Goal: Task Accomplishment & Management: Use online tool/utility

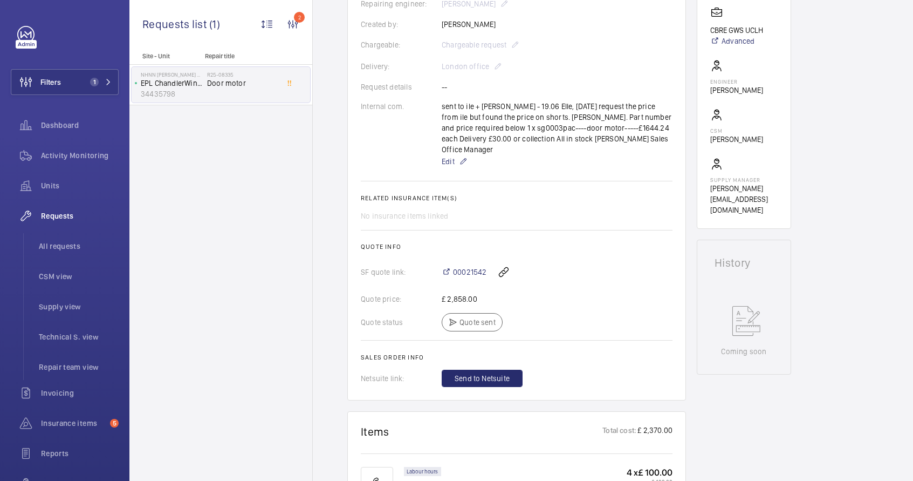
scroll to position [50, 0]
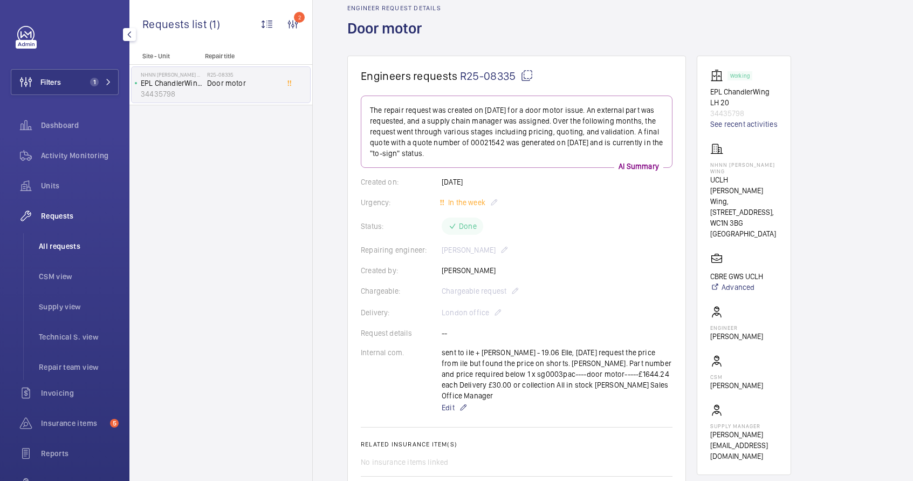
click at [65, 248] on span "All requests" at bounding box center [79, 246] width 80 height 11
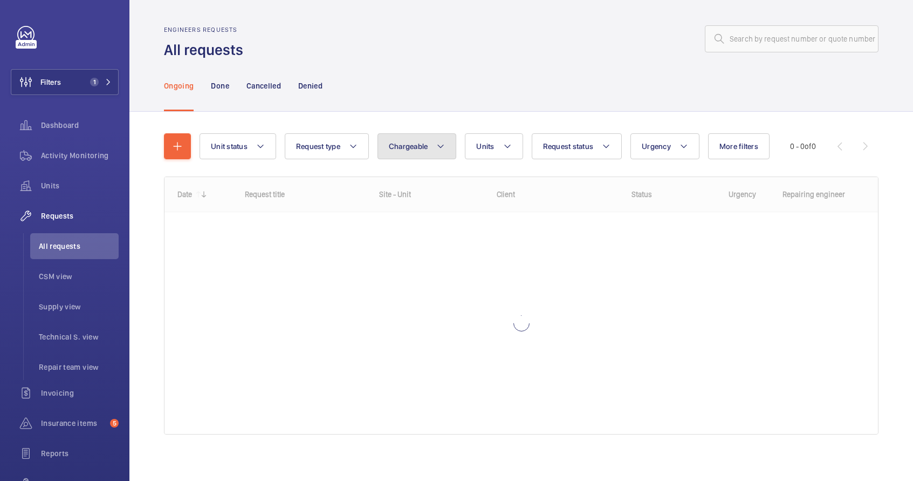
click at [424, 147] on span "Chargeable" at bounding box center [408, 146] width 39 height 9
click at [422, 175] on mat-radio-button "Chargeable" at bounding box center [480, 179] width 194 height 22
radio input "true"
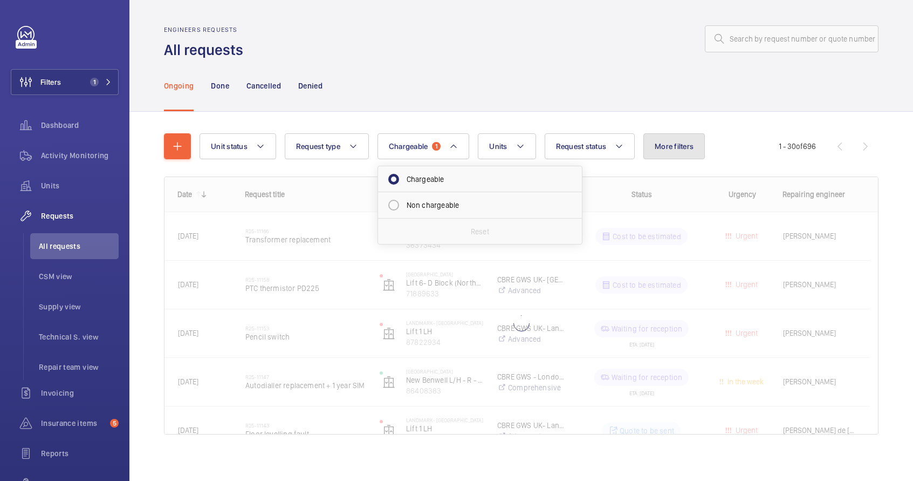
click at [668, 152] on button "More filters" at bounding box center [673, 146] width 61 height 26
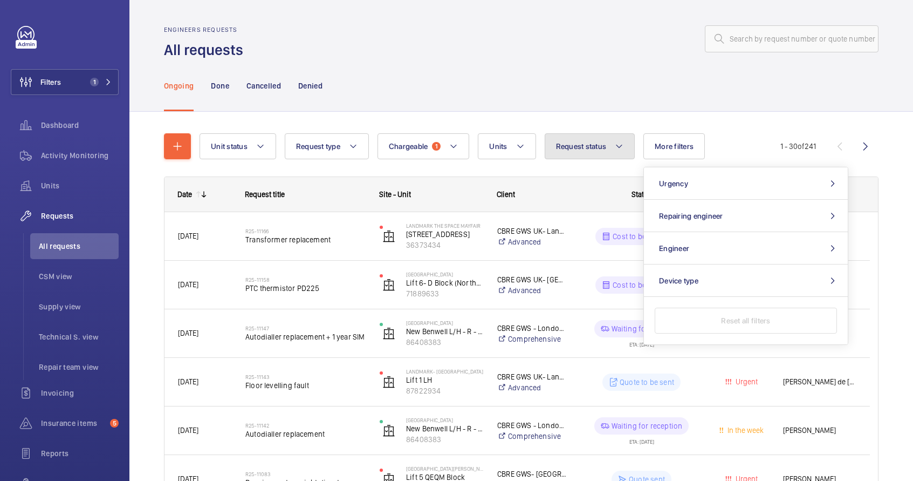
click at [581, 152] on button "Request status" at bounding box center [590, 146] width 91 height 26
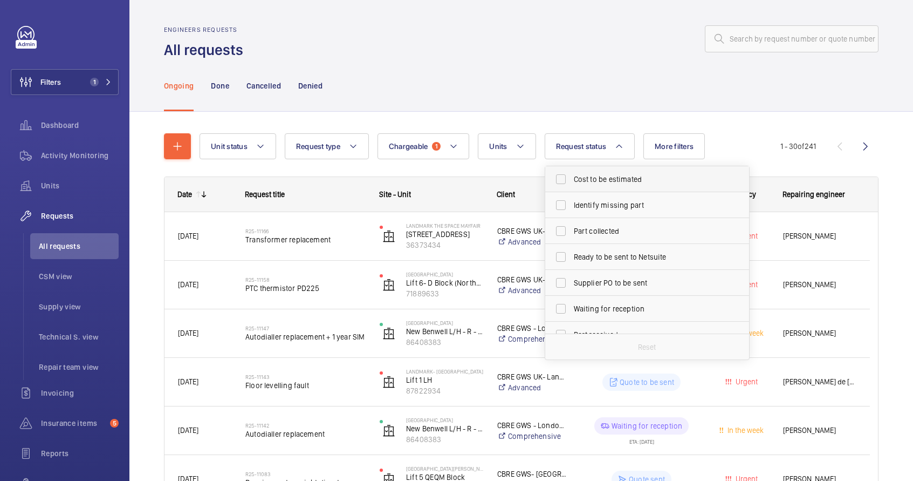
click at [595, 183] on span "Cost to be estimated" at bounding box center [648, 179] width 148 height 11
click at [572, 183] on input "Cost to be estimated" at bounding box center [561, 179] width 22 height 22
checkbox input "true"
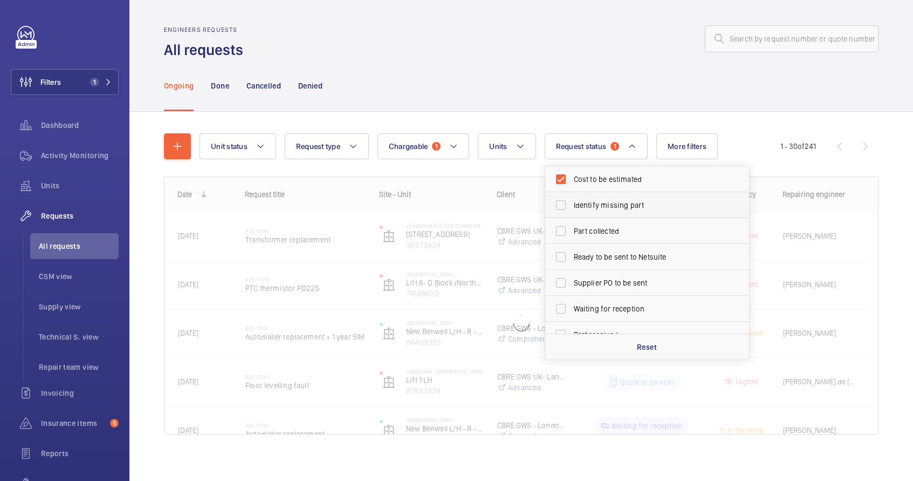
click at [595, 201] on span "Identify missing part" at bounding box center [648, 205] width 148 height 11
click at [572, 201] on input "Identify missing part" at bounding box center [561, 205] width 22 height 22
checkbox input "true"
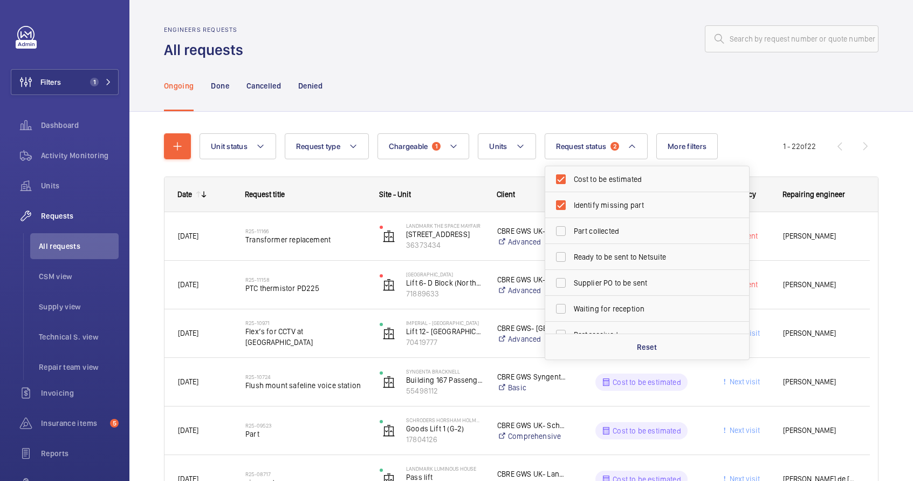
click at [701, 72] on div "Ongoing Done Cancelled Denied" at bounding box center [521, 85] width 715 height 51
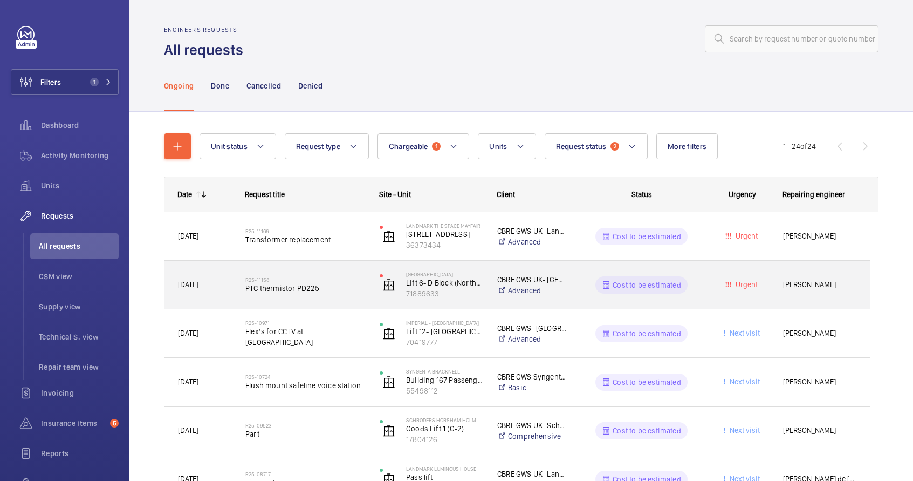
click at [354, 285] on span "PTC thermistor PD225" at bounding box center [305, 288] width 120 height 11
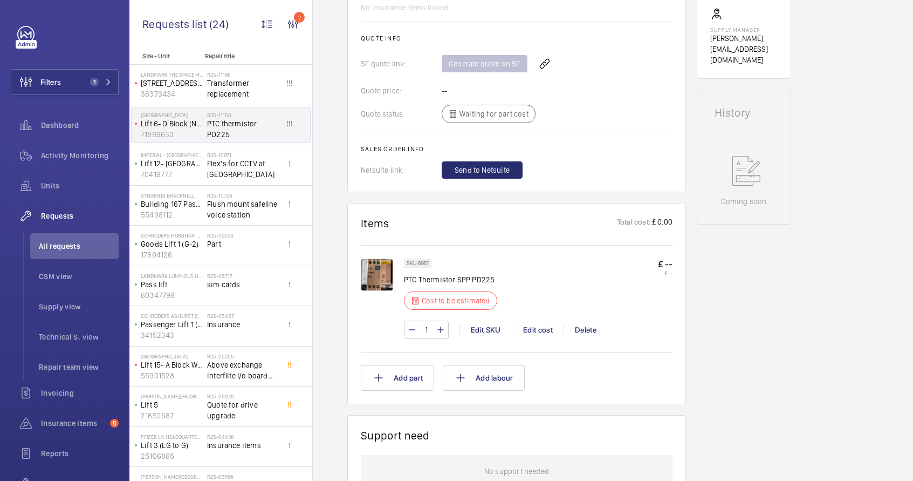
scroll to position [356, 0]
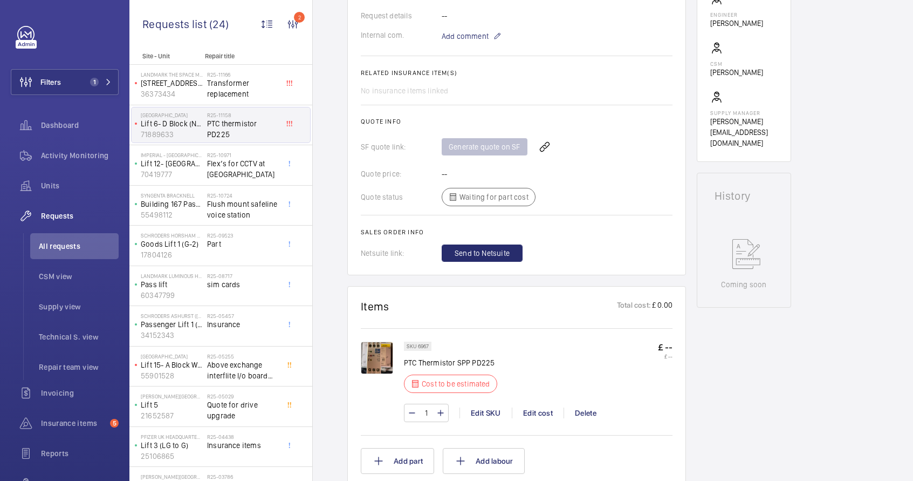
click at [478, 357] on p "PTC Thermistor SPP PD225" at bounding box center [454, 362] width 100 height 11
drag, startPoint x: 402, startPoint y: 350, endPoint x: 494, endPoint y: 350, distance: 91.7
click at [494, 350] on div "SKU 6967 PTC Thermistor SPP PD225 Cost to be estimated £ -- £ -- 1 Edit SKU Edi…" at bounding box center [517, 386] width 312 height 91
copy div "SKU 6967 PTC Thermistor SPP PD225"
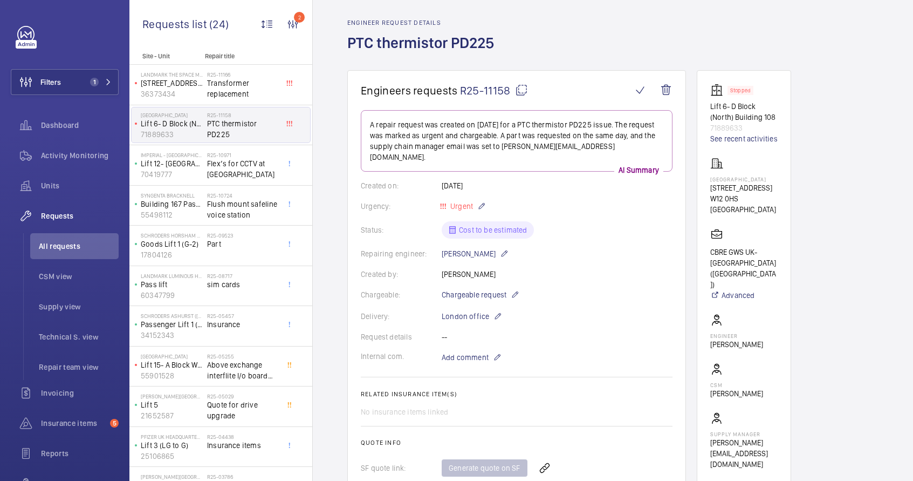
scroll to position [0, 0]
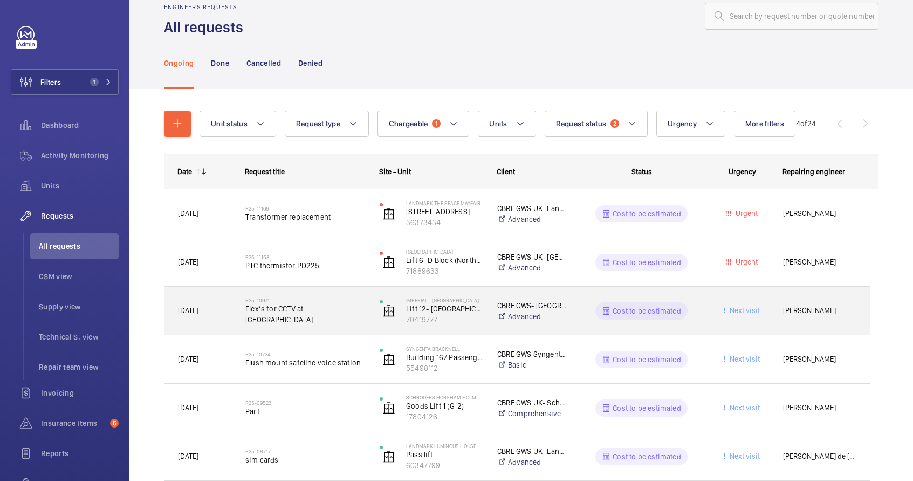
scroll to position [41, 0]
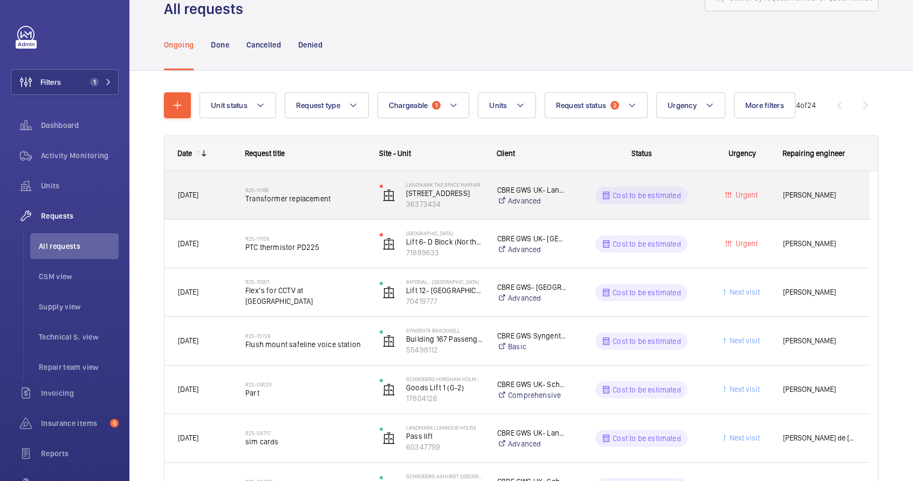
click at [684, 207] on div "Cost to be estimated" at bounding box center [634, 195] width 133 height 39
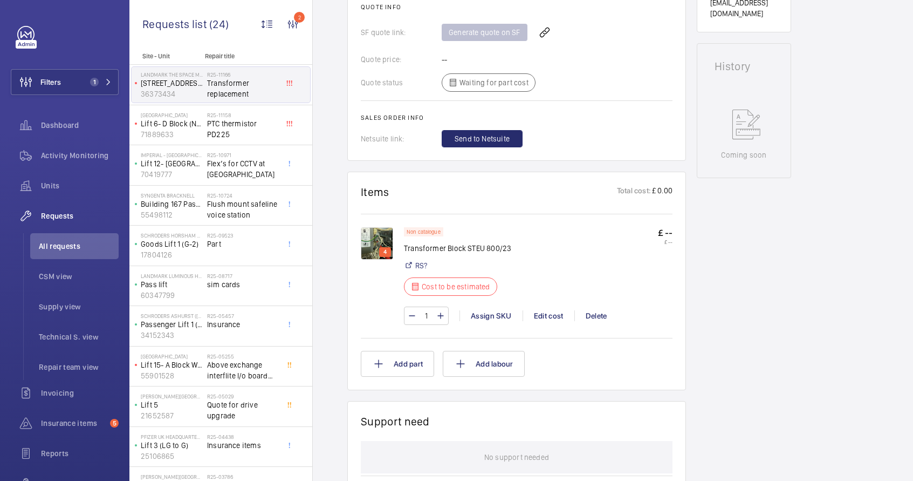
scroll to position [478, 0]
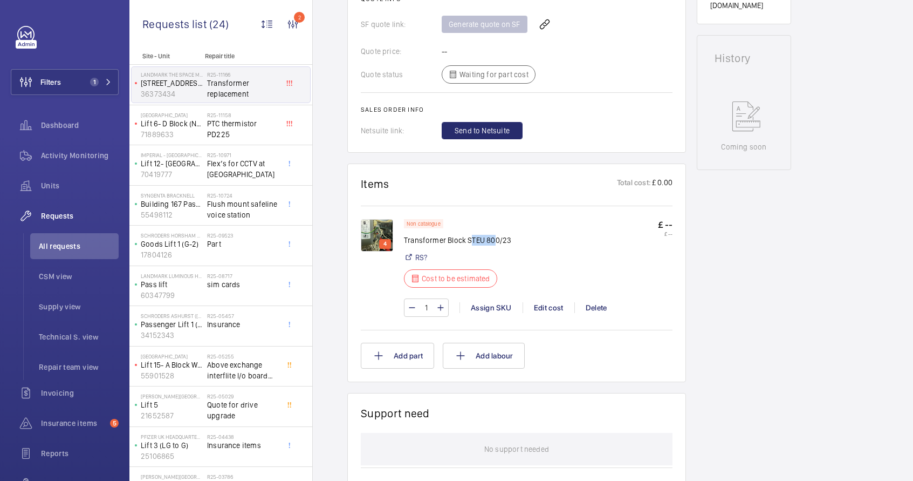
drag, startPoint x: 469, startPoint y: 240, endPoint x: 495, endPoint y: 240, distance: 25.9
click at [495, 240] on p "Transformer Block STEU 800/23" at bounding box center [457, 240] width 107 height 11
click at [417, 259] on link "RS?" at bounding box center [421, 257] width 12 height 11
click at [419, 239] on p "Transformer Block STEU 800/23" at bounding box center [457, 240] width 107 height 11
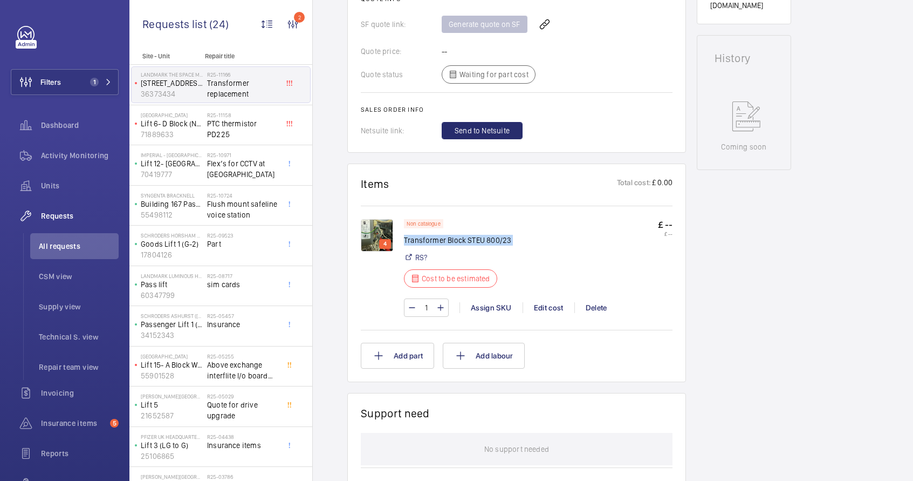
click at [419, 239] on p "Transformer Block STEU 800/23" at bounding box center [457, 240] width 107 height 11
click at [365, 230] on img at bounding box center [377, 235] width 32 height 32
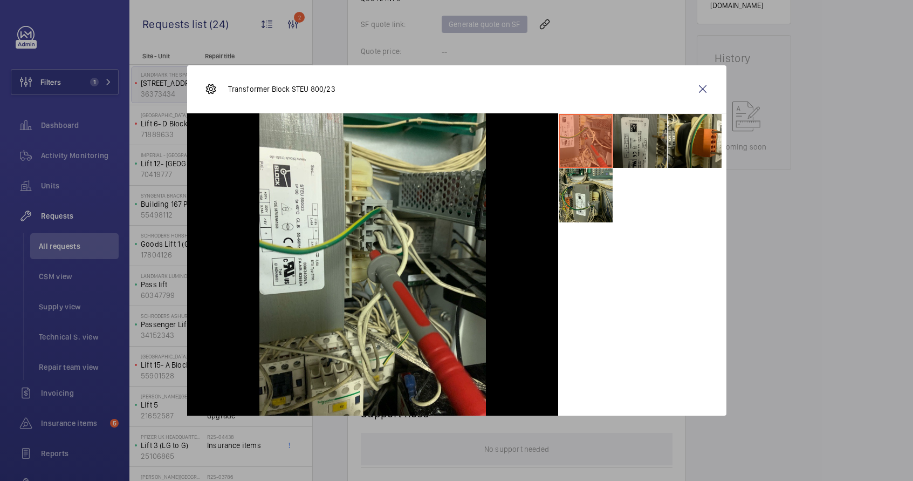
click at [635, 151] on li at bounding box center [640, 141] width 54 height 54
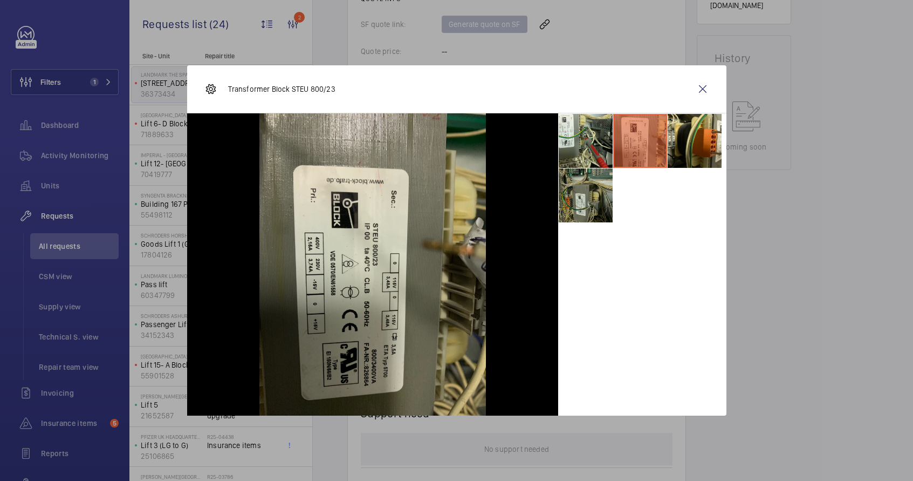
click at [572, 203] on li at bounding box center [586, 195] width 54 height 54
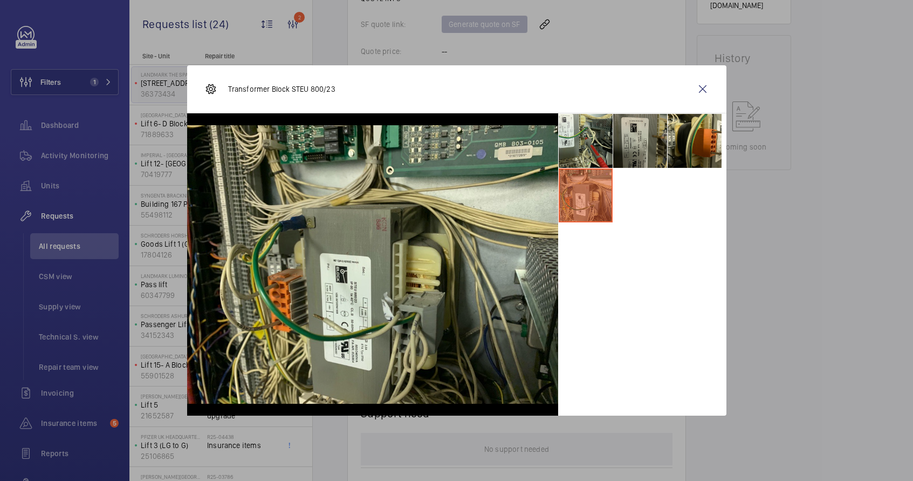
click at [636, 152] on li at bounding box center [640, 141] width 54 height 54
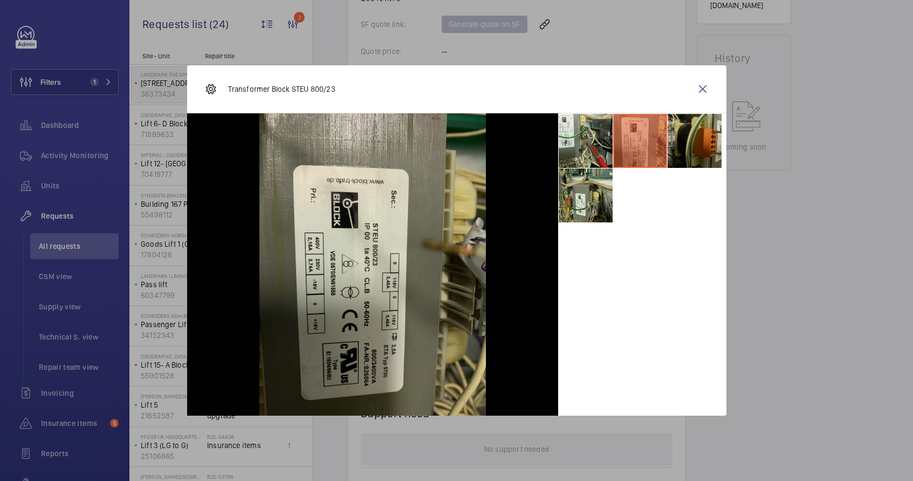
click at [686, 143] on li at bounding box center [695, 141] width 54 height 54
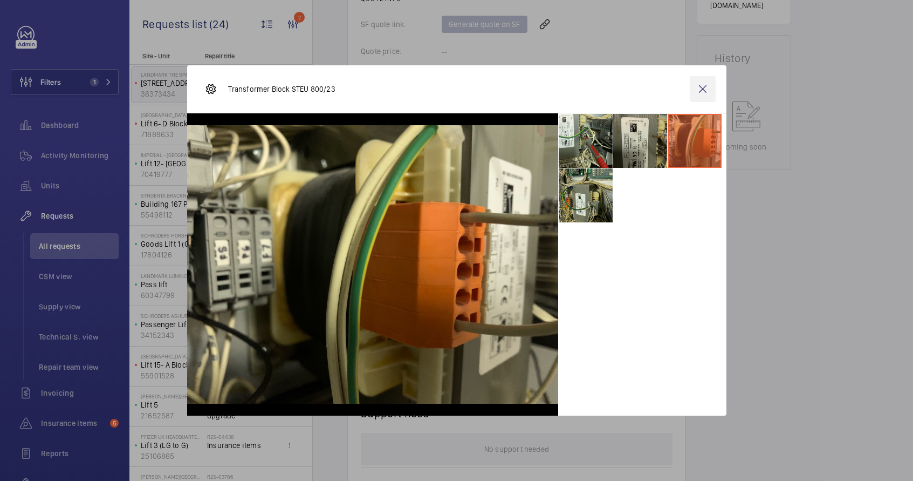
click at [703, 86] on wm-front-icon-button at bounding box center [703, 89] width 26 height 26
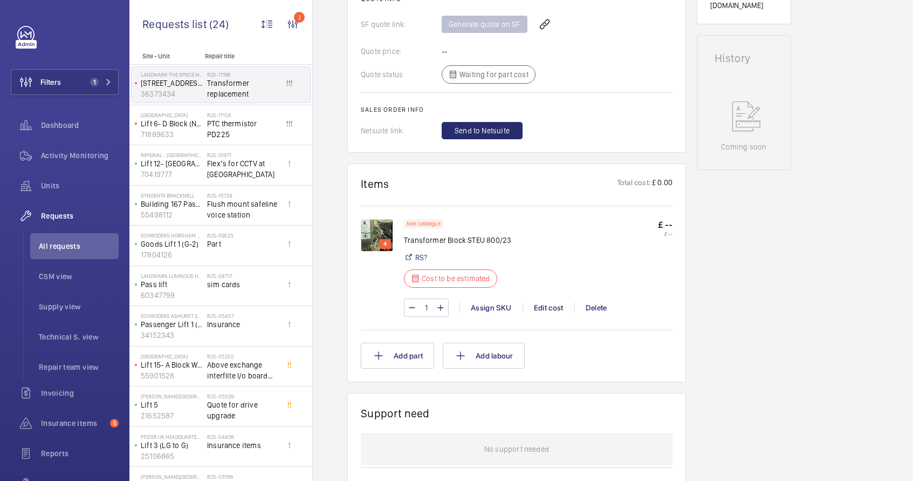
scroll to position [474, 0]
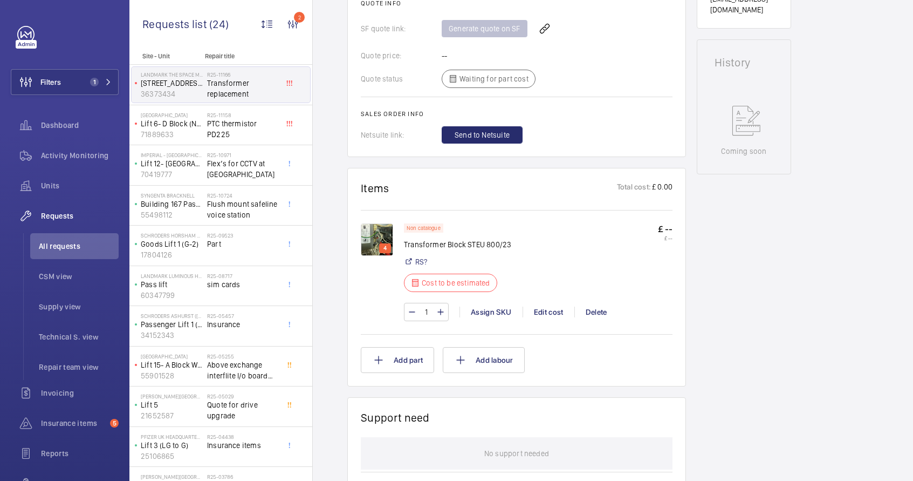
click at [368, 244] on img at bounding box center [377, 239] width 32 height 32
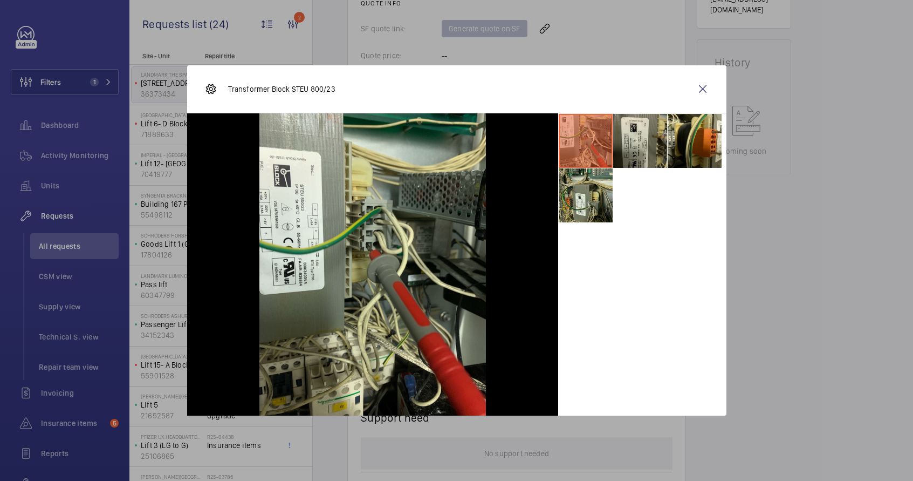
click at [307, 223] on img at bounding box center [372, 264] width 227 height 302
click at [649, 141] on li at bounding box center [640, 141] width 54 height 54
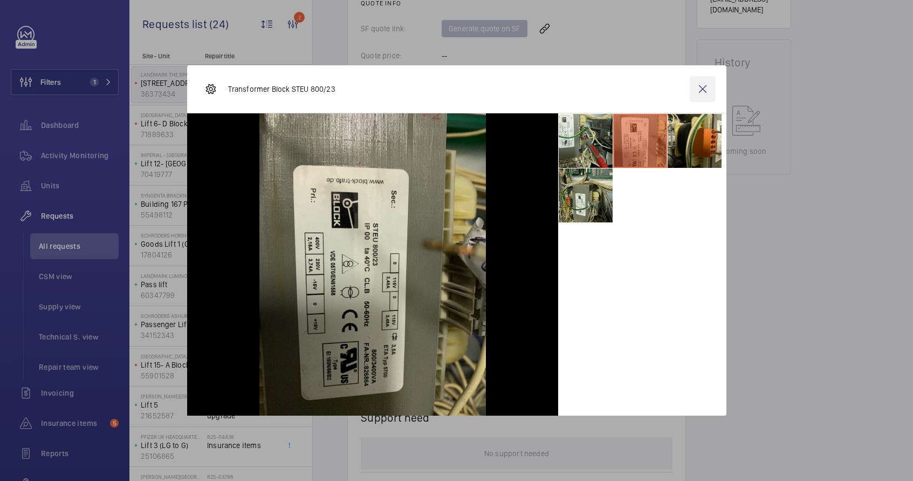
click at [704, 90] on wm-front-icon-button at bounding box center [703, 89] width 26 height 26
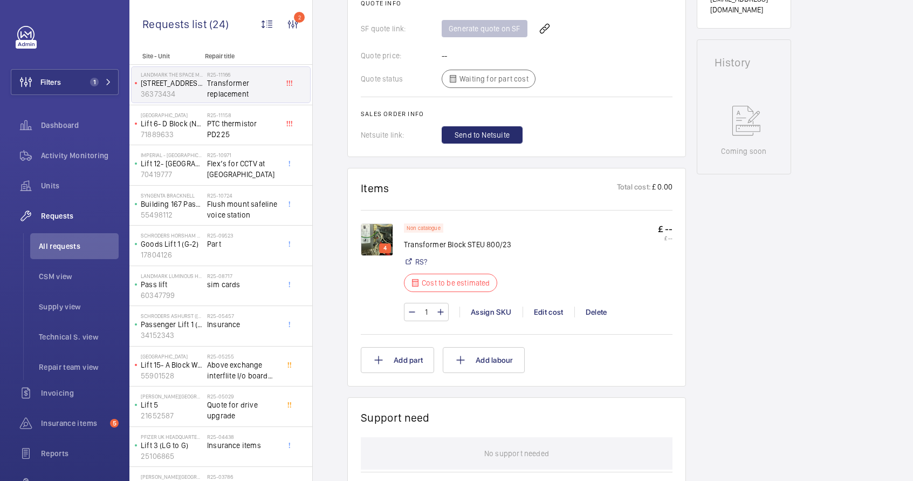
click at [662, 190] on p "£ 0.00" at bounding box center [662, 187] width 22 height 13
click at [482, 310] on div "Assign SKU" at bounding box center [491, 311] width 63 height 11
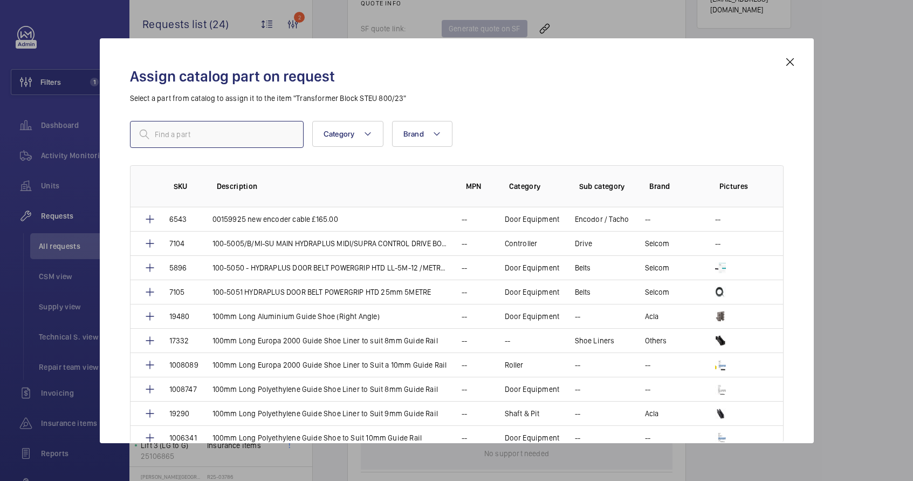
click at [173, 134] on input "text" at bounding box center [217, 134] width 174 height 27
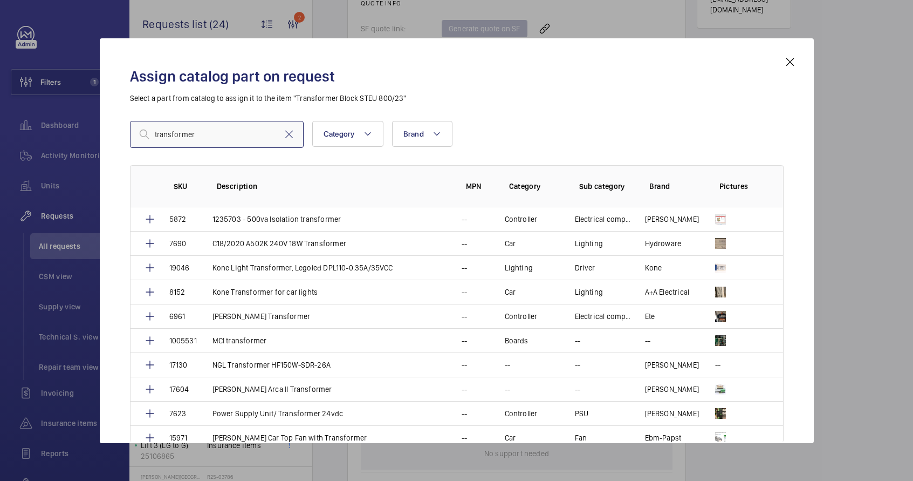
type input "transformer"
click at [516, 112] on div "Assign catalog part on request Select a part from catalog to assign it to the i…" at bounding box center [457, 249] width 680 height 387
click at [789, 63] on mat-icon at bounding box center [790, 62] width 13 height 13
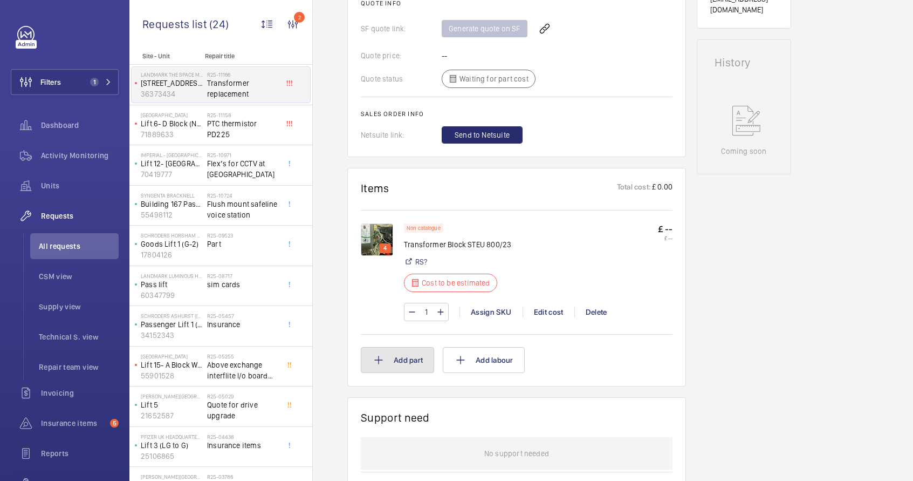
click at [397, 362] on button "Add part" at bounding box center [397, 360] width 73 height 26
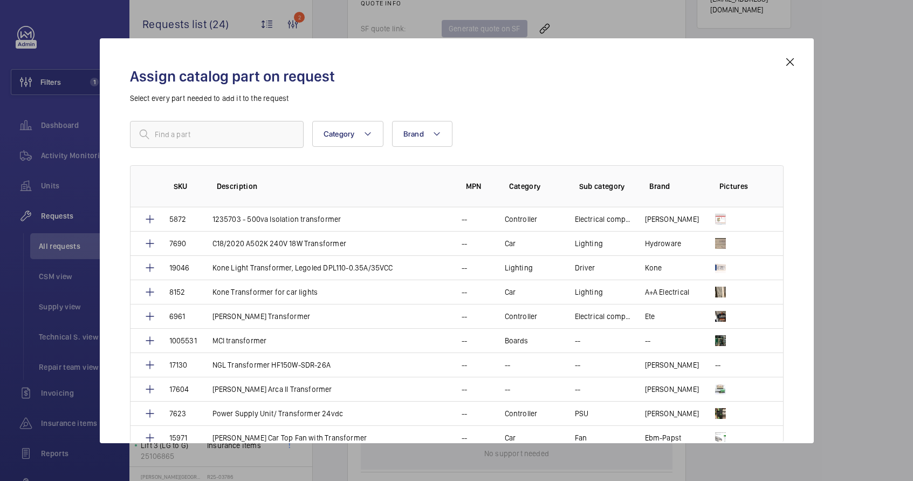
click at [791, 62] on mat-icon at bounding box center [790, 62] width 13 height 13
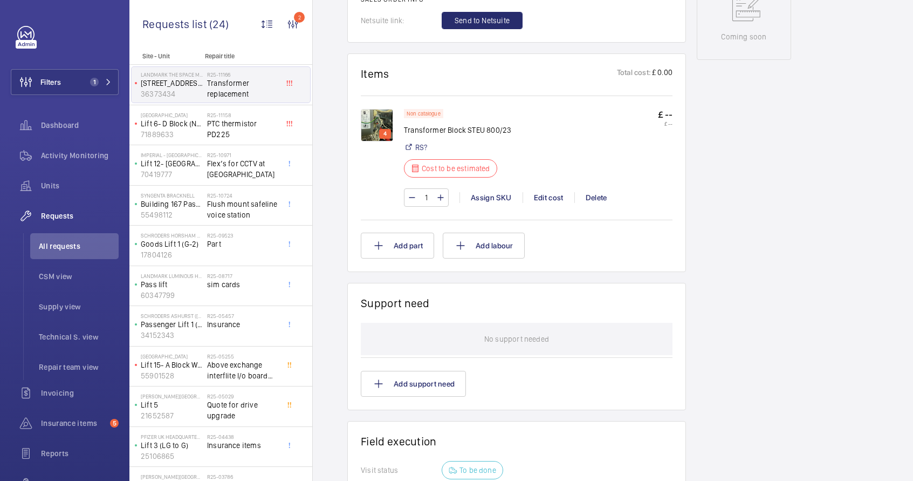
scroll to position [228, 0]
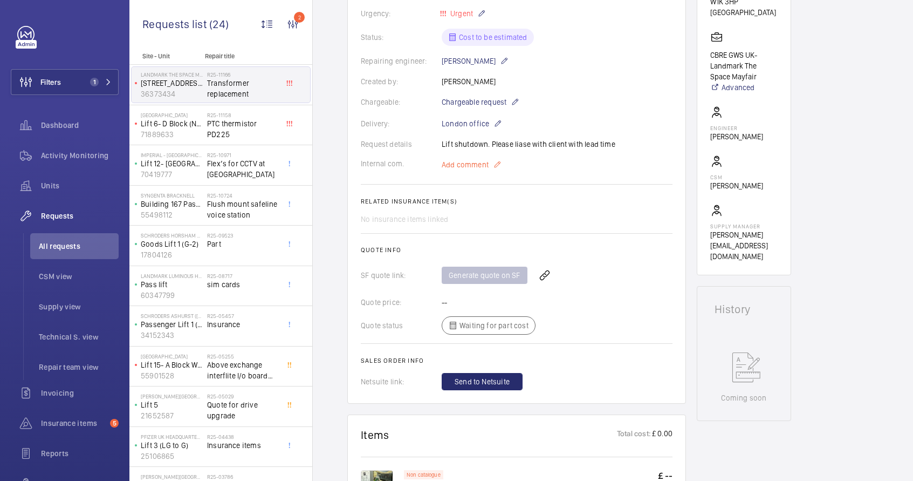
click at [495, 163] on mat-icon at bounding box center [497, 164] width 9 height 13
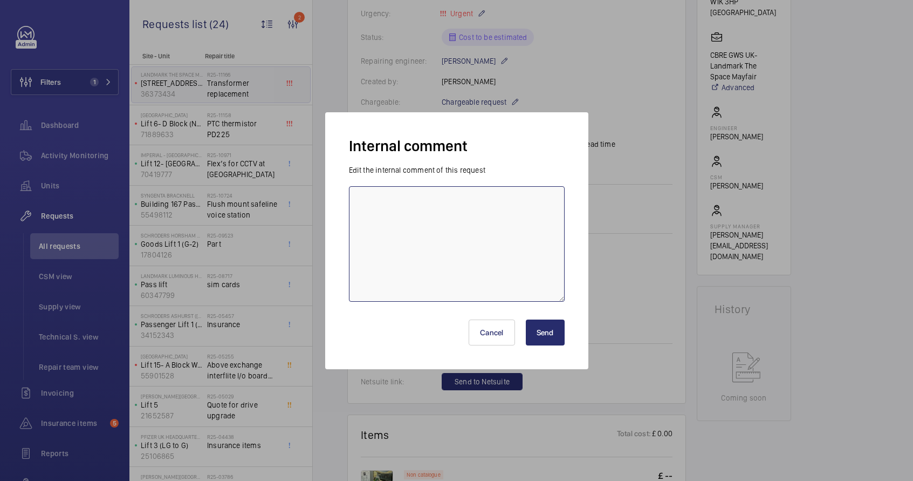
click at [445, 237] on textarea at bounding box center [457, 243] width 216 height 115
click at [417, 221] on textarea at bounding box center [457, 243] width 216 height 115
paste textarea "Siemens 400VA DIN Rail Transformer, 230V ac, 400V ac Primary, 115V ac Secondary…"
click at [359, 201] on textarea "Siemens 400VA DIN Rail Transformer, 230V ac, 400V ac Primary, 115V ac Secondary…" at bounding box center [457, 243] width 216 height 115
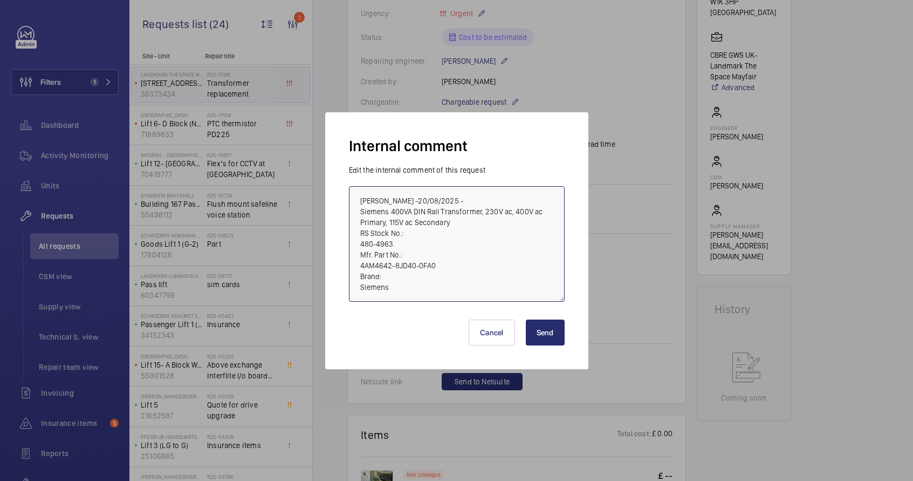
type textarea "Ricardo -20/08/2025 - Siemens 400VA DIN Rail Transformer, 230V ac, 400V ac Prim…"
click at [533, 333] on button "Send" at bounding box center [545, 332] width 39 height 26
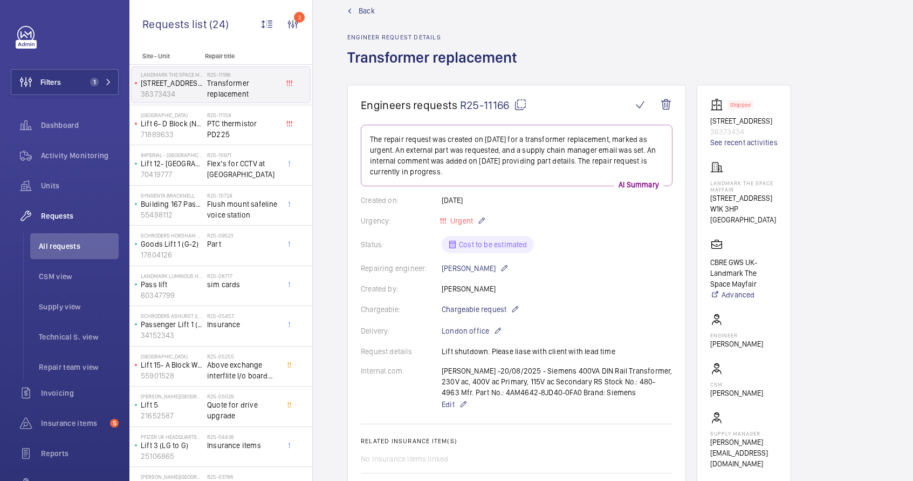
scroll to position [96, 0]
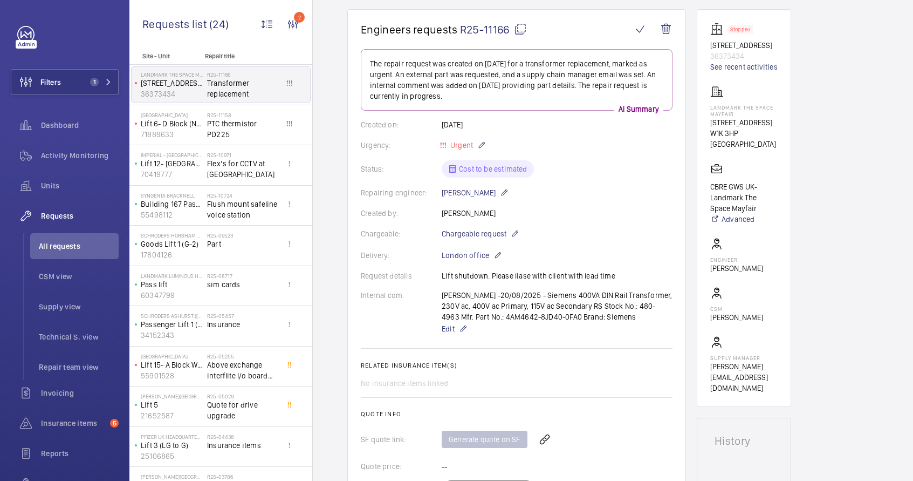
click at [523, 30] on mat-icon at bounding box center [520, 29] width 13 height 13
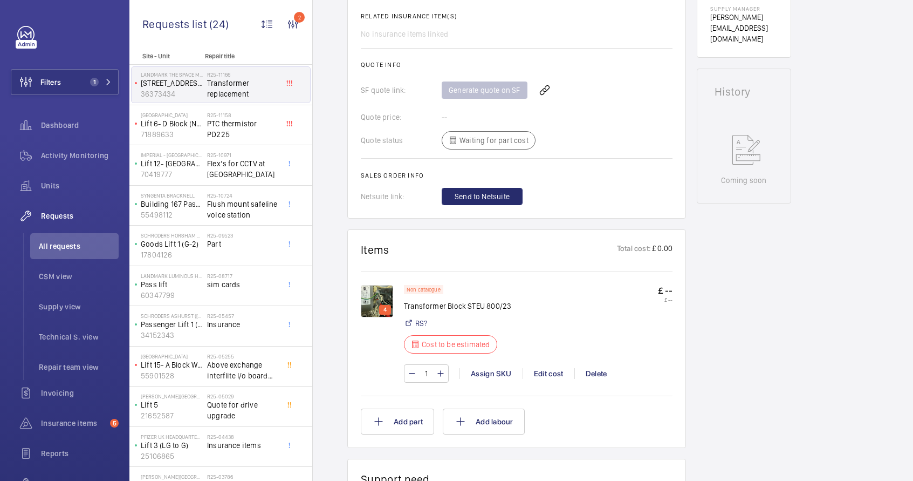
scroll to position [447, 0]
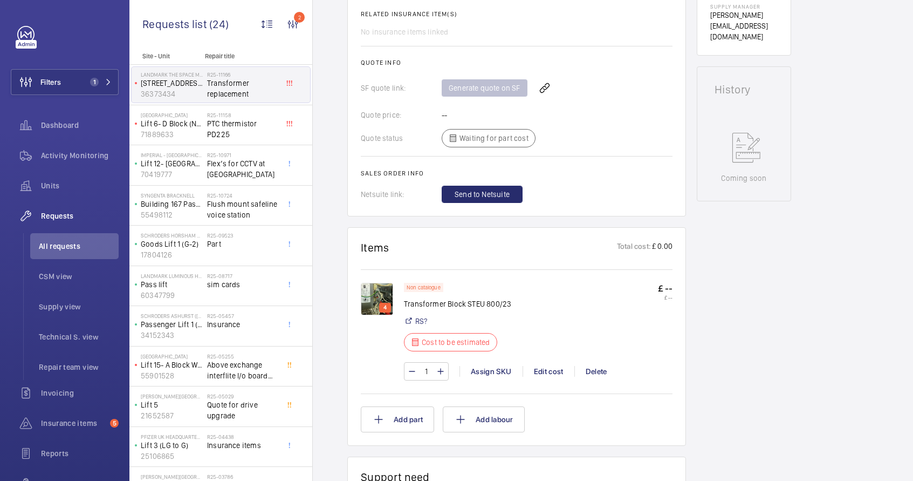
click at [665, 246] on p "£ 0.00" at bounding box center [662, 247] width 22 height 13
click at [551, 373] on div "Edit cost" at bounding box center [549, 371] width 52 height 11
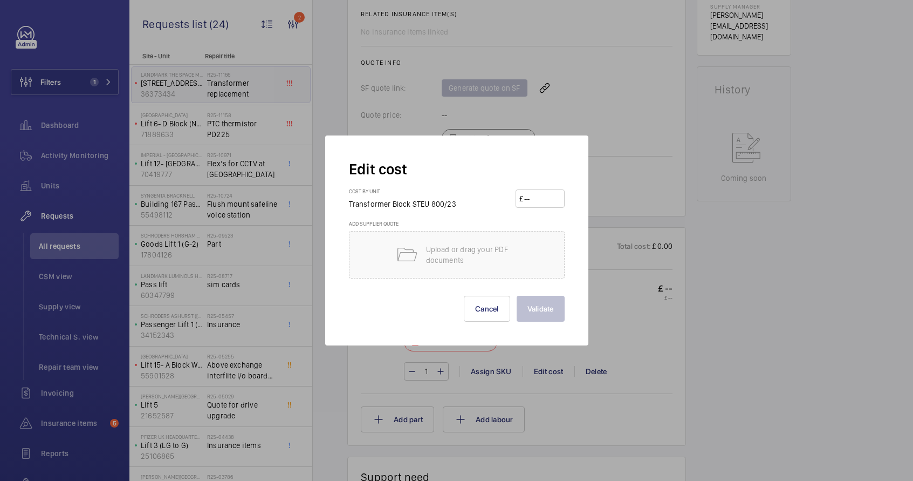
click at [539, 194] on input "number" at bounding box center [542, 198] width 38 height 17
paste input "249.47"
type input "249.47"
click at [529, 313] on button "Validate" at bounding box center [541, 309] width 48 height 26
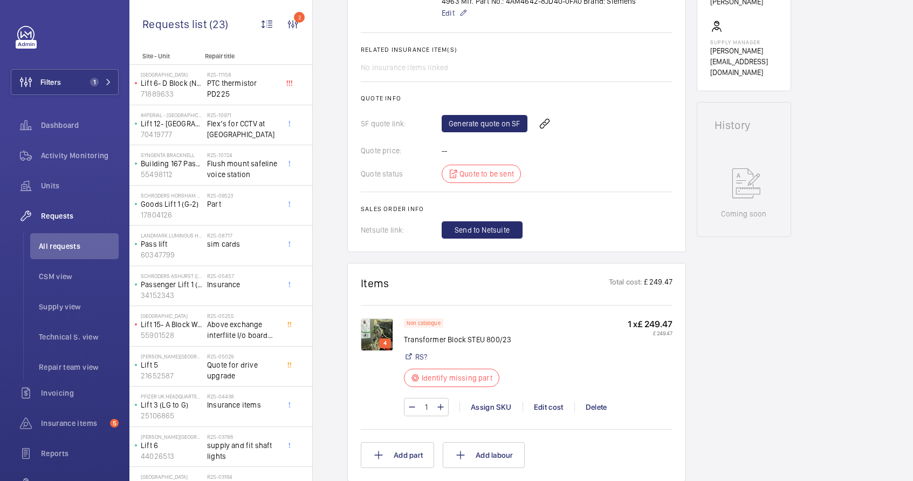
scroll to position [457, 0]
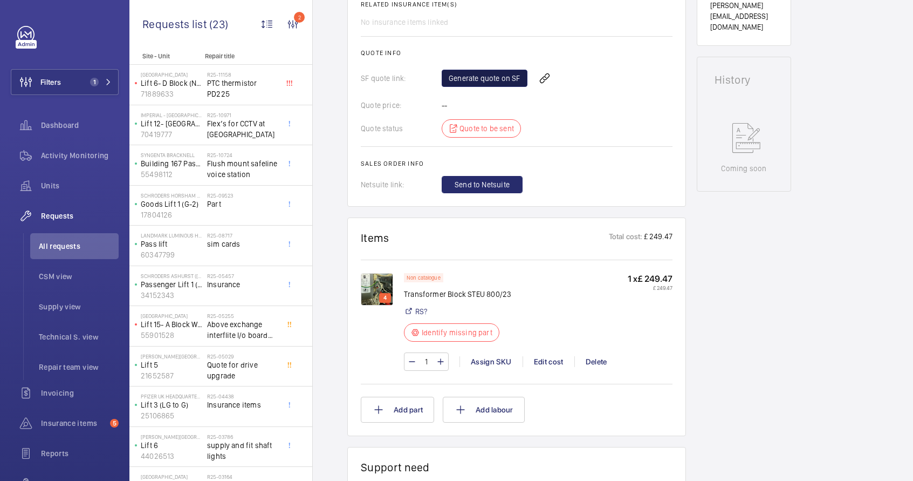
click at [471, 83] on link "Generate quote on SF" at bounding box center [485, 78] width 86 height 17
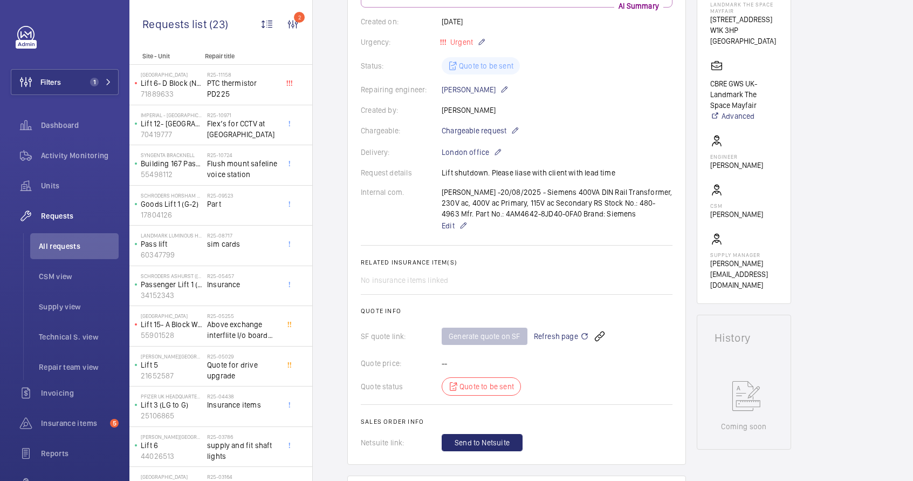
scroll to position [0, 0]
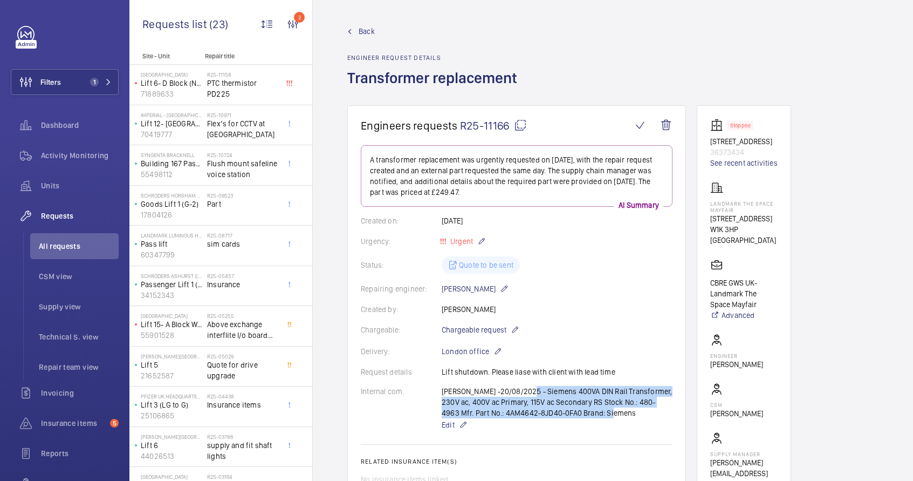
drag, startPoint x: 519, startPoint y: 392, endPoint x: 584, endPoint y: 413, distance: 68.1
click at [584, 413] on div "Ricardo -20/08/2025 - Siemens 400VA DIN Rail Transformer, 230V ac, 400V ac Prim…" at bounding box center [557, 408] width 231 height 45
copy p "Siemens 400VA DIN Rail Transformer, 230V ac, 400V ac Primary, 115V ac Secondary…"
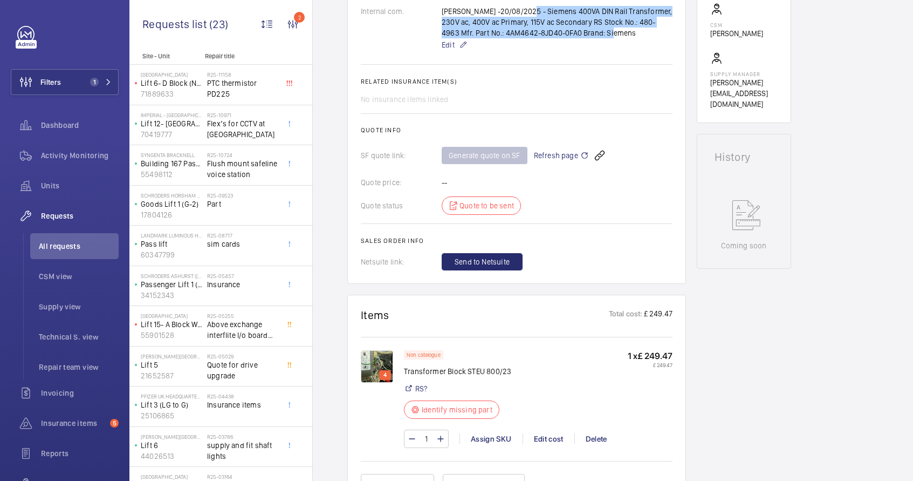
scroll to position [133, 0]
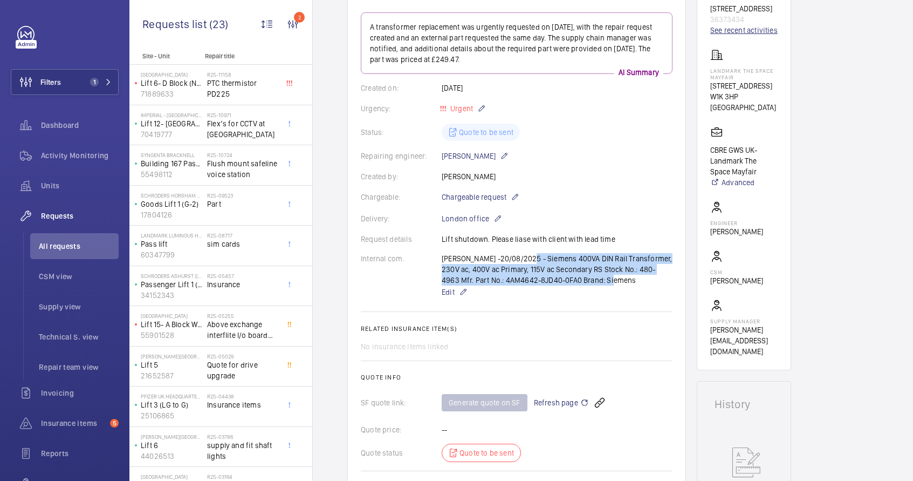
click at [753, 34] on link "See recent activities" at bounding box center [743, 30] width 67 height 11
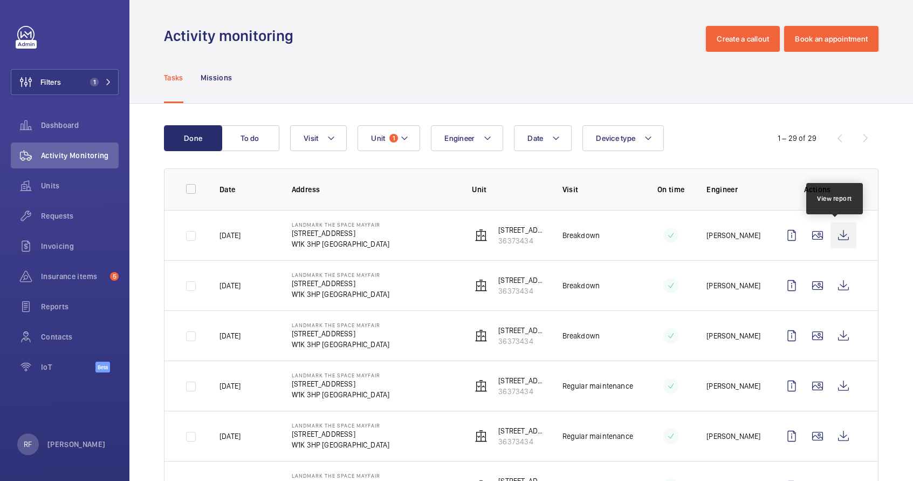
click at [831, 237] on wm-front-icon-button at bounding box center [844, 235] width 26 height 26
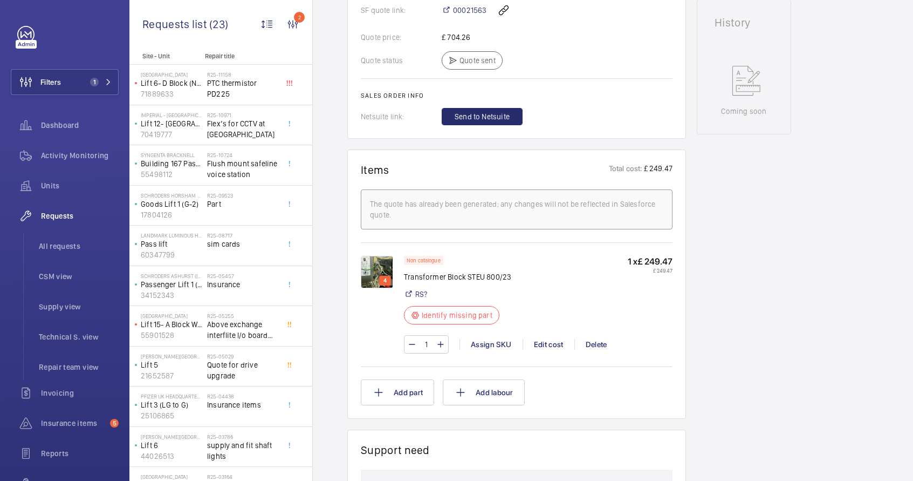
scroll to position [571, 0]
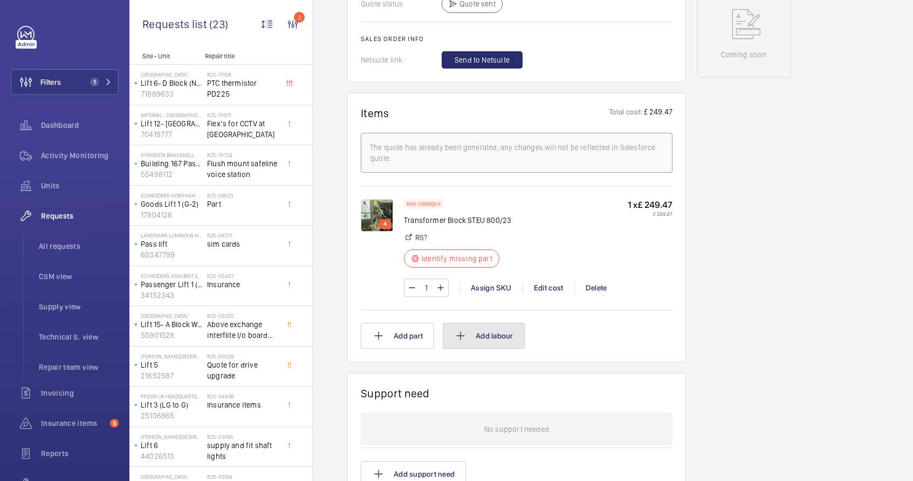
click at [509, 332] on button "Add labour" at bounding box center [484, 336] width 82 height 26
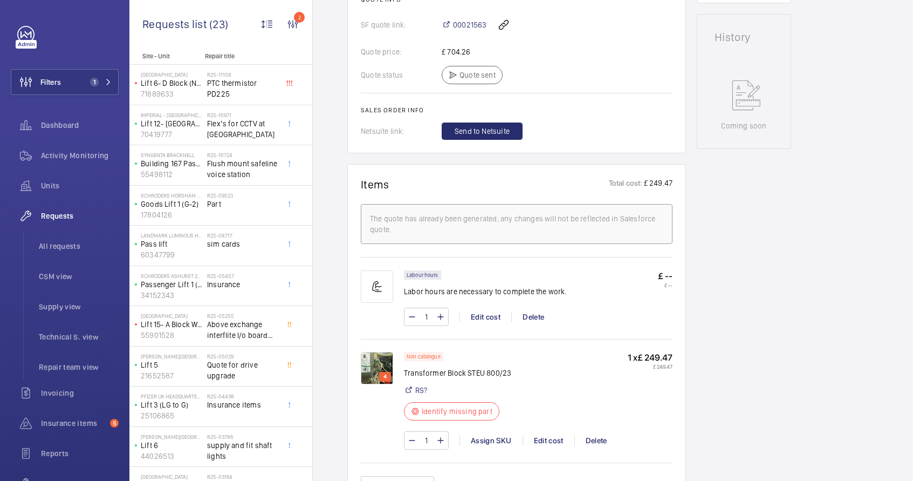
scroll to position [564, 0]
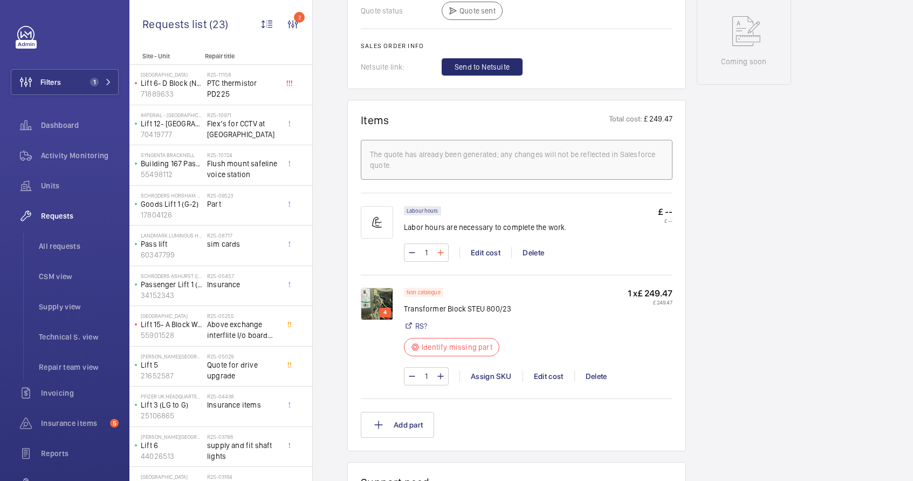
click at [440, 251] on mat-icon at bounding box center [440, 252] width 9 height 13
type input "4"
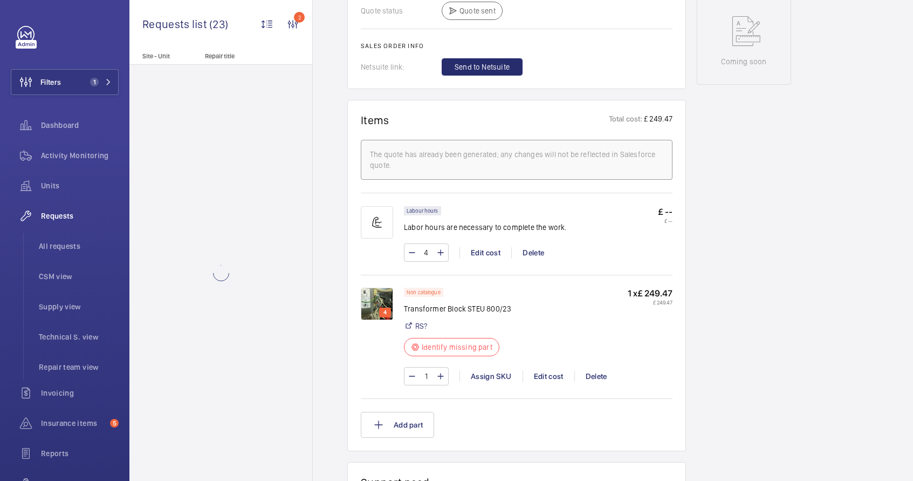
click at [665, 210] on p "£ --" at bounding box center [665, 211] width 15 height 11
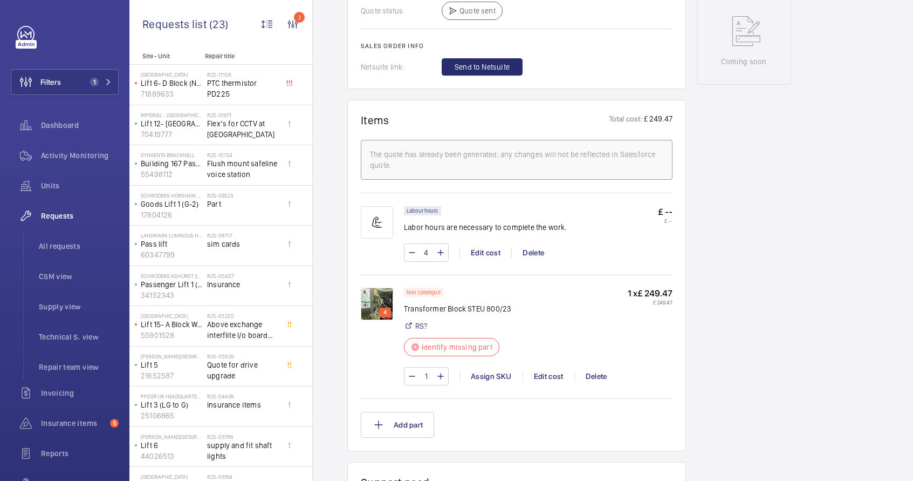
click at [667, 211] on p "£ --" at bounding box center [665, 211] width 15 height 11
click at [670, 211] on p "£ --" at bounding box center [665, 211] width 15 height 11
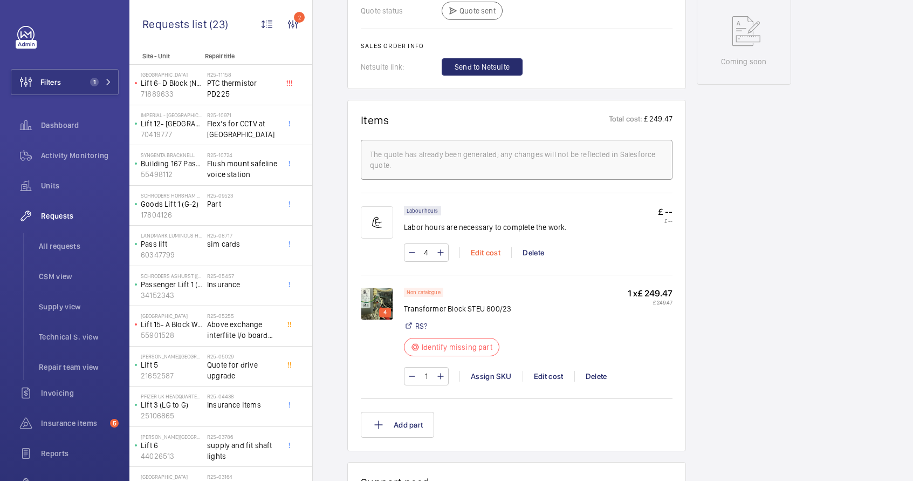
click at [492, 251] on div "Edit cost" at bounding box center [486, 252] width 52 height 11
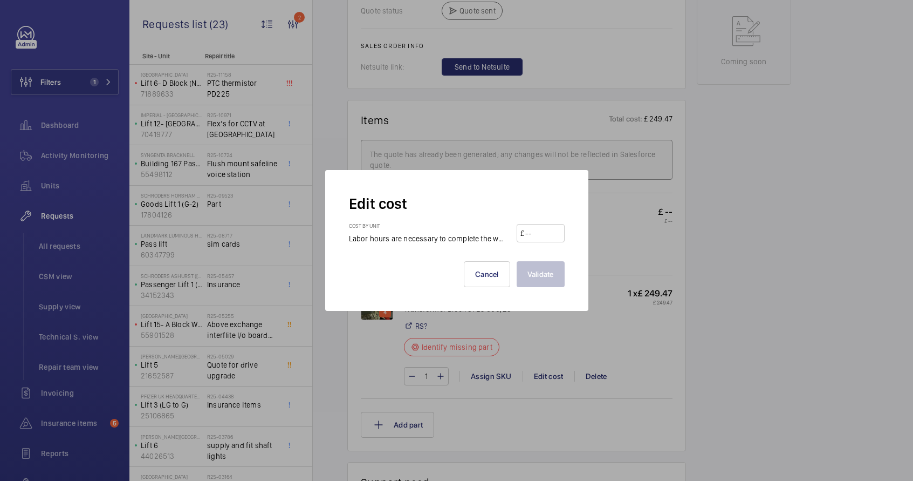
click at [556, 222] on div "Cost by unit Labor hours are necessary to complete the work. £" at bounding box center [457, 233] width 216 height 22
click at [551, 229] on input "number" at bounding box center [542, 232] width 36 height 17
type input "100"
click at [535, 269] on button "Validate" at bounding box center [541, 274] width 48 height 26
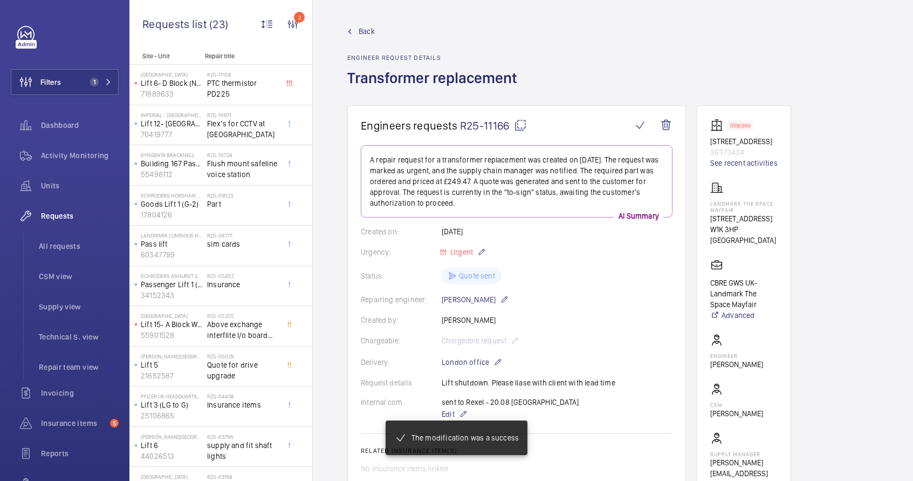
drag, startPoint x: 523, startPoint y: 127, endPoint x: 796, endPoint y: 475, distance: 442.6
click at [522, 127] on mat-icon at bounding box center [520, 125] width 13 height 13
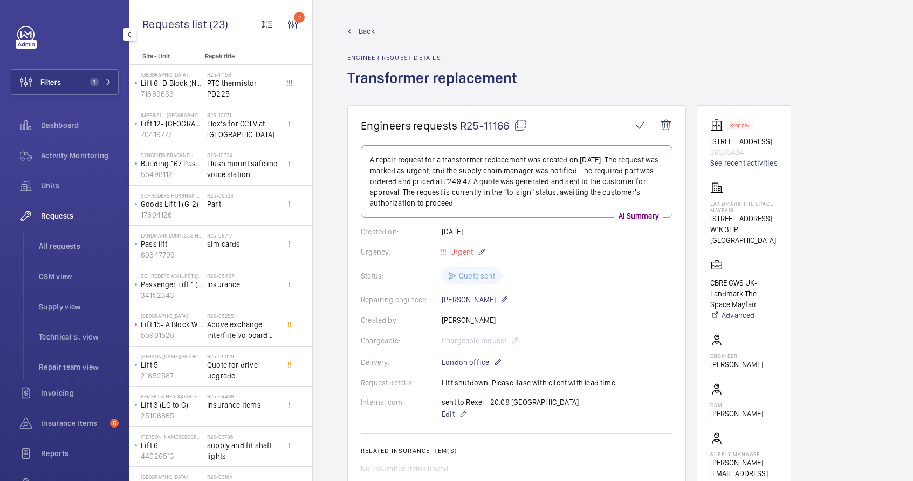
click at [70, 217] on span "Requests" at bounding box center [80, 215] width 78 height 11
click at [61, 251] on li "All requests" at bounding box center [74, 246] width 88 height 26
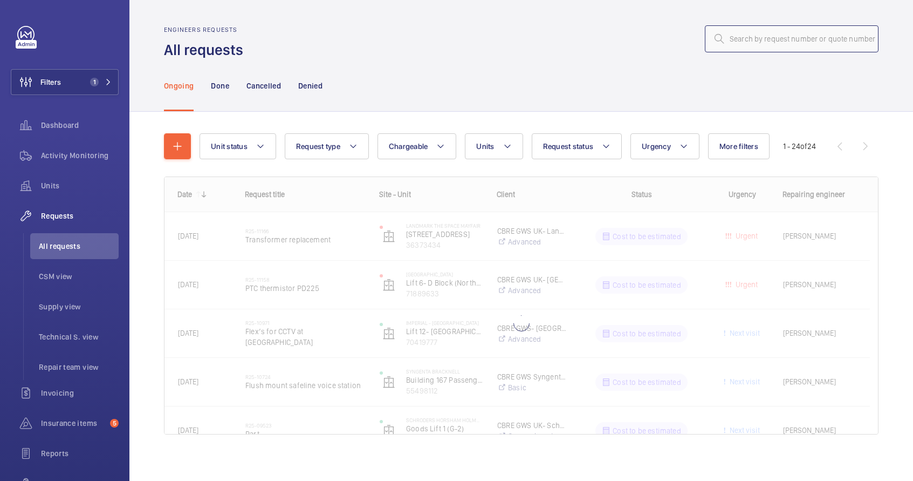
click at [737, 43] on input "text" at bounding box center [792, 38] width 174 height 27
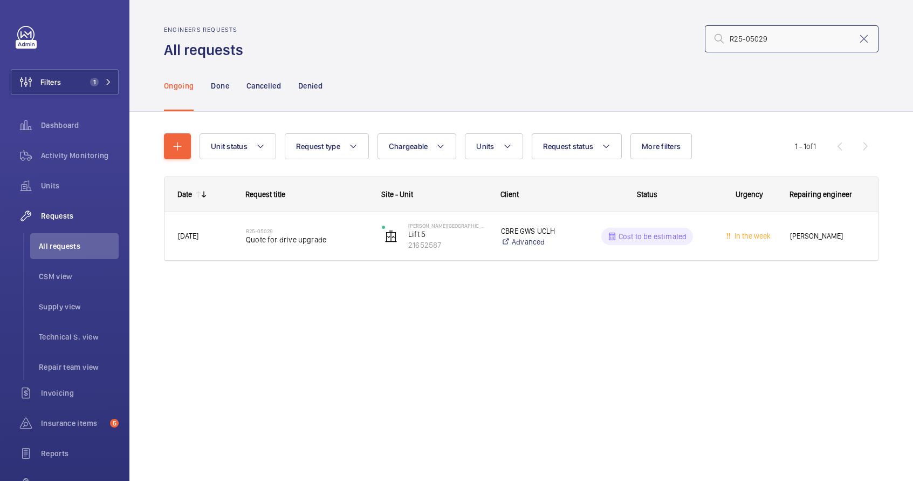
type input "R25-05029"
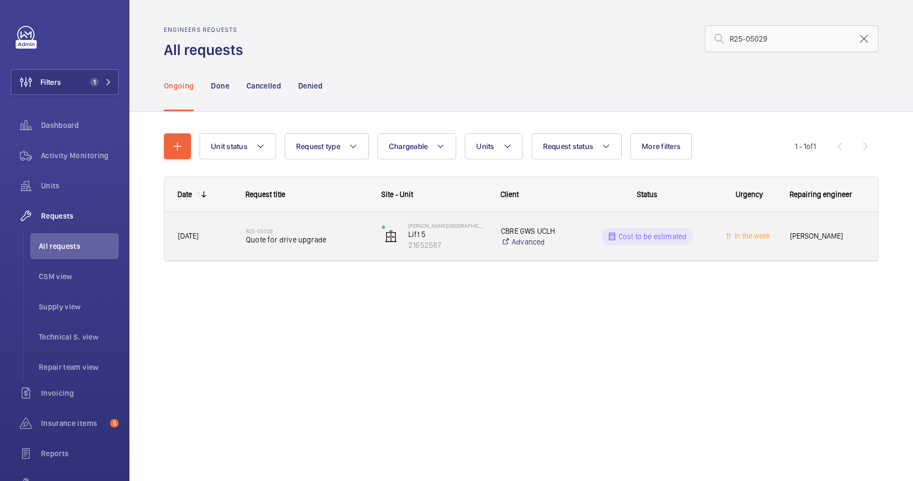
click at [596, 251] on div "Cost to be estimated" at bounding box center [640, 236] width 135 height 39
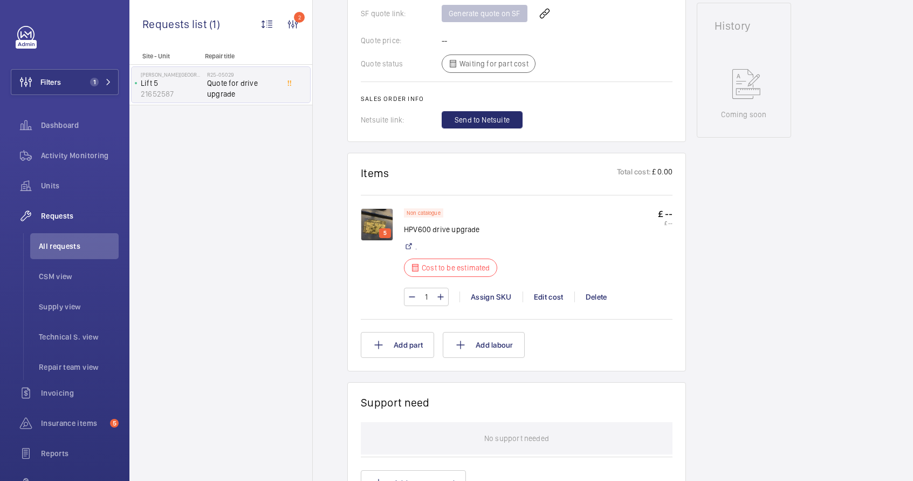
scroll to position [613, 0]
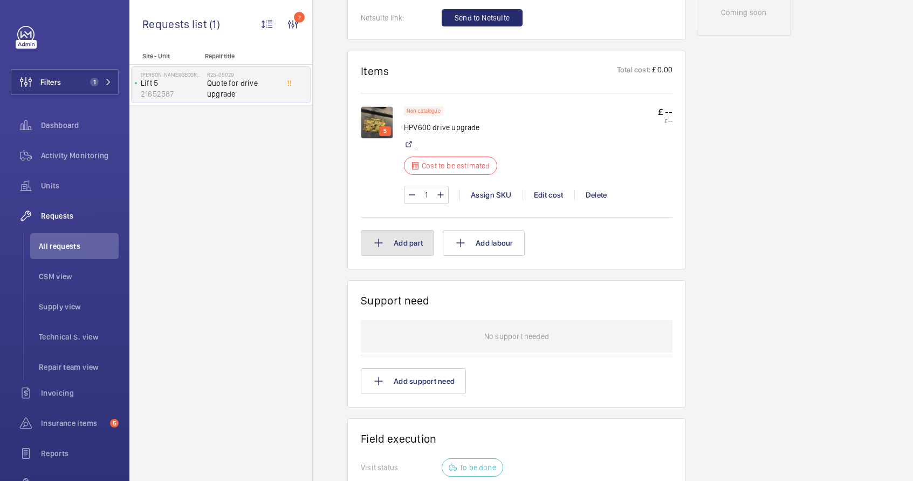
click at [406, 241] on button "Add part" at bounding box center [397, 243] width 73 height 26
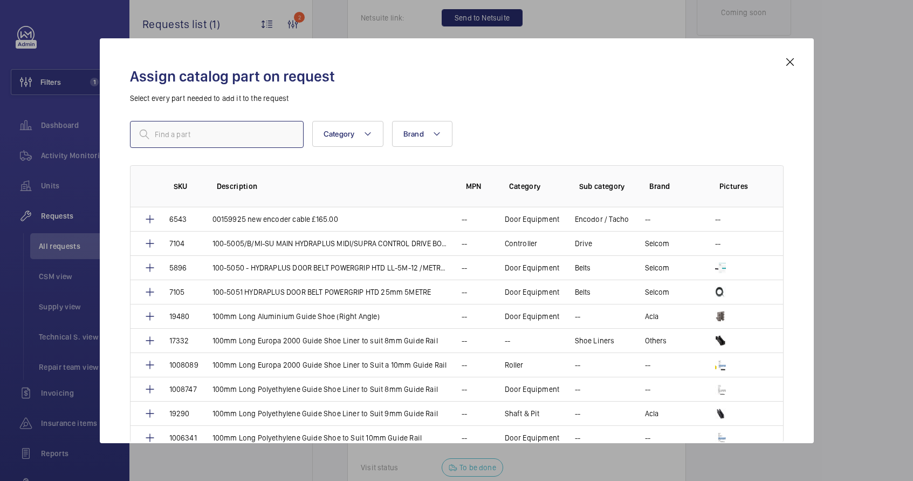
click at [265, 141] on input "text" at bounding box center [217, 134] width 174 height 27
paste input "HPV1000-4039"
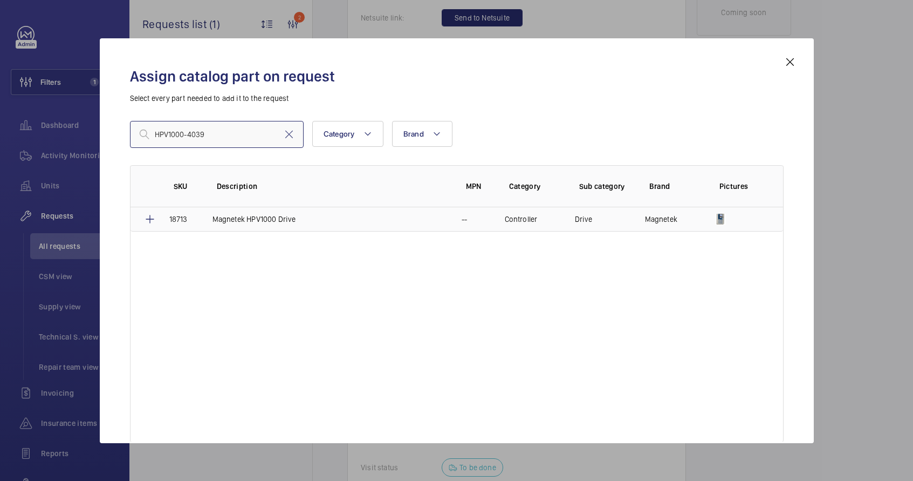
type input "HPV1000-4039"
click at [264, 223] on p "Magnetek HPV1000 Drive" at bounding box center [254, 219] width 84 height 11
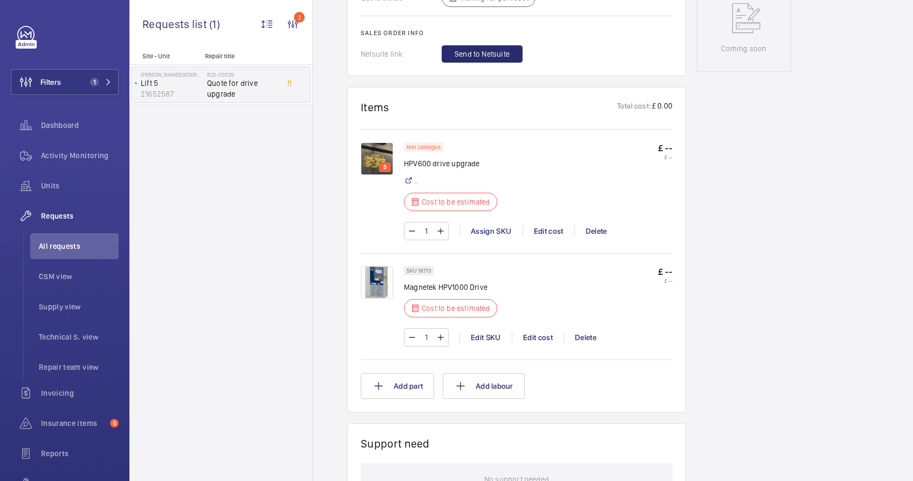
scroll to position [577, 0]
click at [598, 236] on div "Delete" at bounding box center [596, 230] width 44 height 11
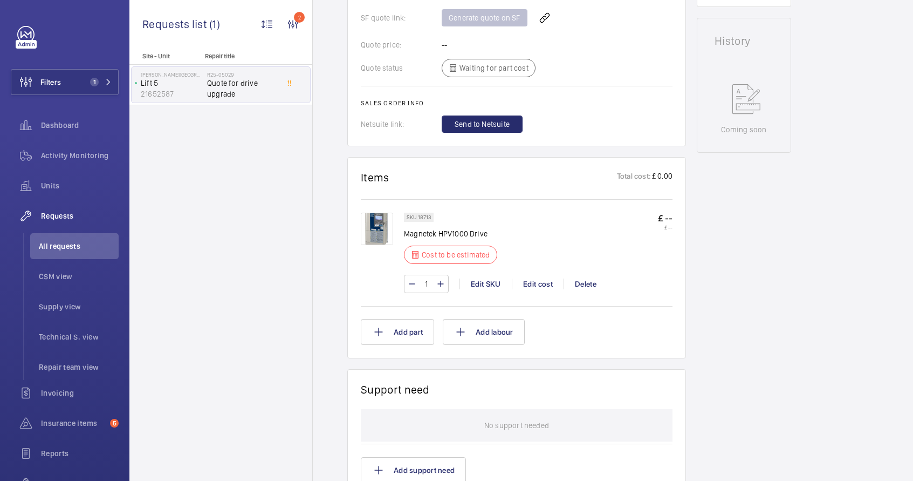
click at [668, 222] on p "£ --" at bounding box center [665, 217] width 15 height 11
click at [668, 221] on p "£ --" at bounding box center [665, 217] width 15 height 11
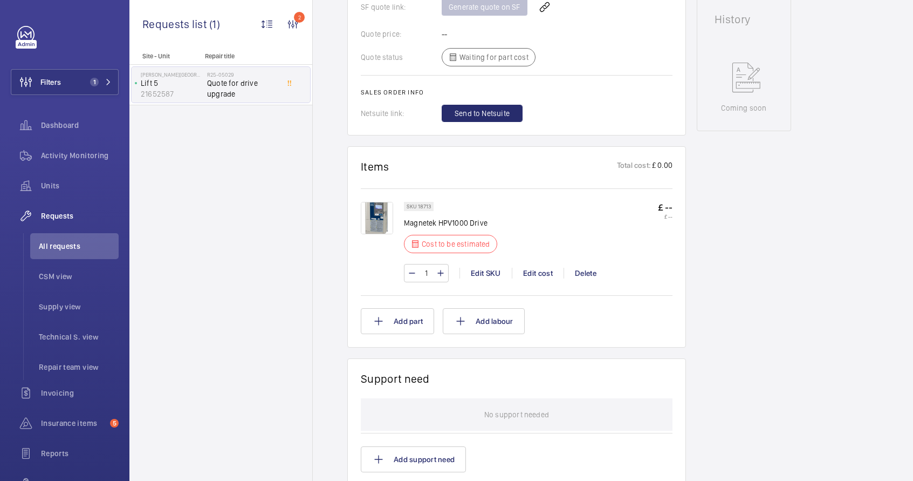
click at [668, 213] on p "£ --" at bounding box center [665, 207] width 15 height 11
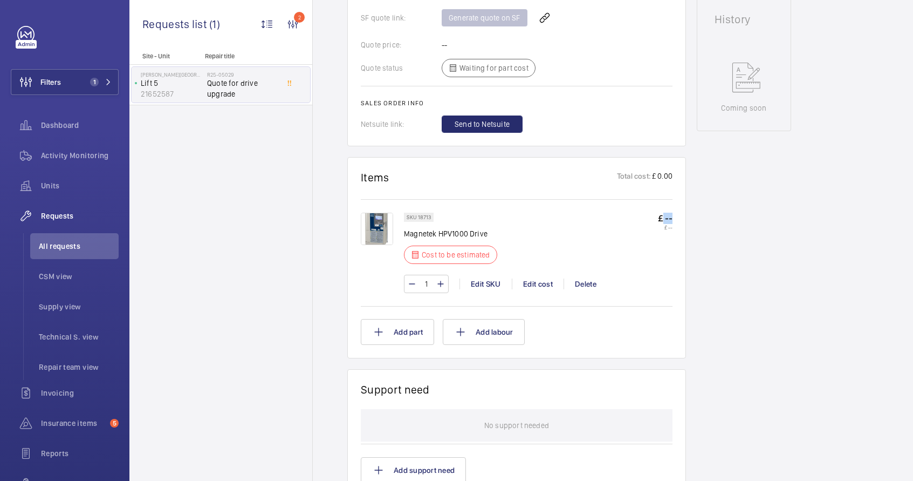
click at [668, 221] on p "£ --" at bounding box center [665, 217] width 15 height 11
click at [539, 282] on div "Edit cost" at bounding box center [538, 283] width 52 height 11
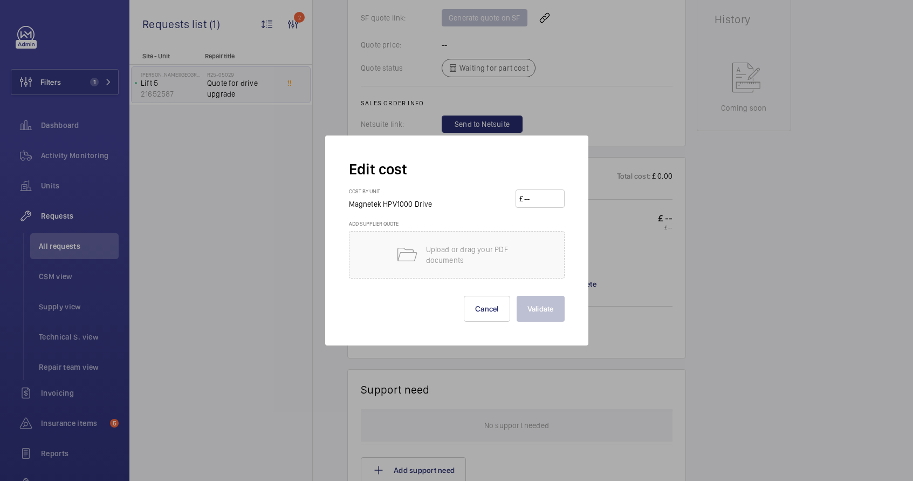
click at [539, 198] on input "number" at bounding box center [542, 198] width 38 height 17
paste input "3982.70"
type input "3982.70"
click at [539, 304] on button "Validate" at bounding box center [541, 309] width 48 height 26
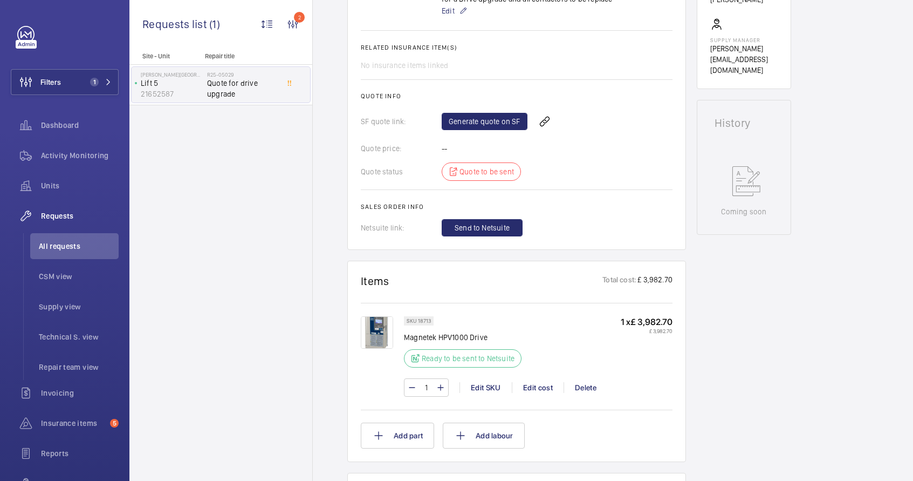
scroll to position [504, 0]
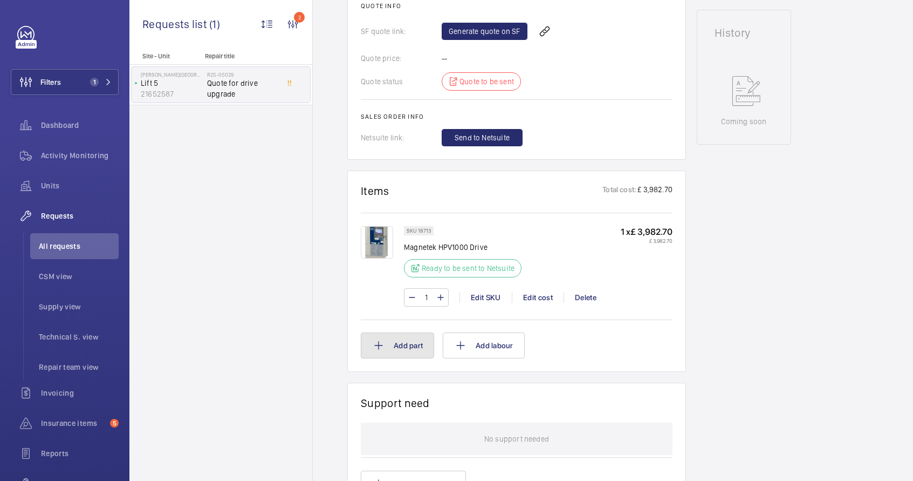
click at [396, 332] on button "Add part" at bounding box center [397, 345] width 73 height 26
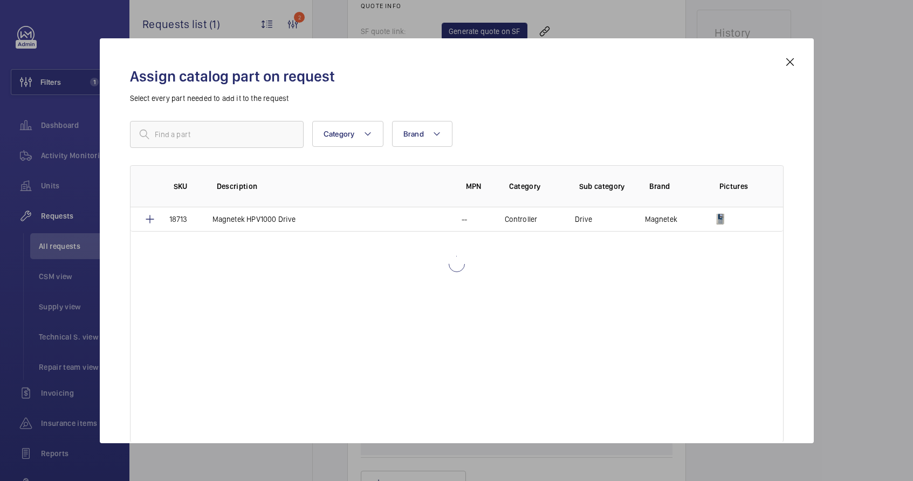
scroll to position [525, 0]
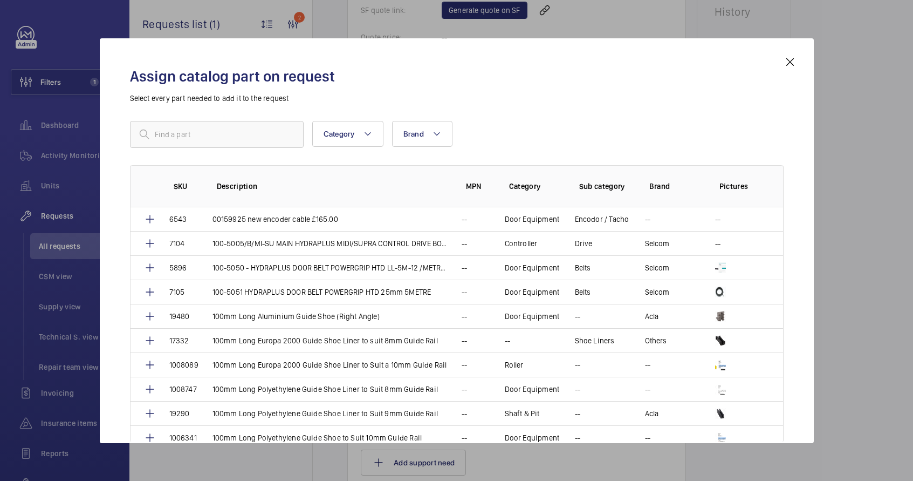
click at [792, 62] on mat-icon at bounding box center [790, 62] width 13 height 13
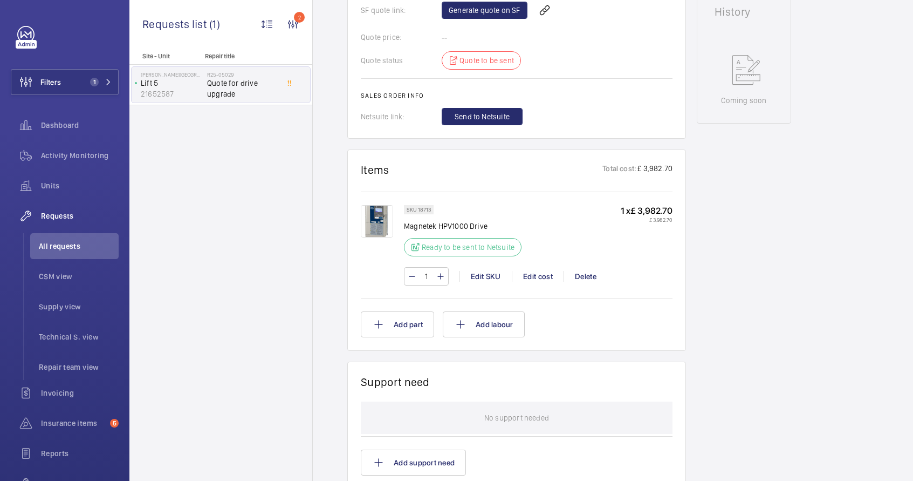
click at [728, 92] on mat-icon at bounding box center [723, 97] width 10 height 10
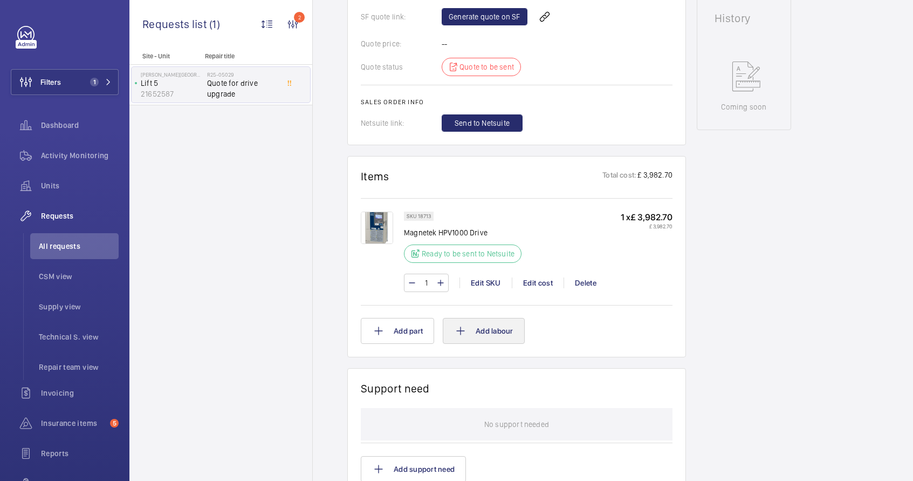
scroll to position [468, 0]
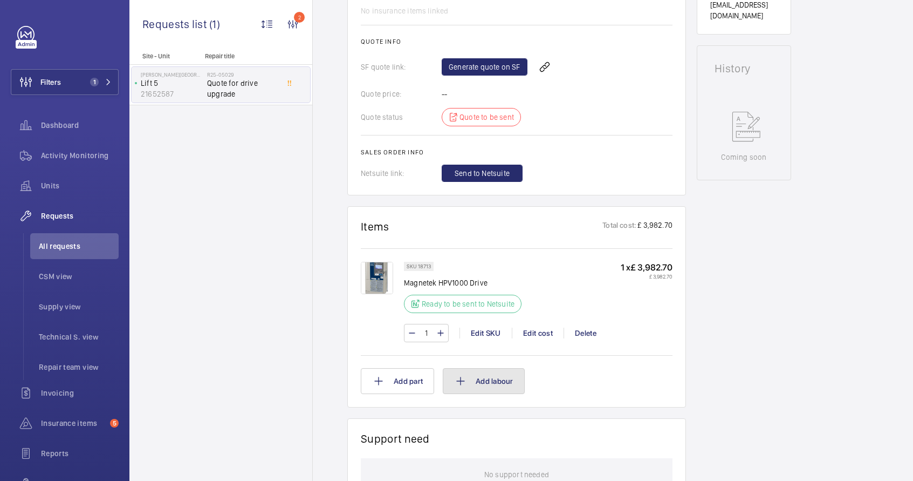
click at [489, 383] on button "Add labour" at bounding box center [484, 381] width 82 height 26
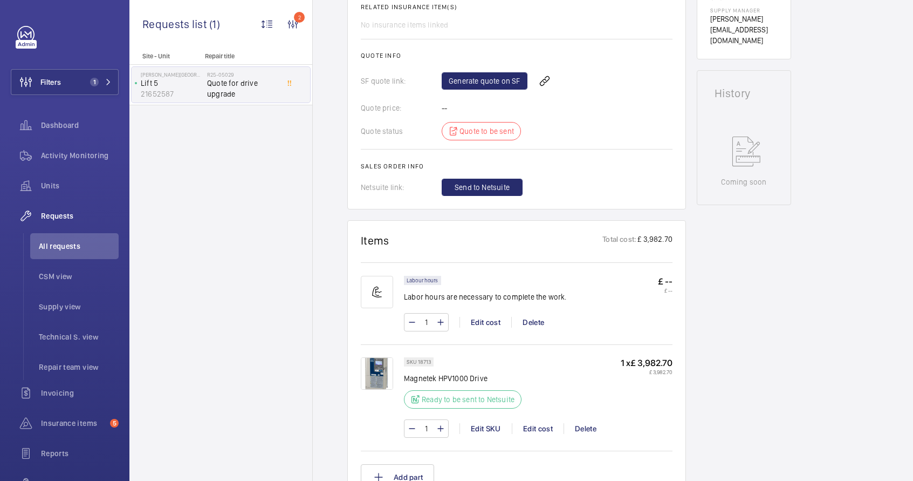
scroll to position [465, 0]
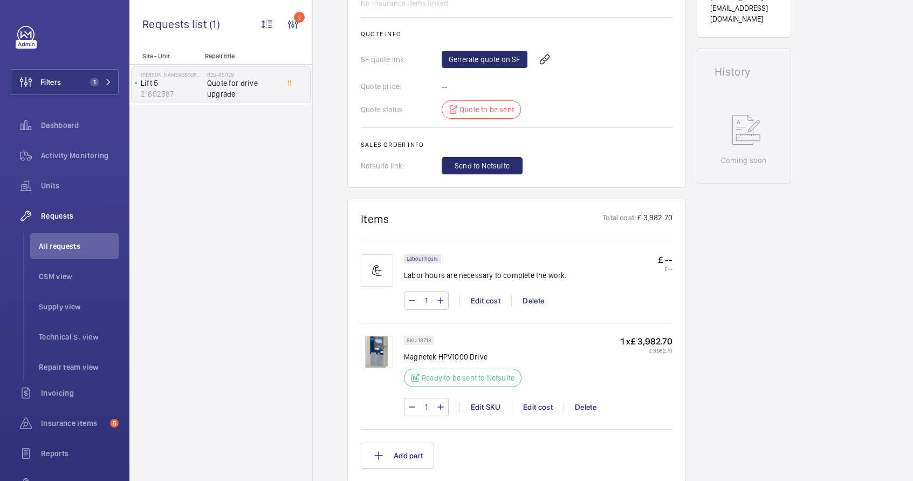
click at [668, 259] on p "£ --" at bounding box center [665, 259] width 15 height 11
click at [433, 303] on input "1" at bounding box center [426, 300] width 20 height 17
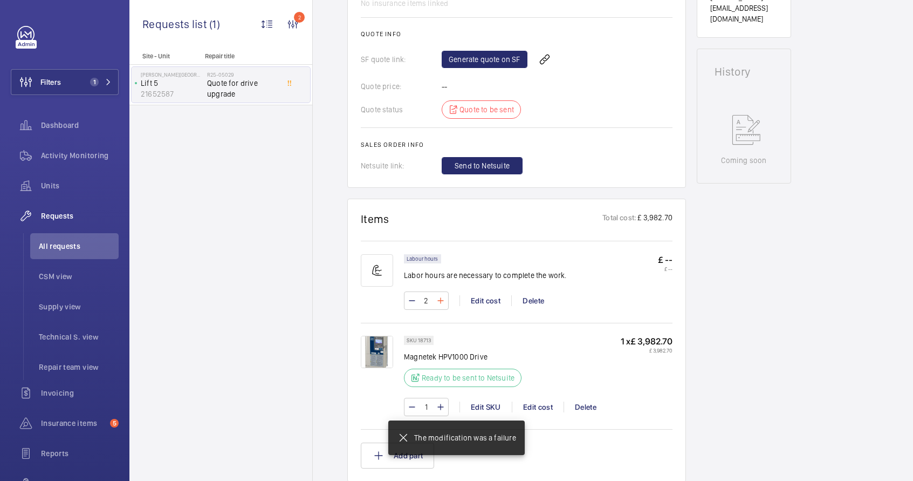
type input "24"
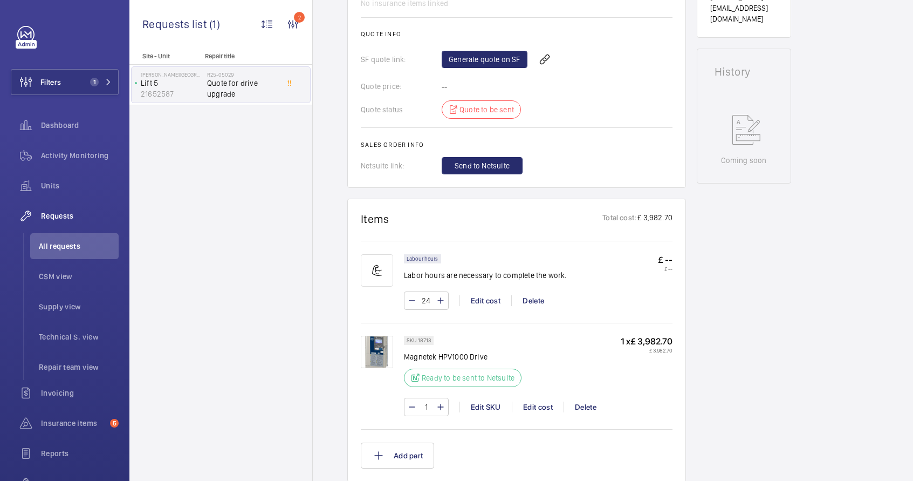
click at [674, 262] on wm-front-card "Items Total cost: £ 3,982.70 Labour hours Labor hours are necessary to complete…" at bounding box center [516, 339] width 339 height 283
click at [673, 261] on wm-front-card "Items Total cost: £ 3,982.70 Labour hours Labor hours are necessary to complete…" at bounding box center [516, 339] width 339 height 283
click at [672, 261] on p "£ --" at bounding box center [665, 259] width 15 height 11
click at [435, 298] on input "24" at bounding box center [426, 300] width 20 height 17
type input "2"
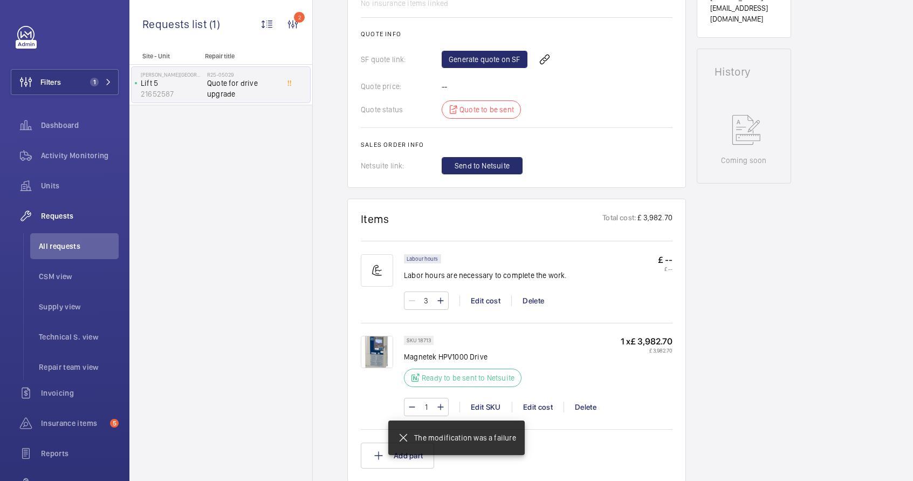
type input "36"
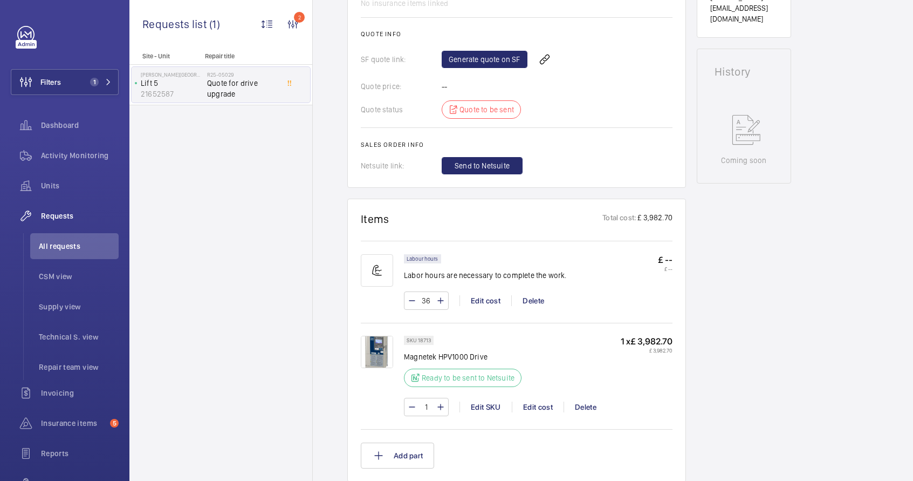
click at [671, 263] on p "£ --" at bounding box center [665, 259] width 15 height 11
click at [670, 259] on p "£ --" at bounding box center [665, 259] width 15 height 11
click at [489, 303] on div "Edit cost" at bounding box center [486, 300] width 52 height 11
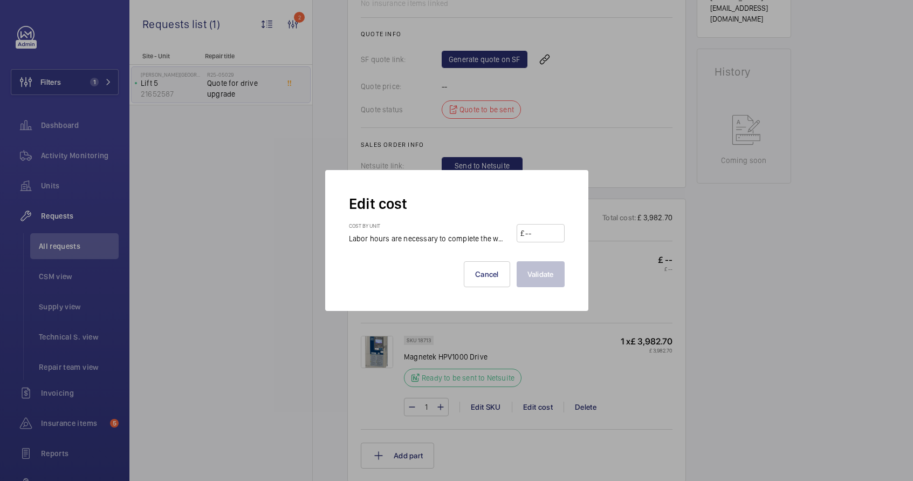
click at [549, 234] on input "number" at bounding box center [542, 232] width 36 height 17
type input "100"
click at [537, 269] on button "Validate" at bounding box center [541, 274] width 48 height 26
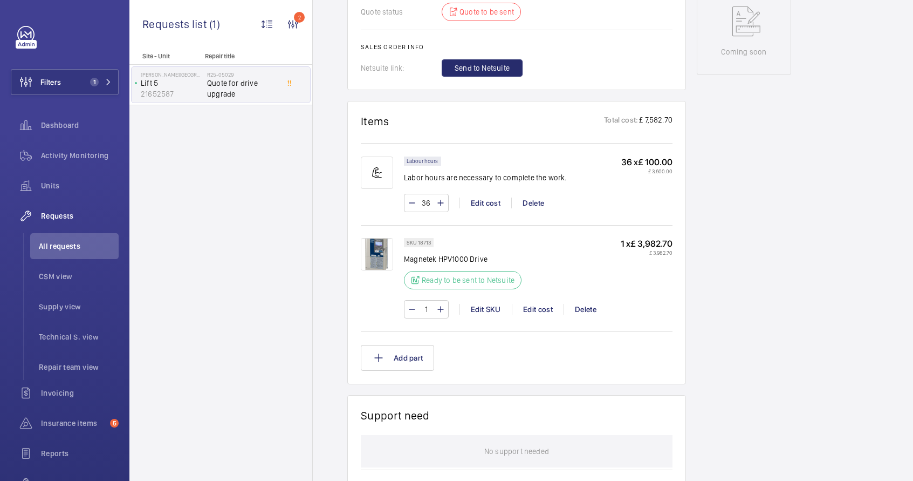
scroll to position [636, 0]
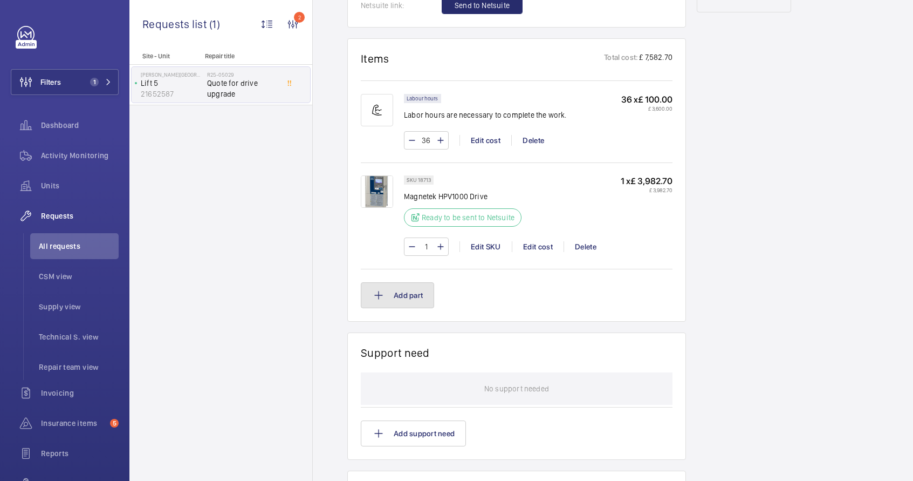
click at [411, 294] on button "Add part" at bounding box center [397, 295] width 73 height 26
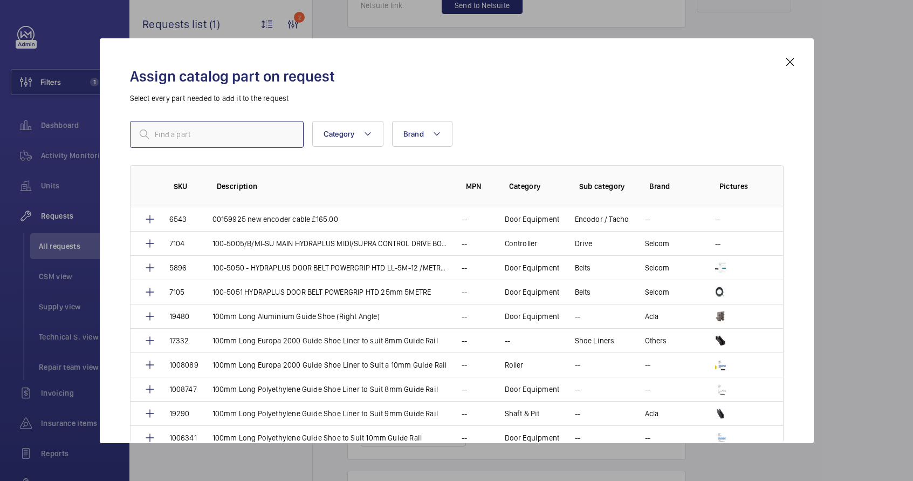
click at [208, 136] on input "text" at bounding box center [217, 134] width 174 height 27
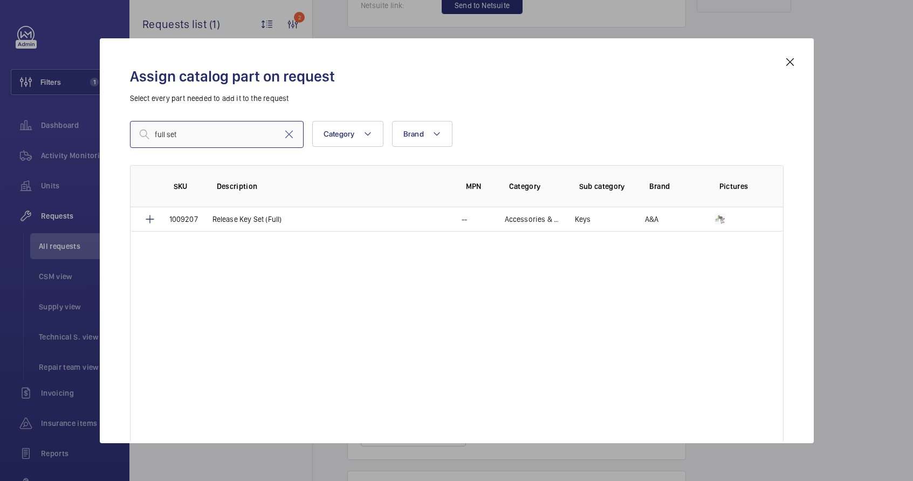
type input "full set"
click at [787, 59] on mat-icon at bounding box center [790, 62] width 13 height 13
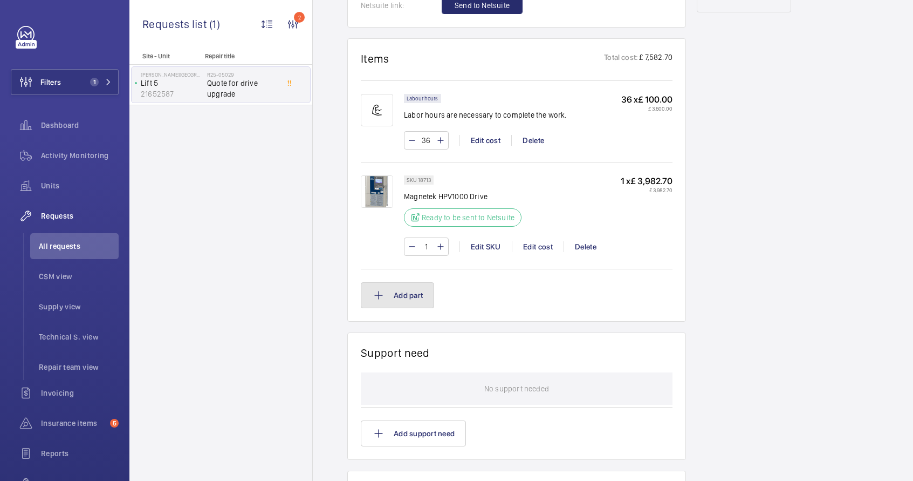
click at [399, 294] on button "Add part" at bounding box center [397, 295] width 73 height 26
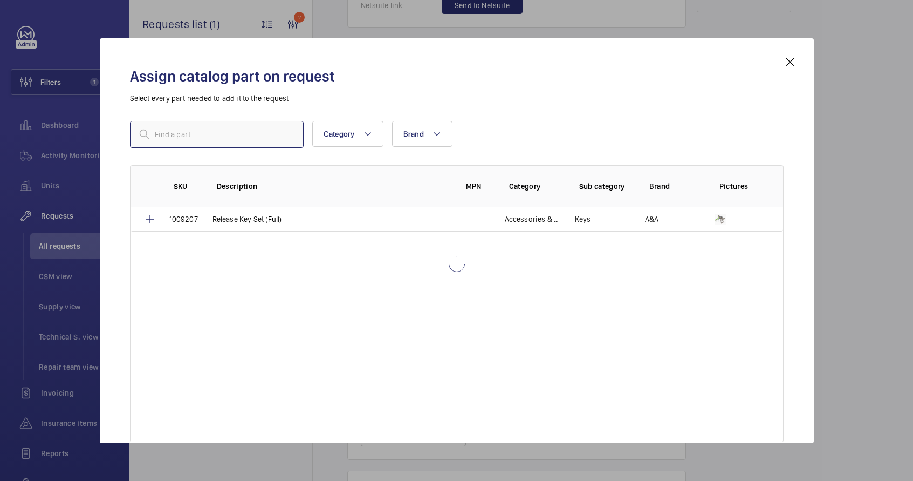
click at [214, 140] on input "text" at bounding box center [217, 134] width 174 height 27
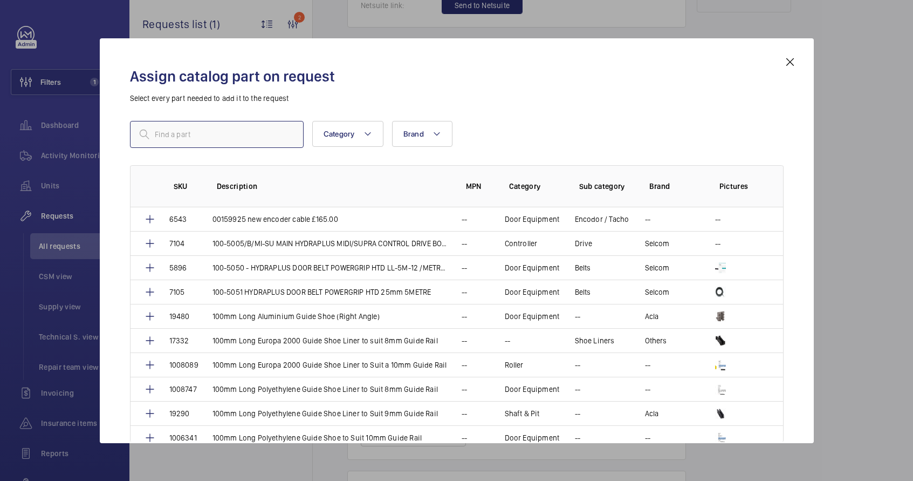
paste input "MC18-S-10-110 18 Amp"
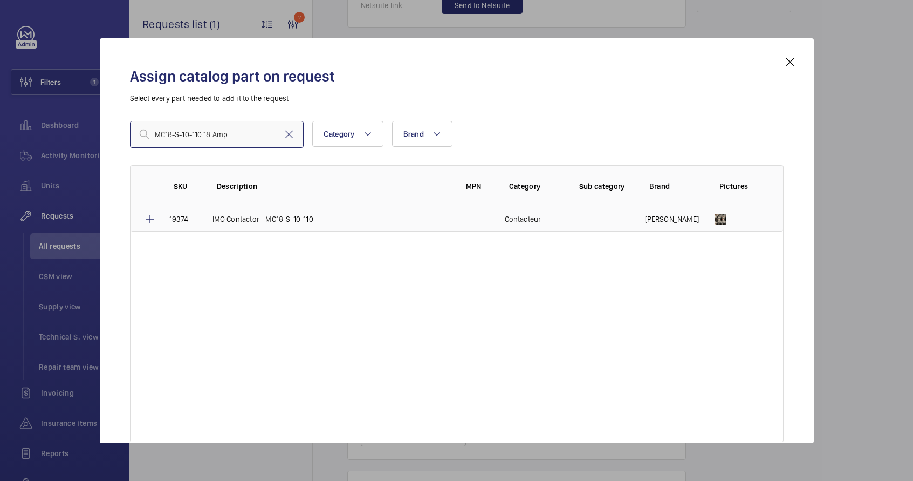
type input "MC18-S-10-110 18 Amp"
click at [267, 222] on p "IMO Contactor - MC18-S-10-110" at bounding box center [262, 219] width 101 height 11
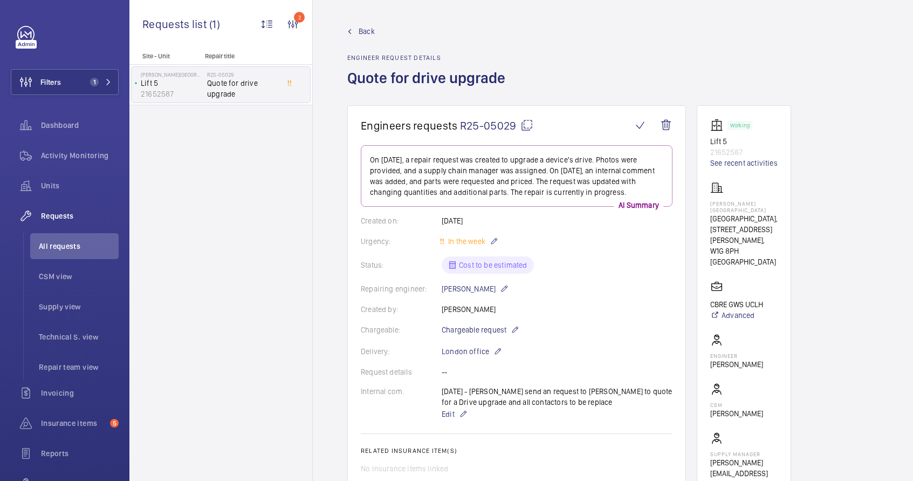
type input "4"
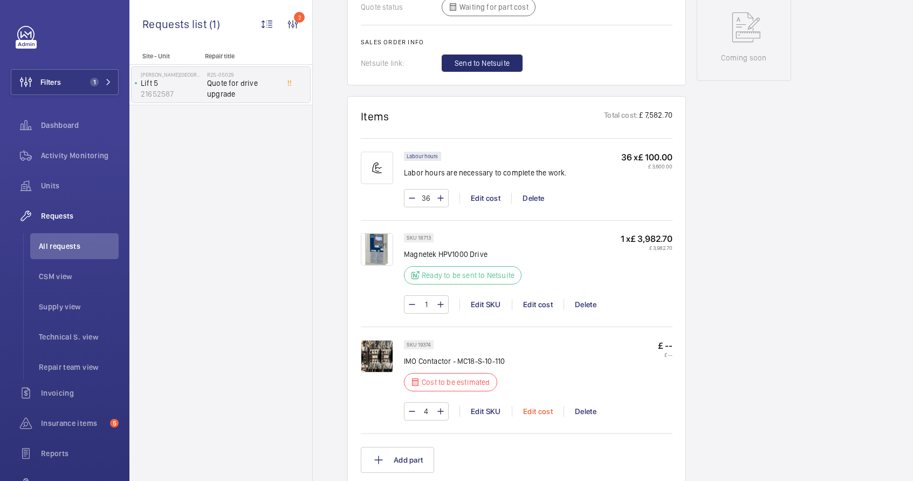
click at [547, 413] on div "Edit cost" at bounding box center [538, 411] width 52 height 11
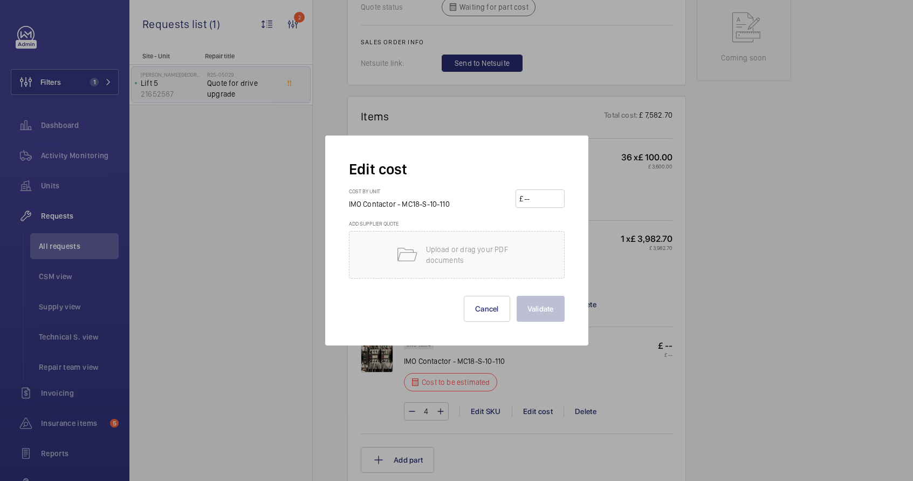
click at [528, 196] on input "number" at bounding box center [542, 198] width 38 height 17
click at [529, 196] on input "number" at bounding box center [542, 198] width 38 height 17
type input "40.66"
click at [546, 303] on button "Validate" at bounding box center [541, 309] width 48 height 26
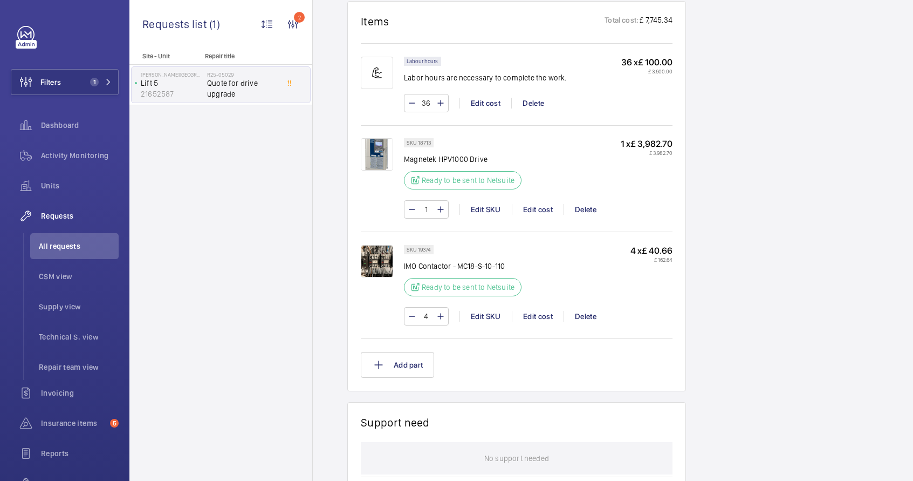
scroll to position [667, 0]
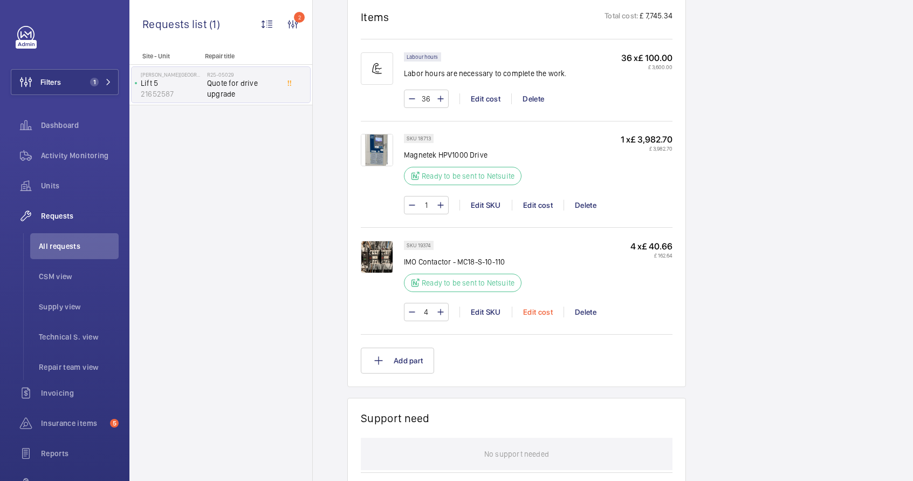
click at [541, 315] on div "Edit cost" at bounding box center [538, 311] width 52 height 11
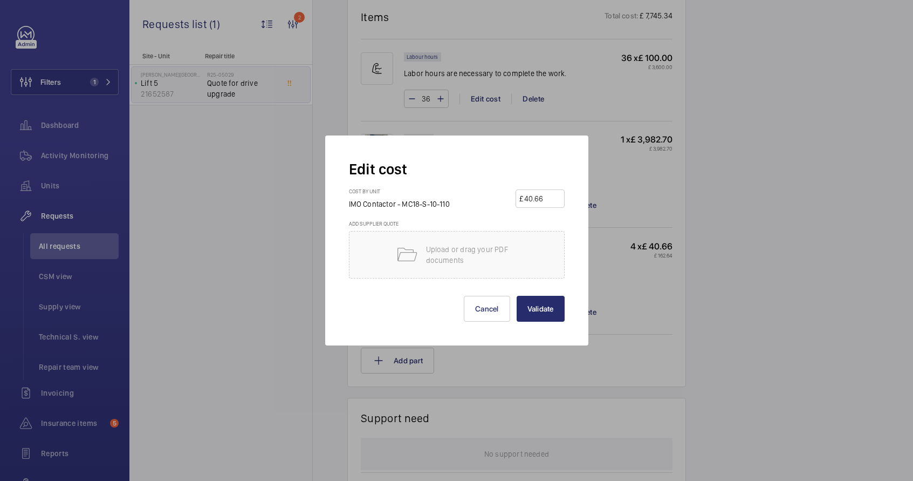
click at [544, 196] on input "40.66" at bounding box center [542, 198] width 38 height 17
type input "125"
click at [546, 308] on button "Validate" at bounding box center [541, 309] width 48 height 26
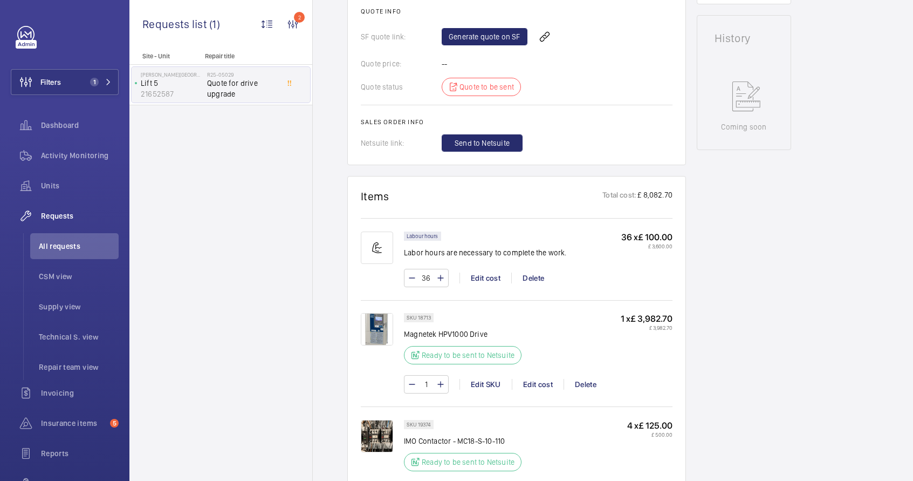
scroll to position [657, 0]
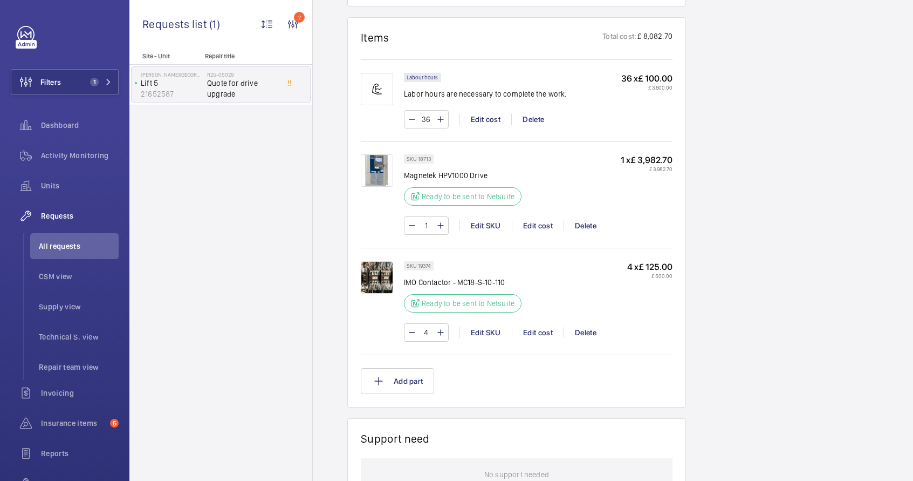
click at [441, 332] on mat-icon at bounding box center [440, 332] width 9 height 13
type input "5"
click at [413, 383] on button "Add part" at bounding box center [397, 381] width 73 height 26
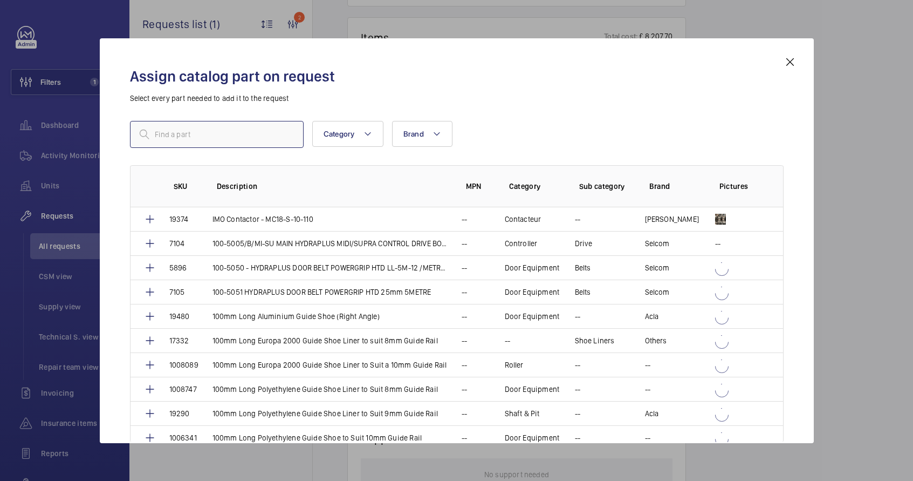
click at [208, 134] on input "text" at bounding box center [217, 134] width 174 height 27
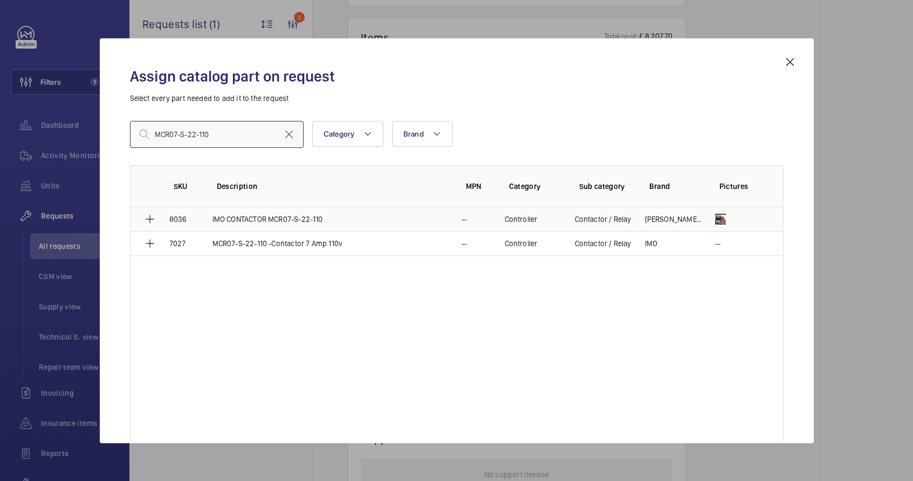
type input "MCR07-S-22-110"
click at [252, 218] on p "IMO CONTACTOR MCR07-S-22-110" at bounding box center [267, 219] width 111 height 11
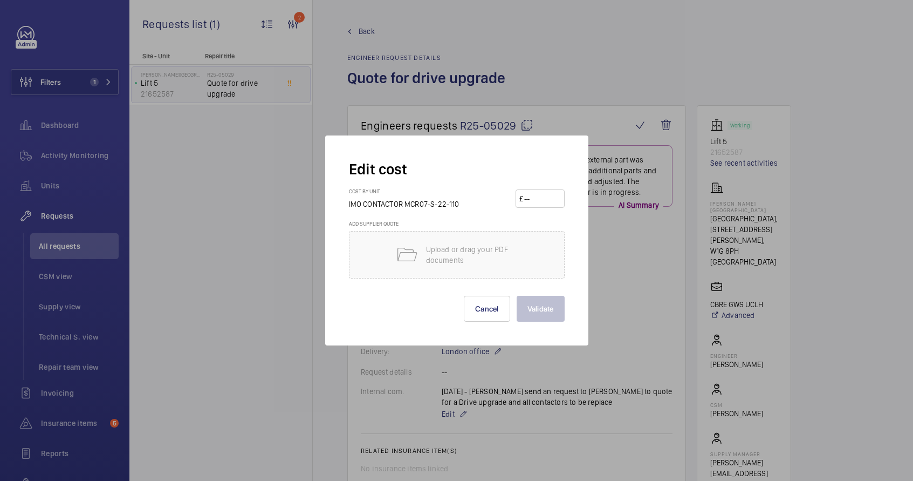
scroll to position [737, 0]
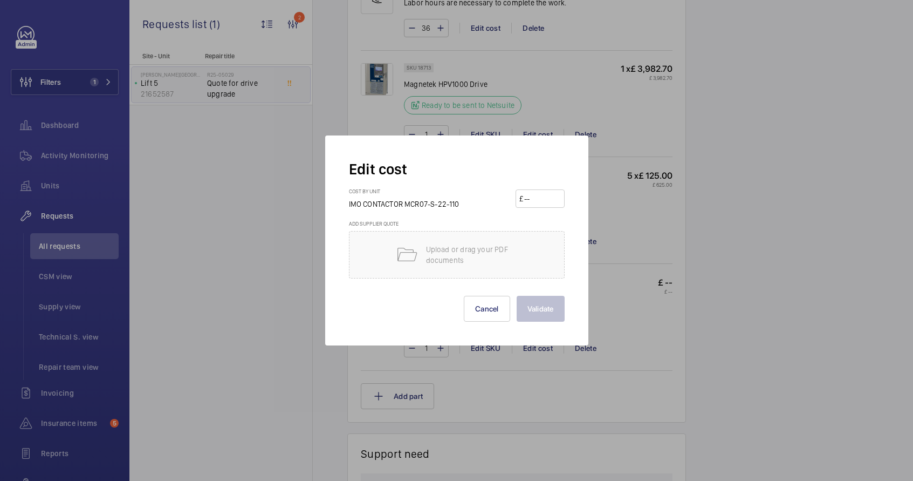
click at [547, 200] on input "number" at bounding box center [542, 198] width 38 height 17
type input "85"
click at [542, 320] on button "Validate" at bounding box center [541, 309] width 48 height 26
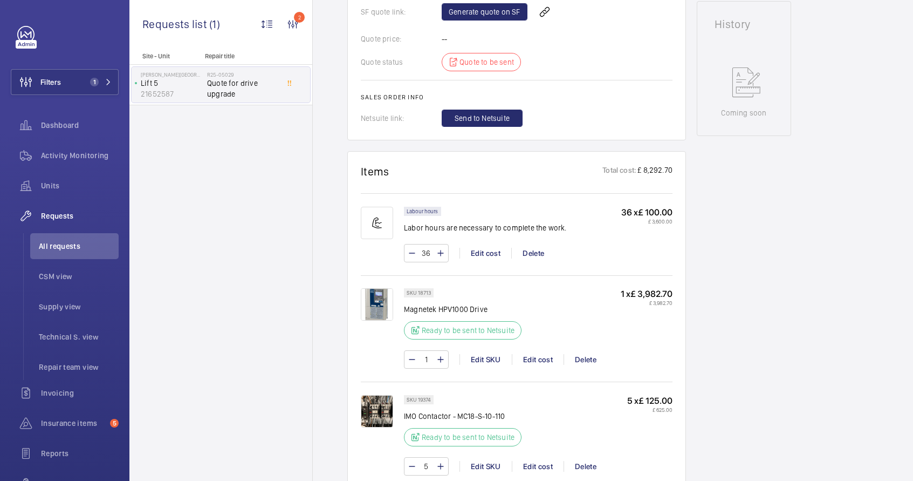
scroll to position [686, 0]
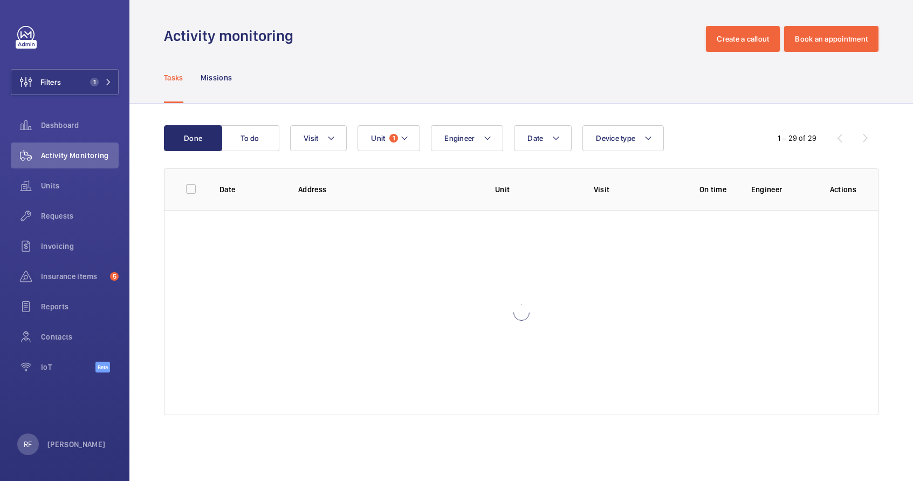
click at [741, 160] on wm-front-table "Done To do Date Engineer Unit 1 Device type Visit 1 – 29 of 29 Date Address Uni…" at bounding box center [521, 270] width 715 height 290
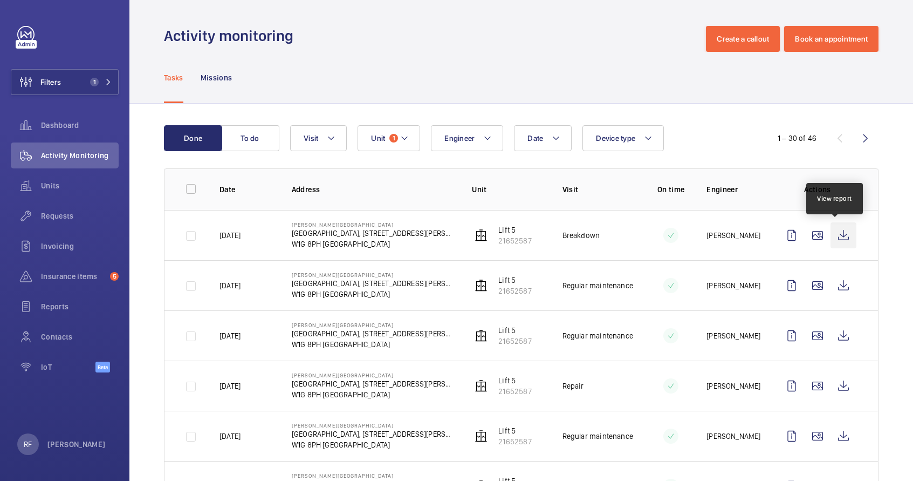
click at [840, 238] on wm-front-icon-button at bounding box center [844, 235] width 26 height 26
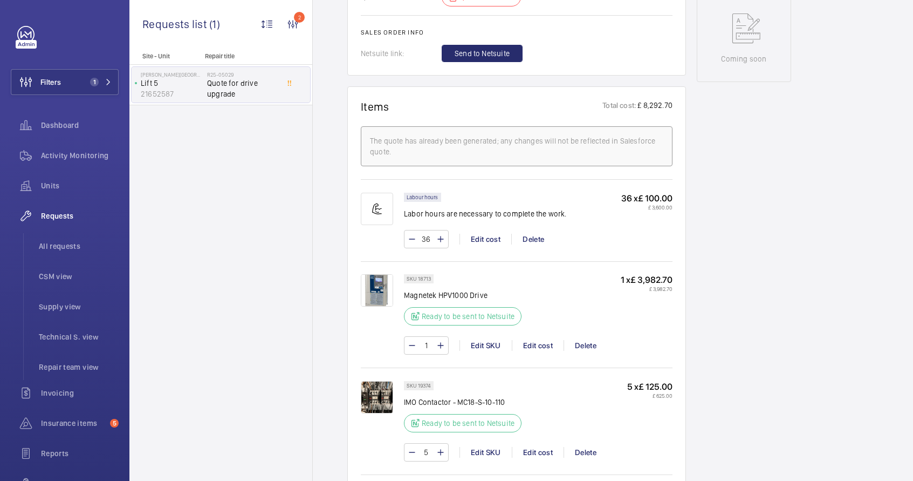
scroll to position [606, 0]
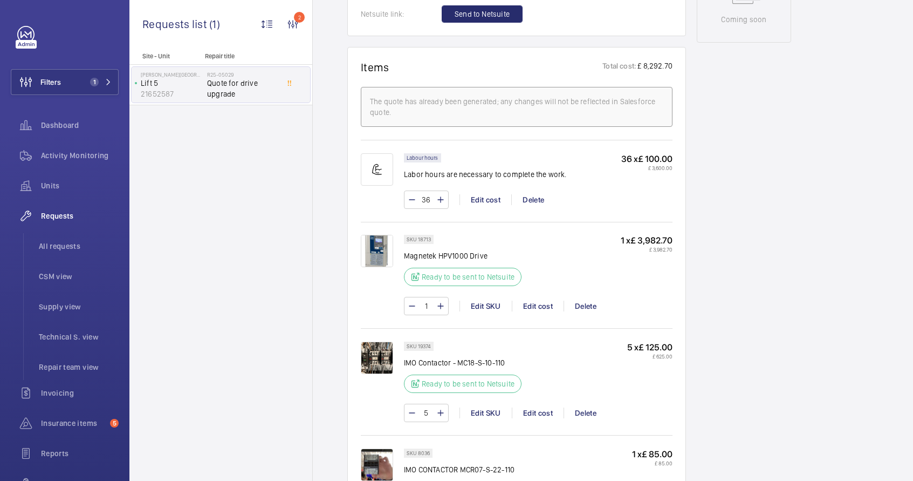
click at [444, 257] on p "Magnetek HPV1000 Drive" at bounding box center [466, 255] width 124 height 11
copy div "Magnetek HPV1000 Drive"
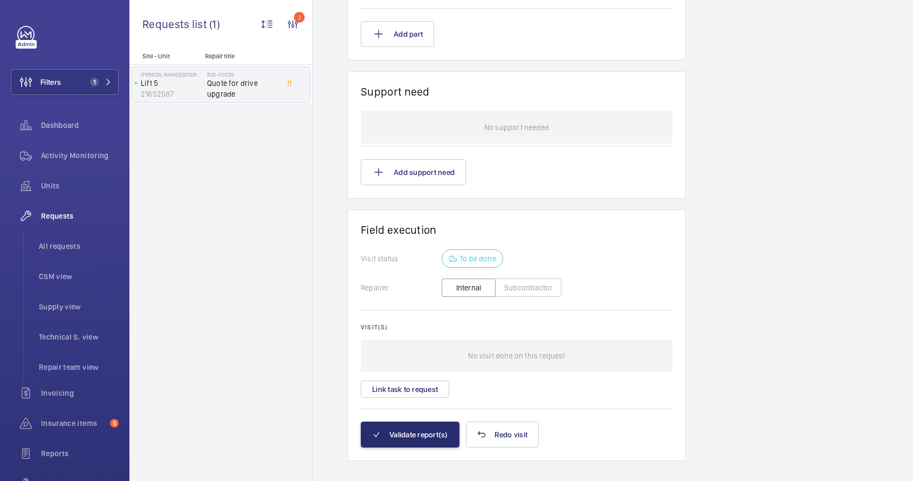
scroll to position [1154, 0]
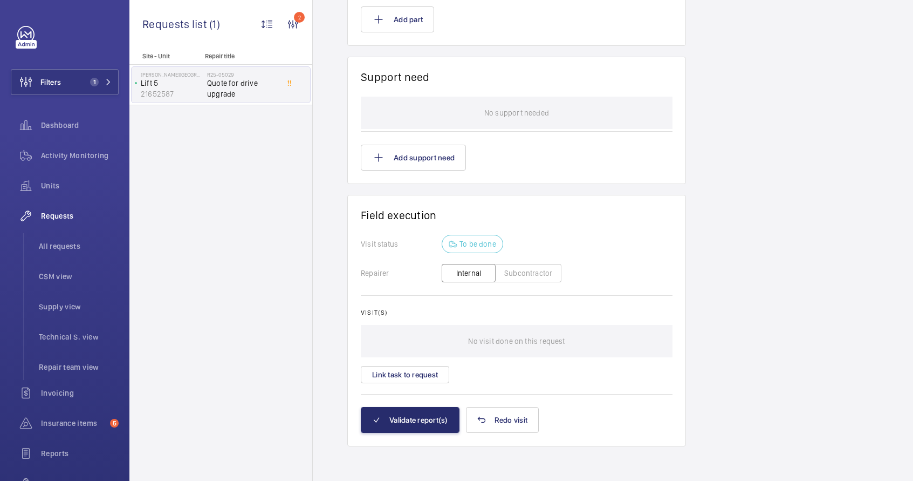
click at [512, 275] on button "Subcontractor" at bounding box center [528, 273] width 66 height 18
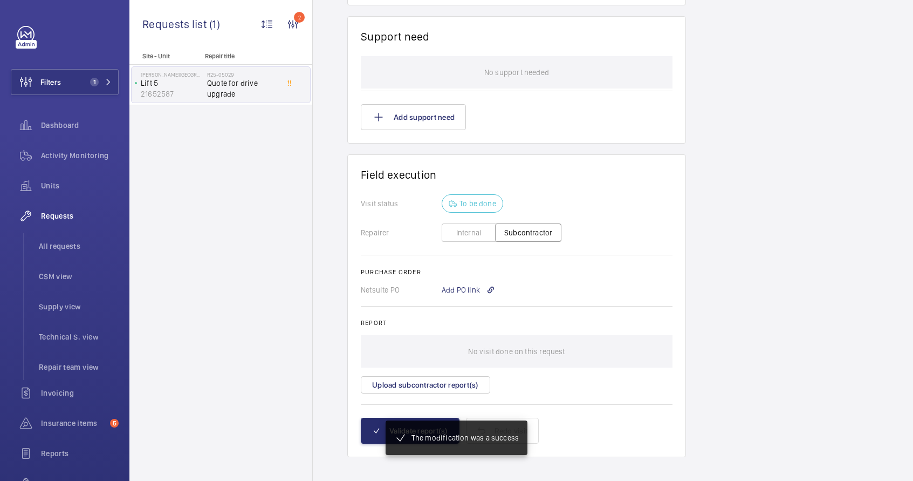
scroll to position [1226, 0]
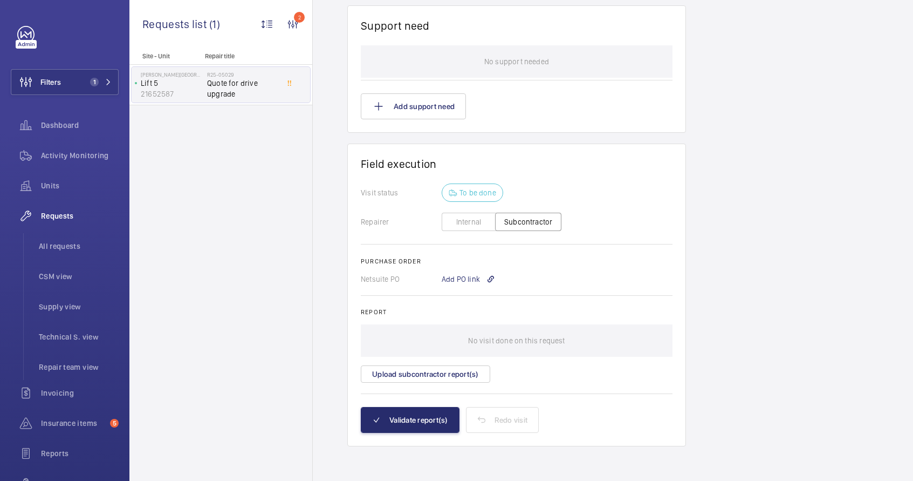
click at [468, 223] on button "Internal" at bounding box center [469, 221] width 54 height 18
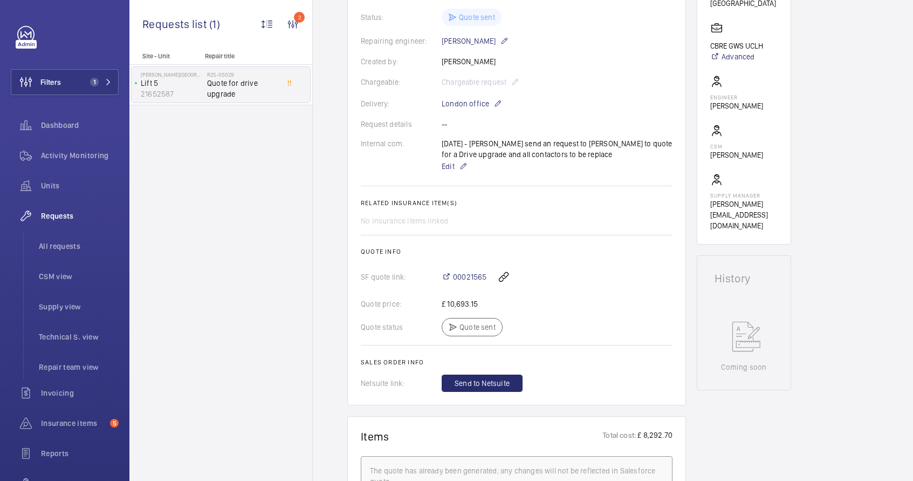
scroll to position [35, 0]
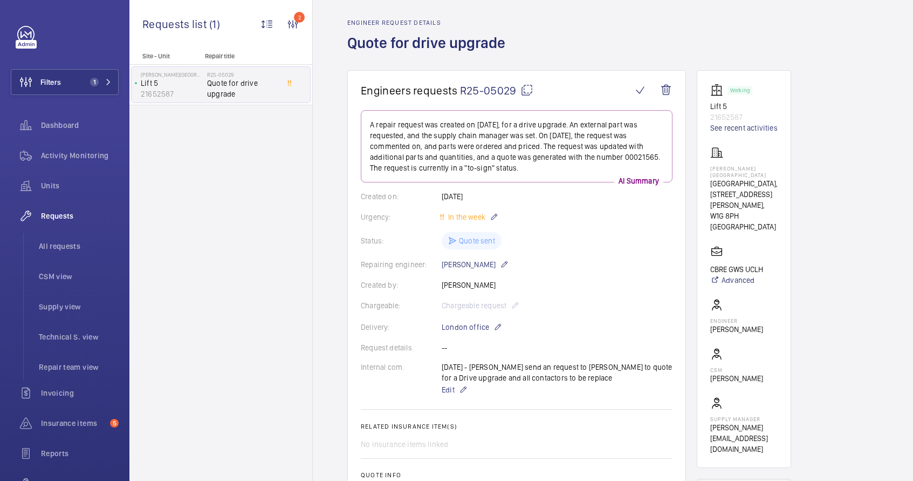
click at [527, 89] on mat-icon at bounding box center [526, 90] width 13 height 13
click at [55, 248] on span "All requests" at bounding box center [79, 246] width 80 height 11
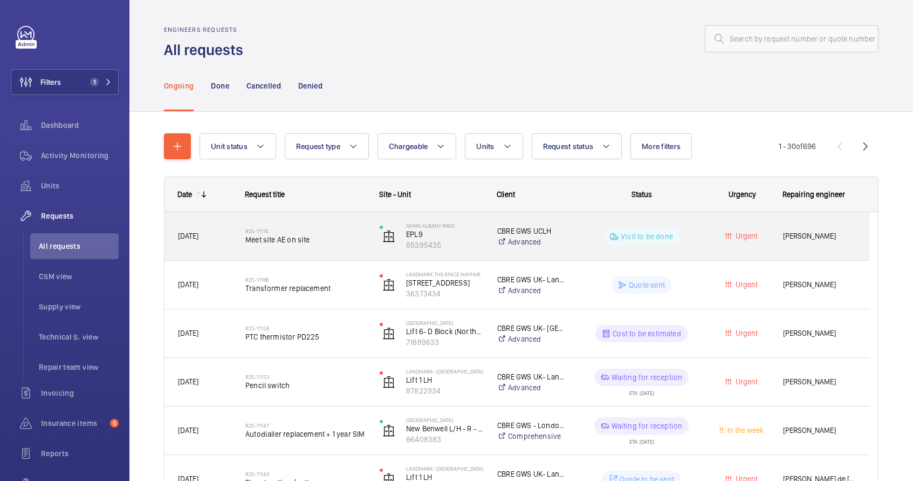
scroll to position [2, 0]
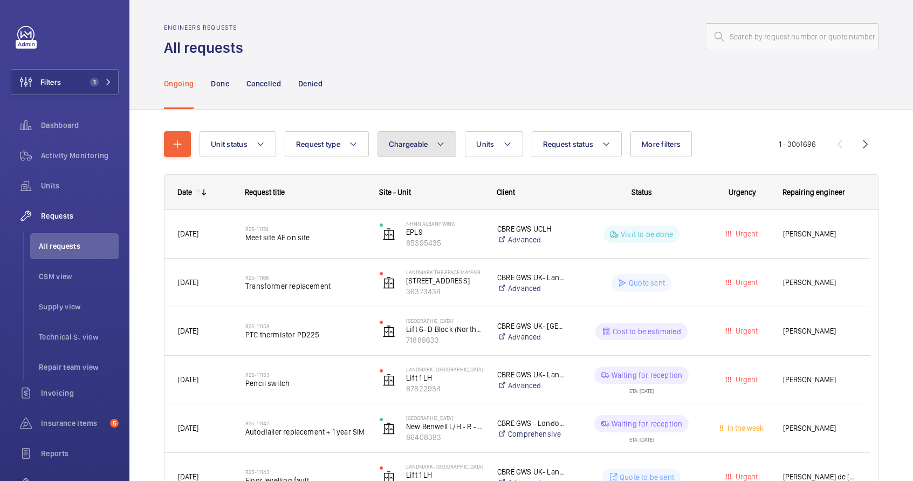
click at [402, 140] on span "Chargeable" at bounding box center [408, 144] width 39 height 9
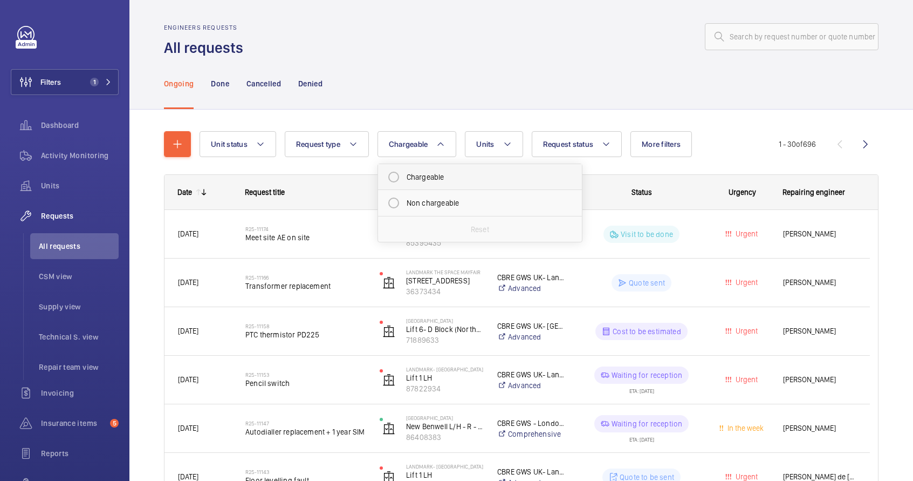
click at [421, 176] on mat-radio-button "Chargeable" at bounding box center [480, 177] width 194 height 22
radio input "true"
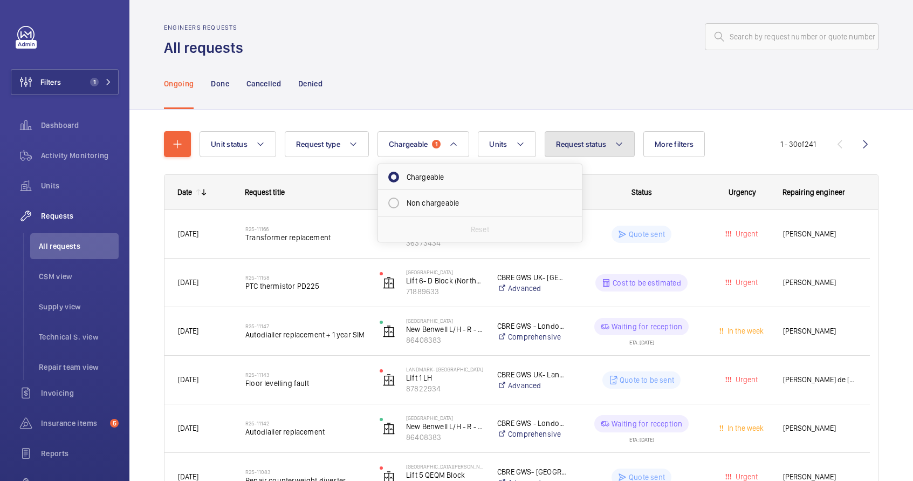
click at [617, 146] on mat-icon at bounding box center [619, 144] width 9 height 13
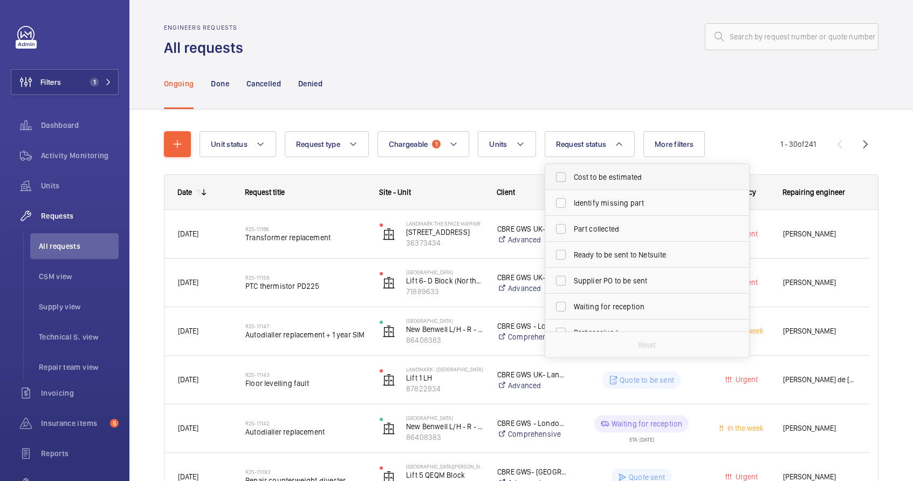
click at [609, 180] on span "Cost to be estimated" at bounding box center [648, 177] width 148 height 11
click at [572, 180] on input "Cost to be estimated" at bounding box center [561, 177] width 22 height 22
checkbox input "true"
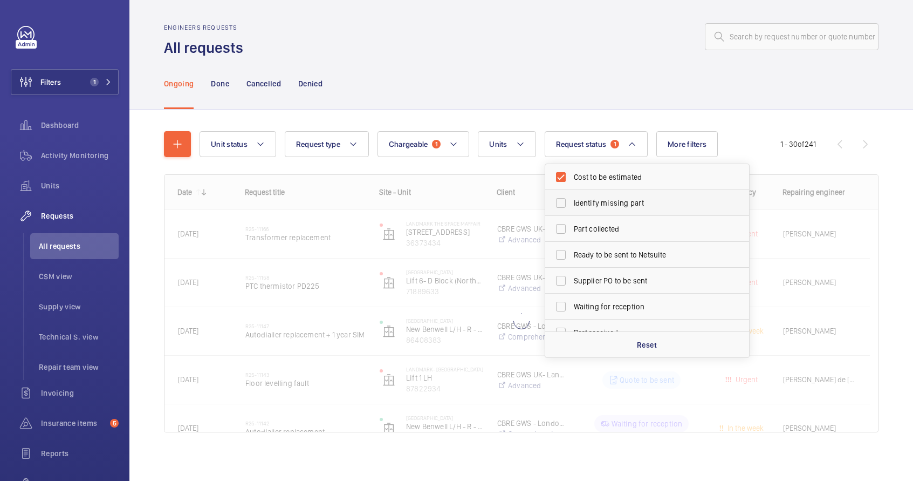
click at [604, 202] on span "Identify missing part" at bounding box center [648, 202] width 148 height 11
click at [572, 202] on input "Identify missing part" at bounding box center [561, 203] width 22 height 22
checkbox input "true"
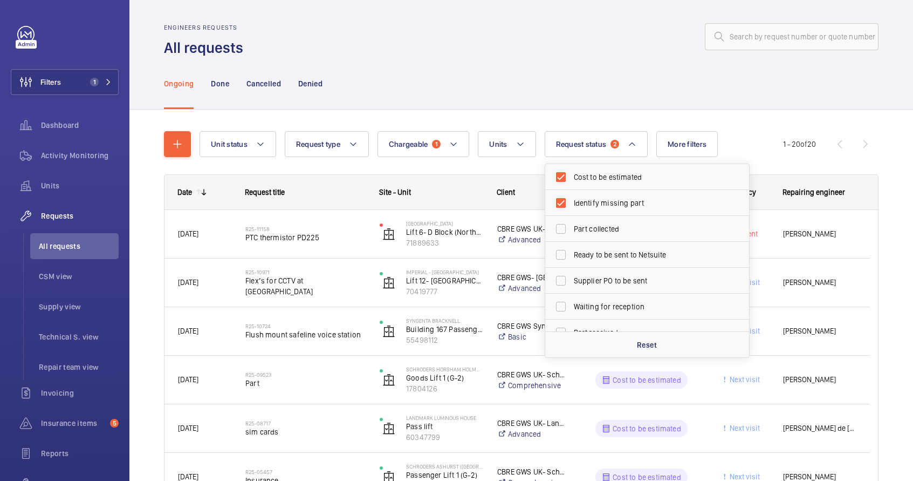
click at [660, 84] on div "Ongoing Done Cancelled Denied" at bounding box center [521, 83] width 715 height 51
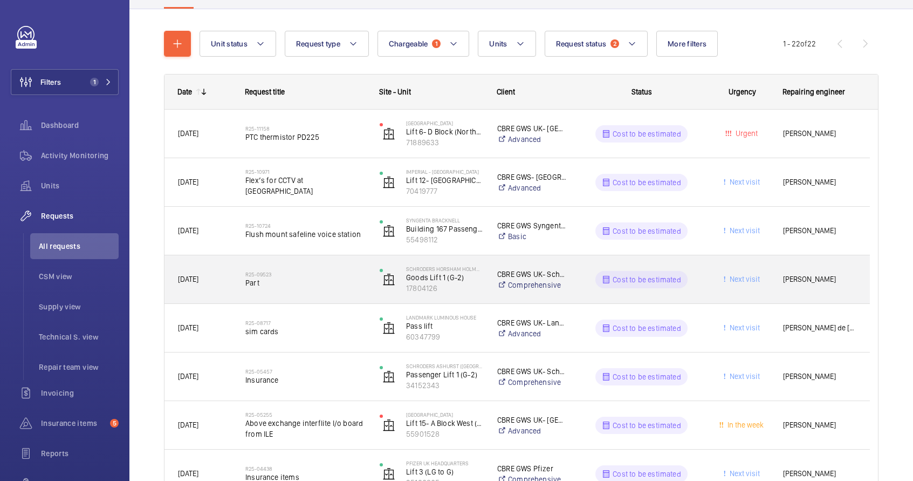
scroll to position [105, 0]
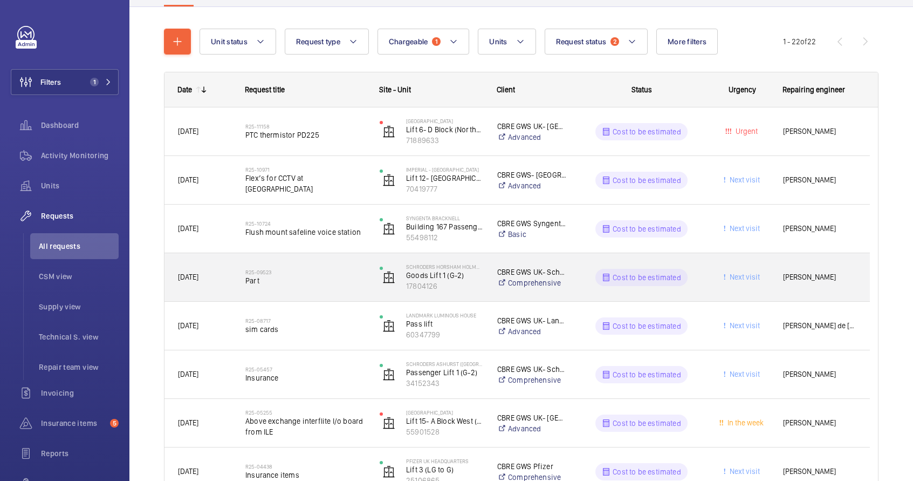
click at [631, 293] on div "Cost to be estimated" at bounding box center [634, 277] width 133 height 39
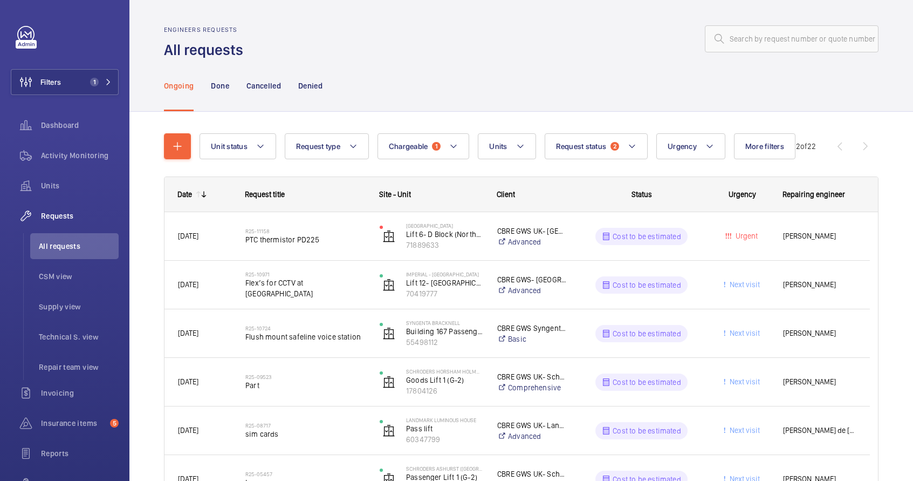
click at [855, 146] on wm-front-pagination "1 - 22 of 22" at bounding box center [830, 146] width 95 height 26
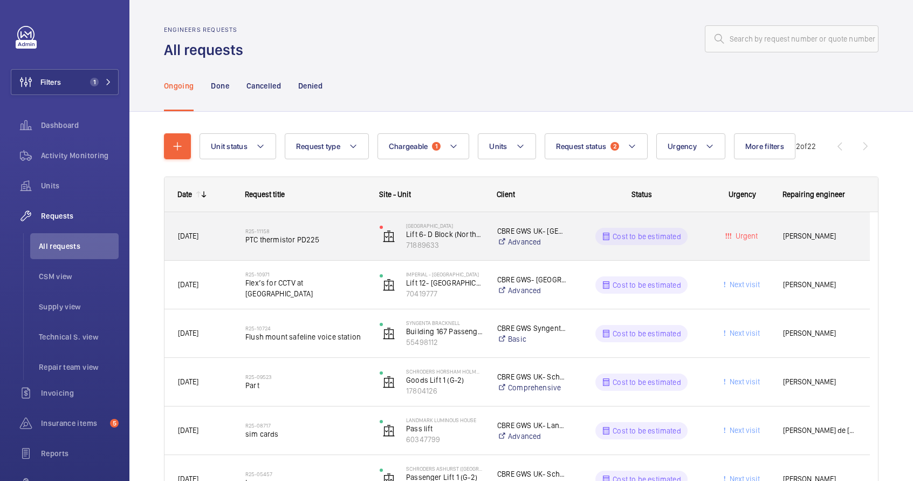
click at [694, 244] on div "Cost to be estimated" at bounding box center [634, 236] width 133 height 39
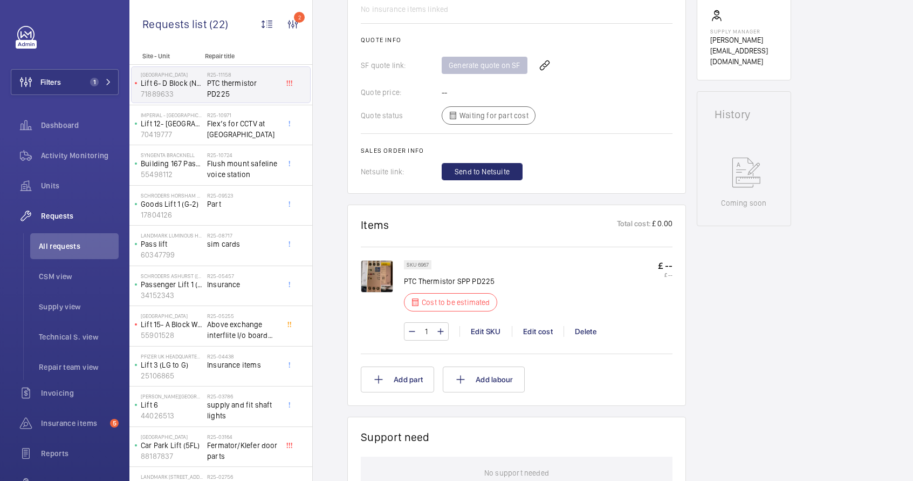
scroll to position [440, 0]
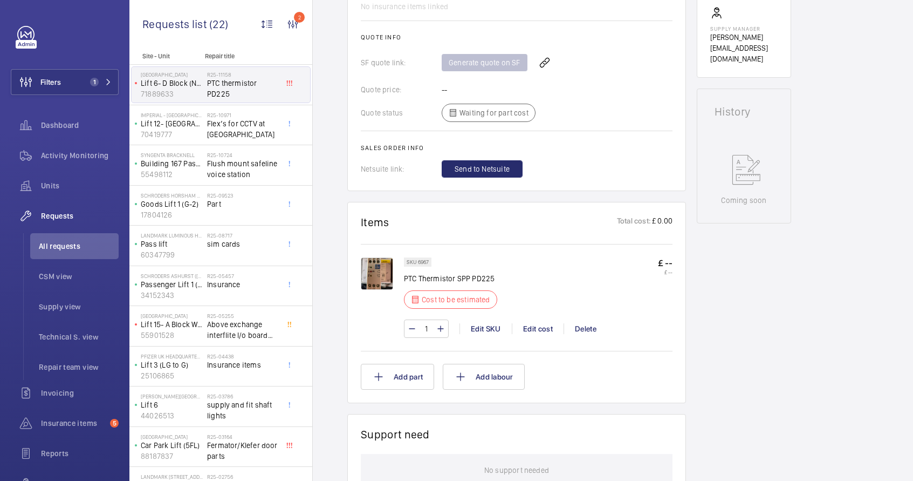
click at [478, 273] on p "PTC Thermistor SPP PD225" at bounding box center [454, 278] width 100 height 11
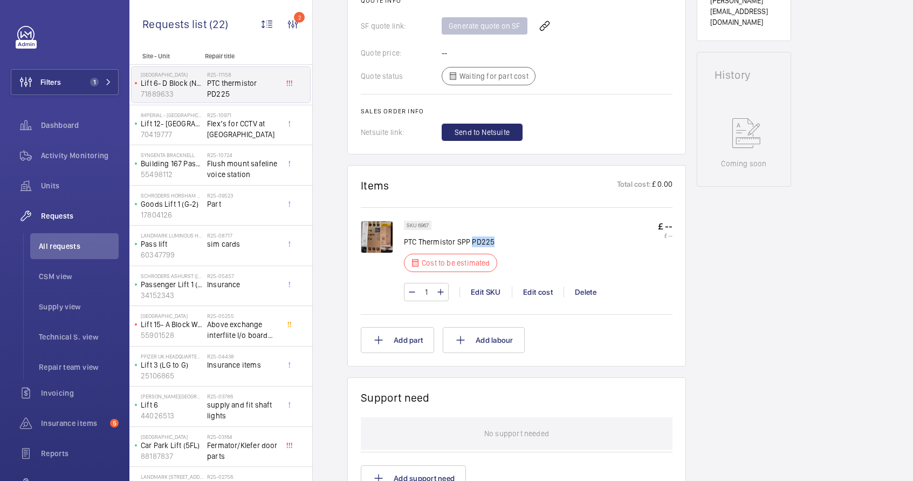
scroll to position [485, 0]
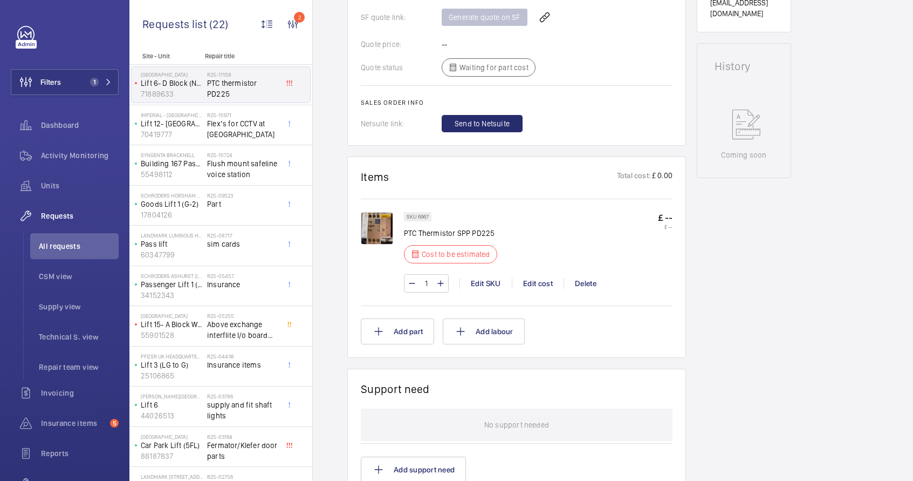
click at [463, 228] on p "PTC Thermistor SPP PD225" at bounding box center [454, 233] width 100 height 11
copy div "PTC Thermistor SPP PD225"
click at [380, 223] on img at bounding box center [377, 228] width 32 height 32
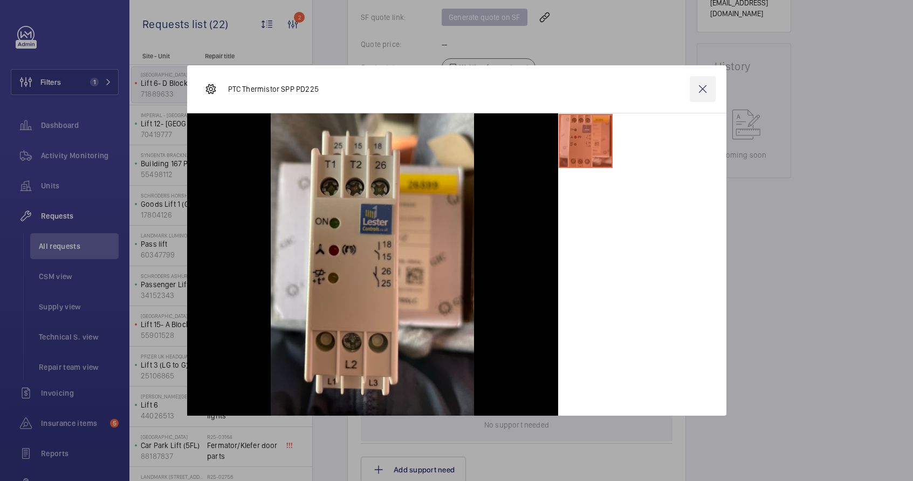
click at [707, 87] on wm-front-icon-button at bounding box center [703, 89] width 26 height 26
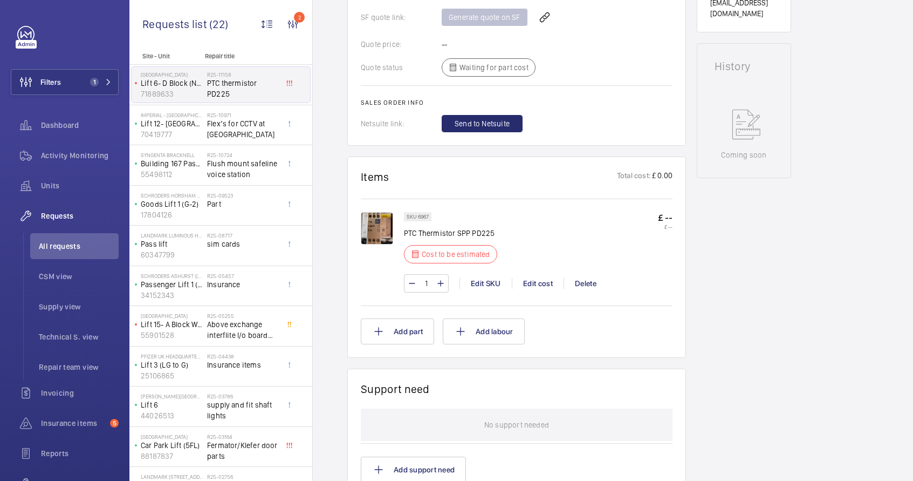
click at [486, 228] on p "PTC Thermistor SPP PD225" at bounding box center [454, 233] width 100 height 11
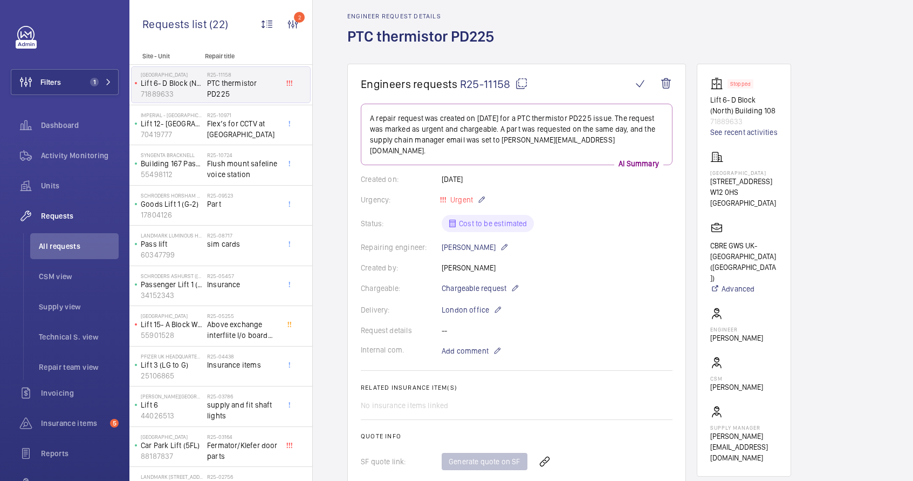
scroll to position [0, 0]
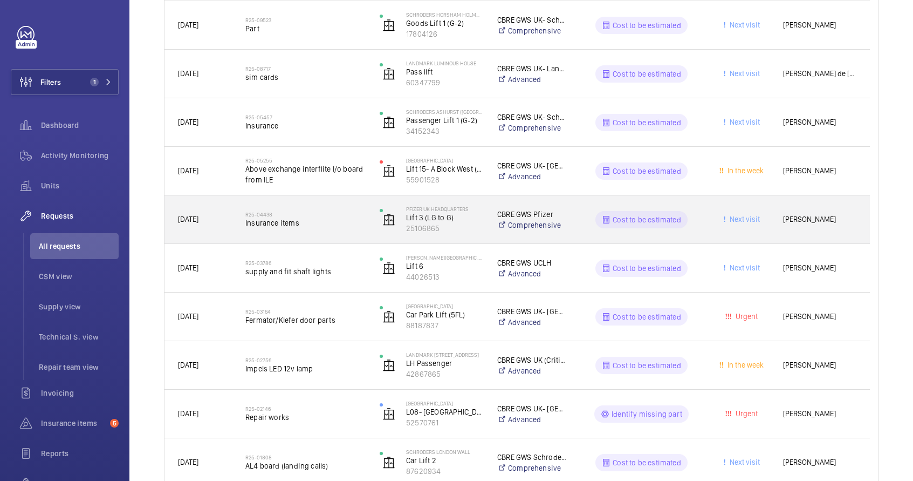
scroll to position [358, 0]
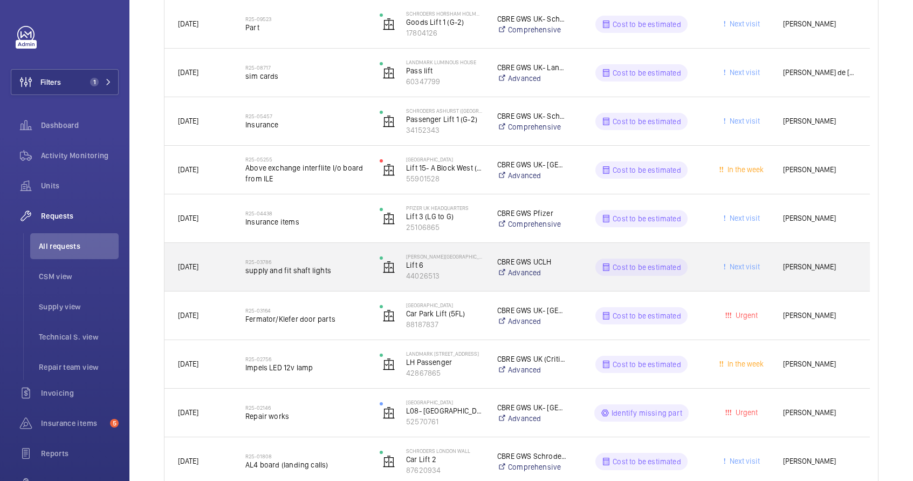
click at [465, 282] on div "Westmoreland Street Lift 6 44026513" at bounding box center [425, 267] width 116 height 44
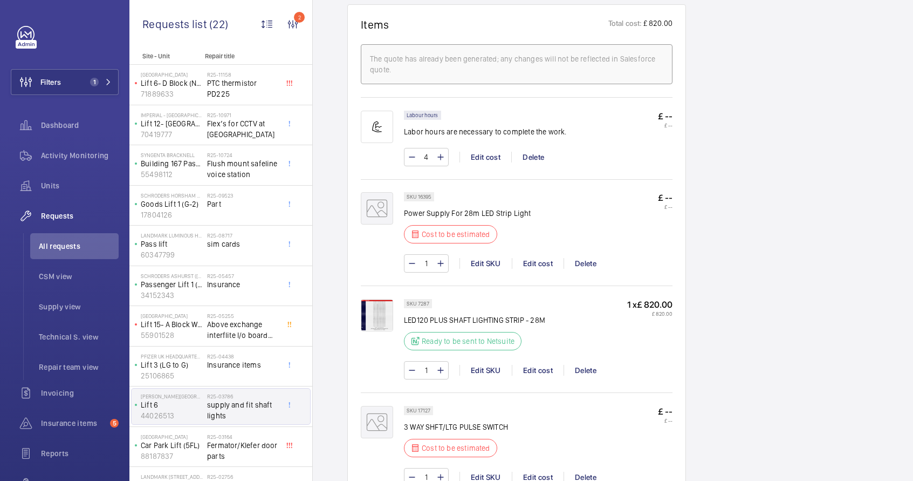
scroll to position [669, 0]
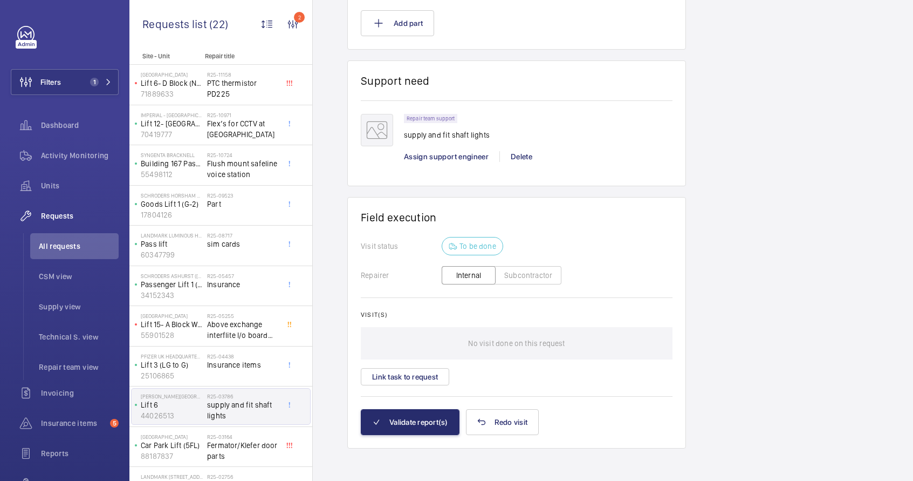
scroll to position [1163, 0]
click at [424, 422] on button "Validate report(s)" at bounding box center [410, 420] width 99 height 26
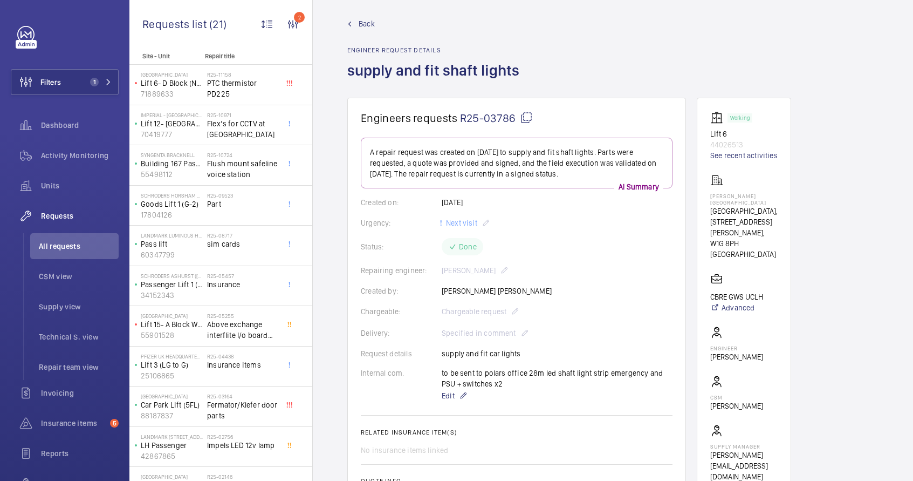
scroll to position [0, 0]
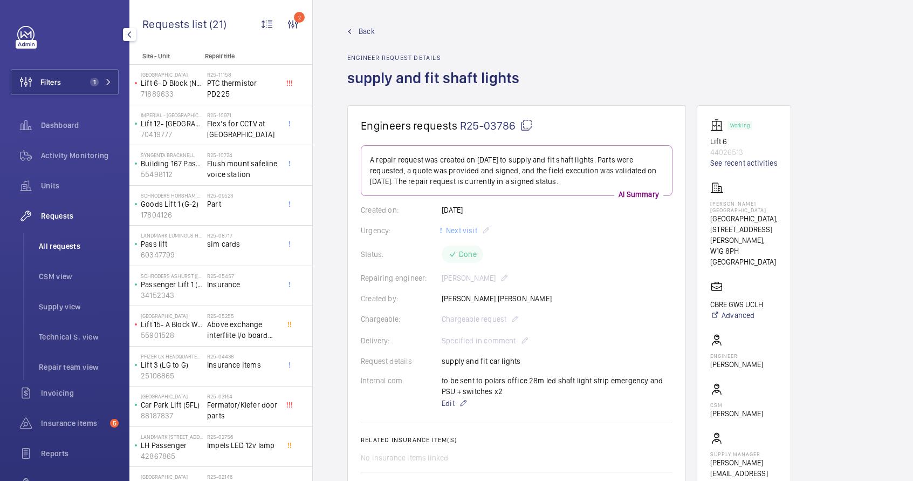
click at [74, 246] on span "All requests" at bounding box center [79, 246] width 80 height 11
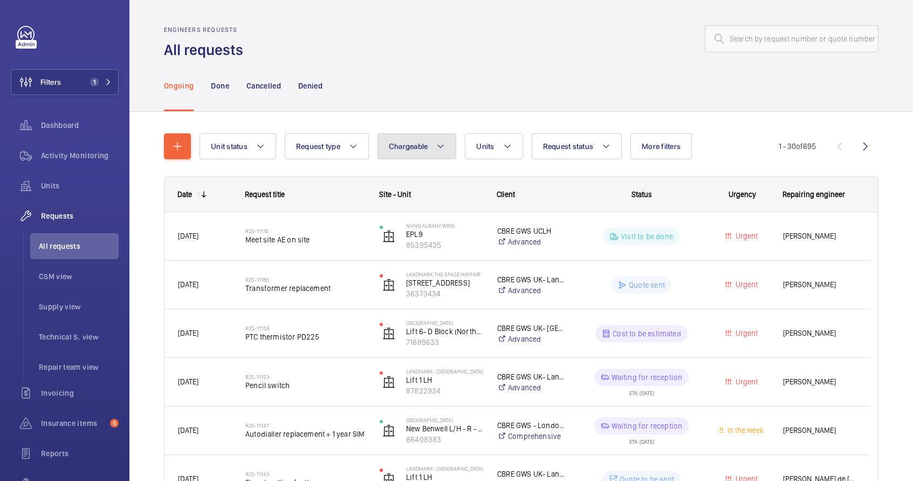
click at [438, 153] on button "Chargeable" at bounding box center [417, 146] width 79 height 26
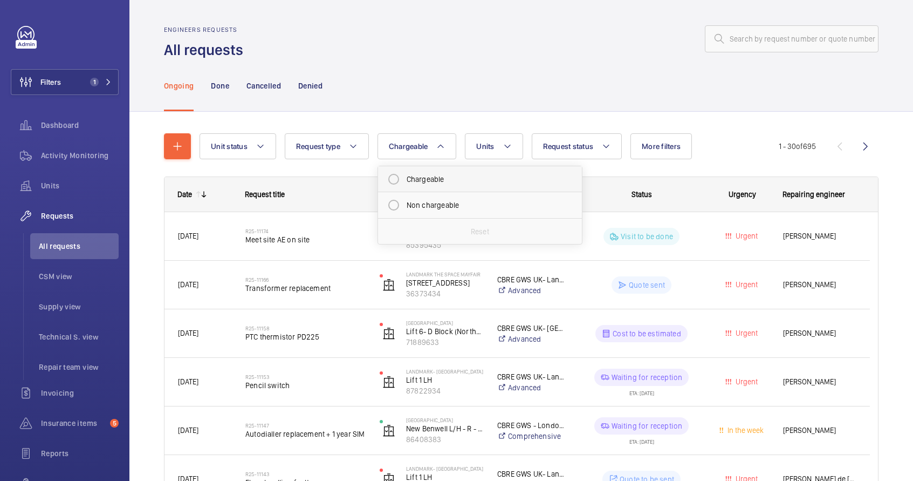
click at [426, 181] on mat-radio-button "Chargeable" at bounding box center [480, 179] width 194 height 22
radio input "true"
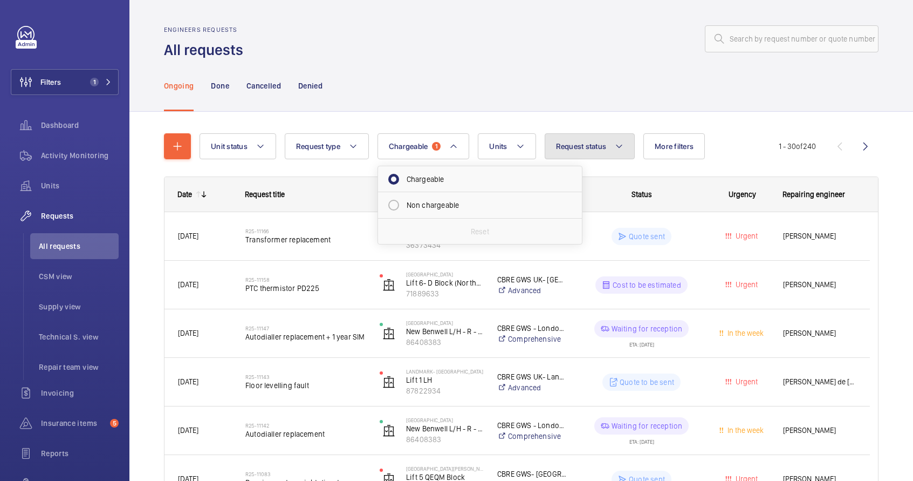
click at [617, 149] on mat-icon at bounding box center [619, 146] width 9 height 13
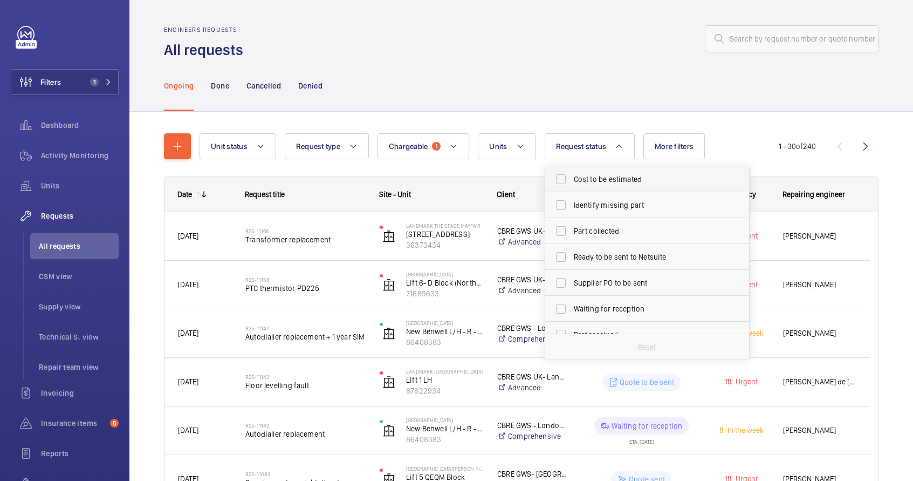
click at [619, 186] on label "Cost to be estimated" at bounding box center [639, 179] width 188 height 26
click at [572, 186] on input "Cost to be estimated" at bounding box center [561, 179] width 22 height 22
checkbox input "true"
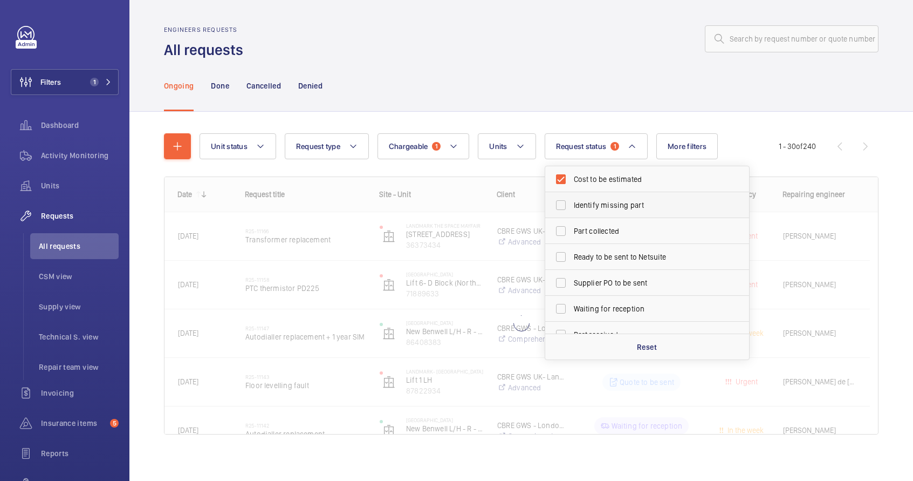
click at [620, 201] on span "Identify missing part" at bounding box center [648, 205] width 148 height 11
click at [572, 201] on input "Identify missing part" at bounding box center [561, 205] width 22 height 22
checkbox input "true"
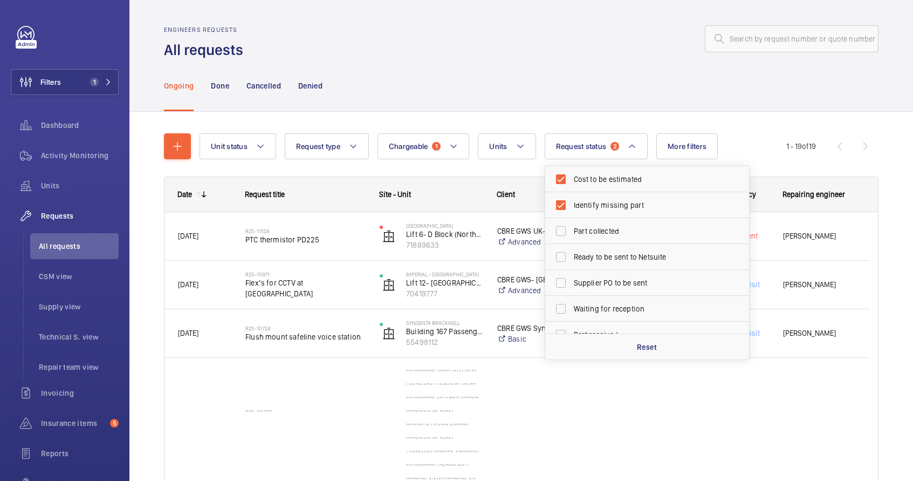
click at [729, 86] on div "Ongoing Done Cancelled Denied" at bounding box center [521, 85] width 715 height 51
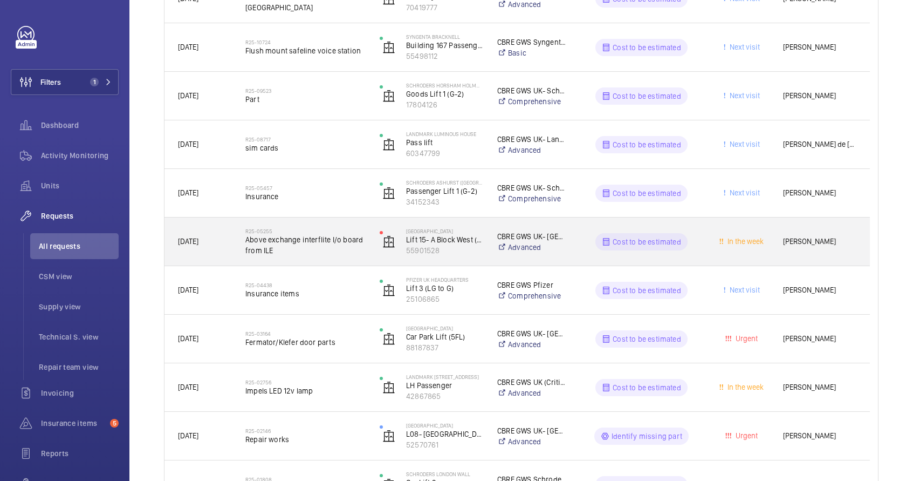
scroll to position [294, 0]
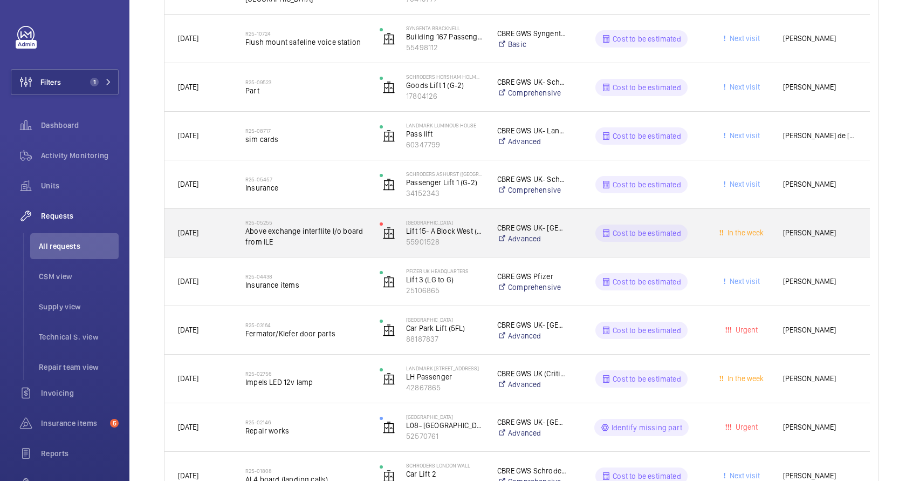
click at [671, 251] on div "Cost to be estimated" at bounding box center [634, 233] width 133 height 39
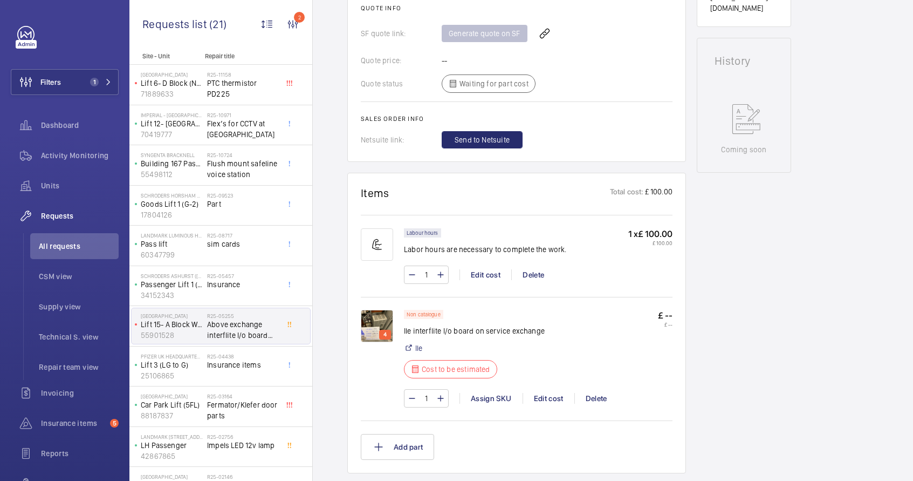
scroll to position [197, 0]
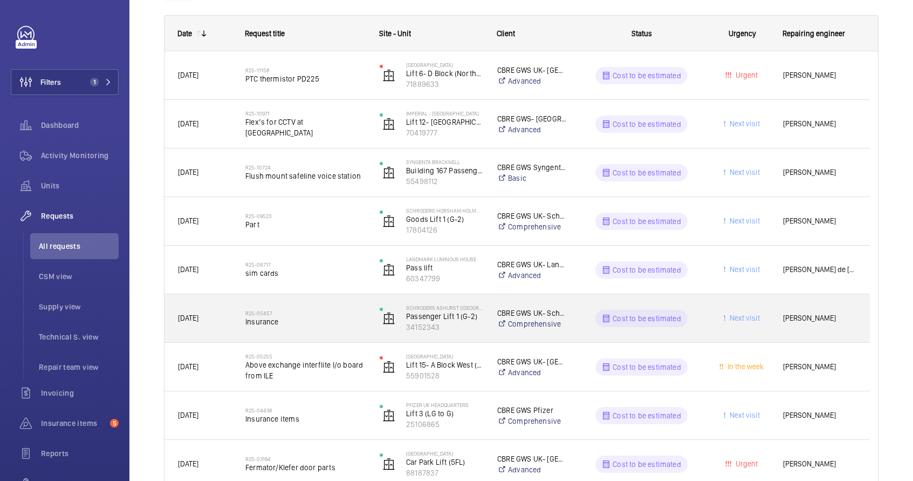
scroll to position [162, 0]
click at [319, 306] on div "R25-05457 Insurance" at bounding box center [305, 316] width 120 height 31
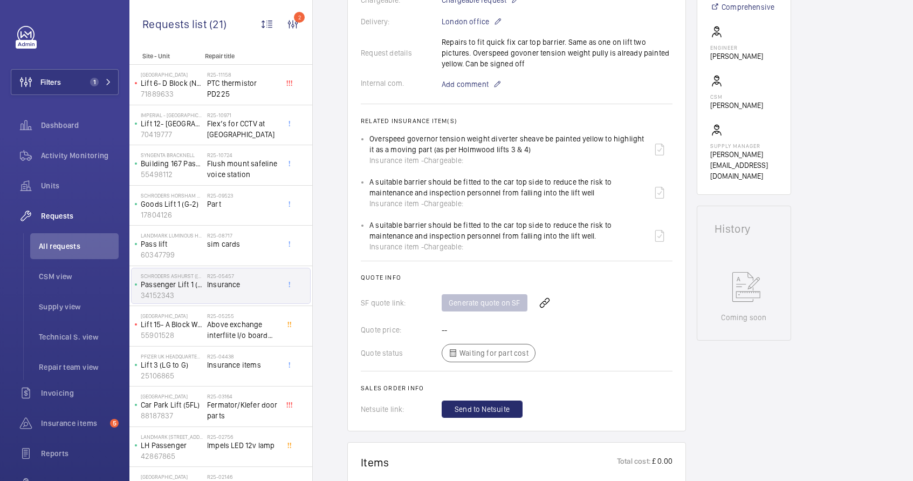
scroll to position [332, 0]
click at [465, 247] on div "Insurance item - Chargeable:" at bounding box center [507, 244] width 277 height 11
click at [456, 248] on span "Chargeable:" at bounding box center [443, 244] width 39 height 11
click at [455, 248] on span "Chargeable:" at bounding box center [443, 244] width 39 height 11
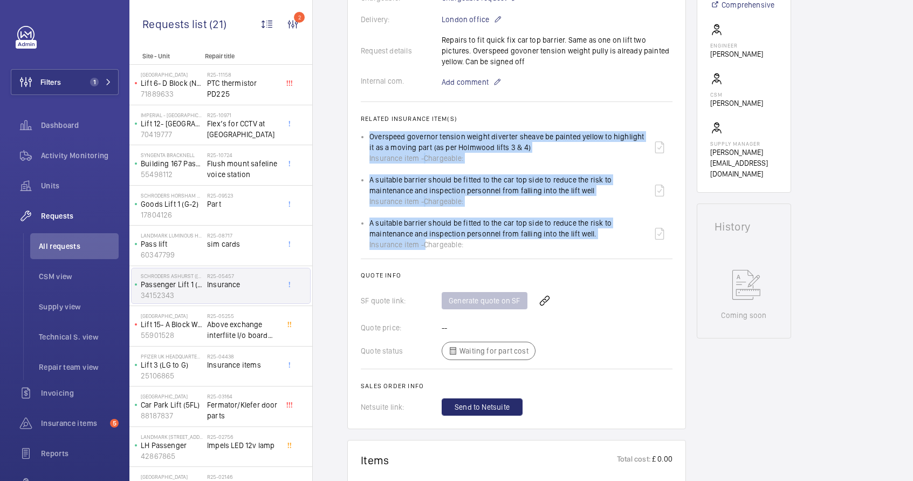
click at [455, 248] on span "Chargeable:" at bounding box center [443, 244] width 39 height 11
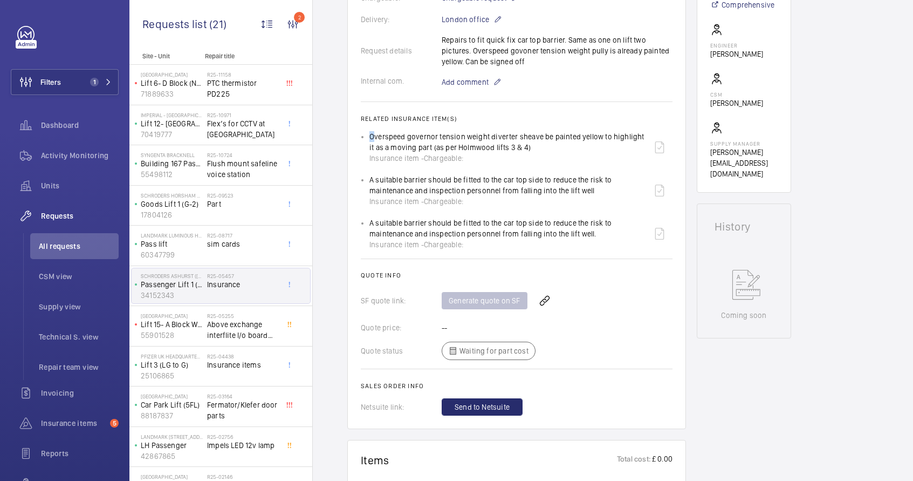
drag, startPoint x: 471, startPoint y: 244, endPoint x: 373, endPoint y: 141, distance: 142.3
click at [373, 141] on ul "Overspeed governor tension weight diverter sheave be painted yellow to highligh…" at bounding box center [517, 190] width 312 height 119
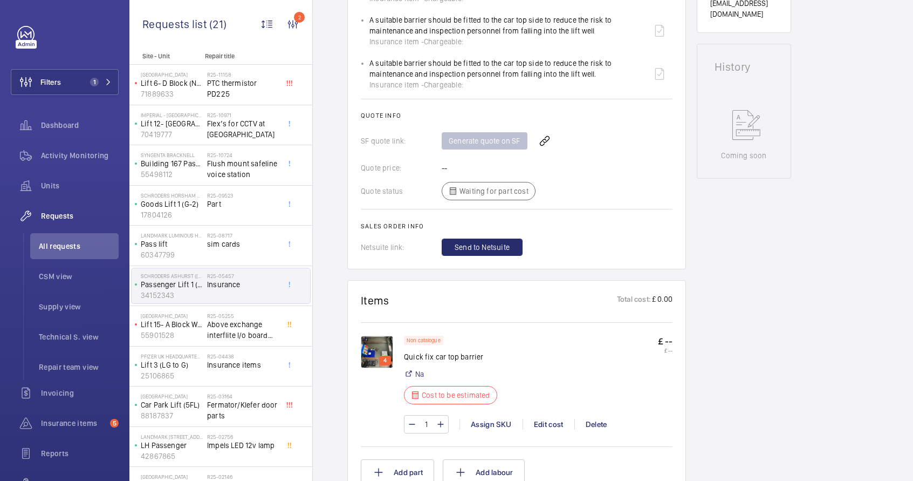
click at [375, 346] on img at bounding box center [377, 351] width 32 height 32
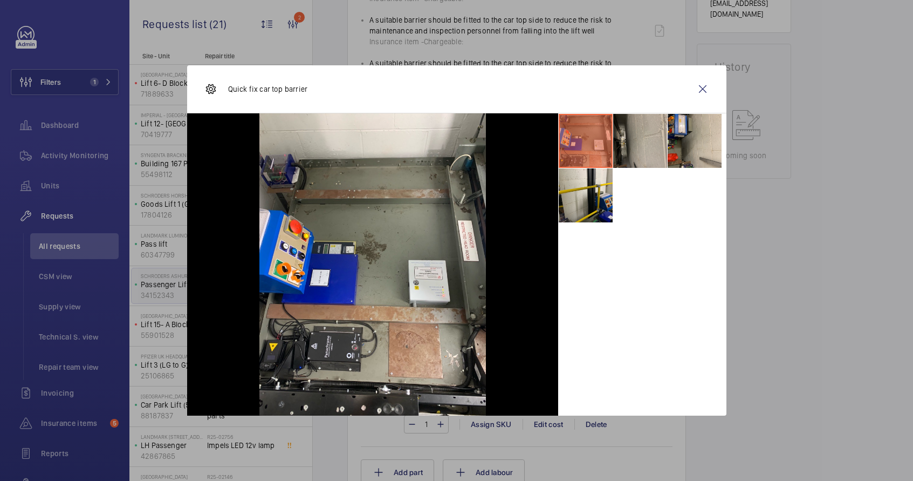
click at [629, 157] on li at bounding box center [640, 141] width 54 height 54
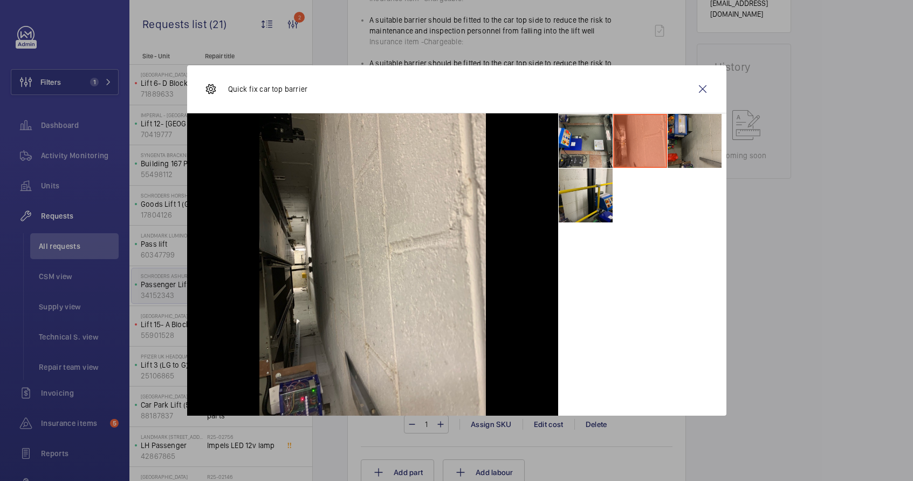
click at [684, 152] on li at bounding box center [695, 141] width 54 height 54
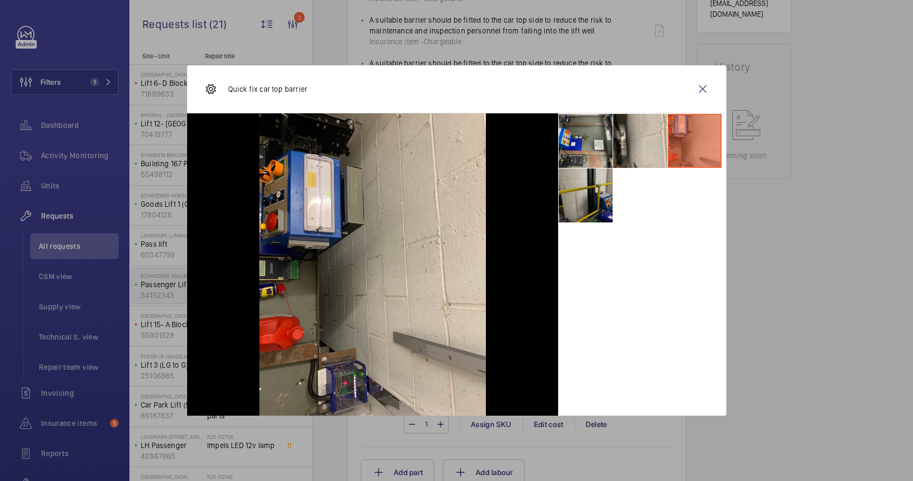
click at [605, 208] on li at bounding box center [586, 195] width 54 height 54
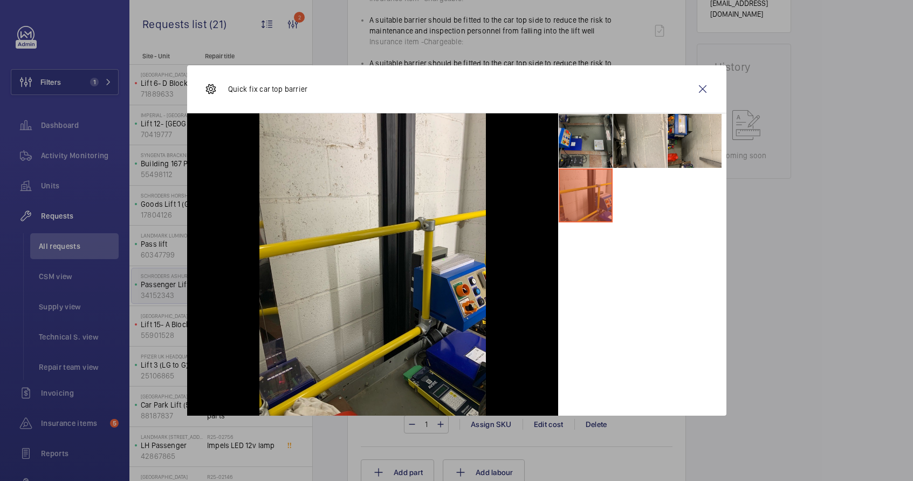
click at [581, 141] on li at bounding box center [586, 141] width 54 height 54
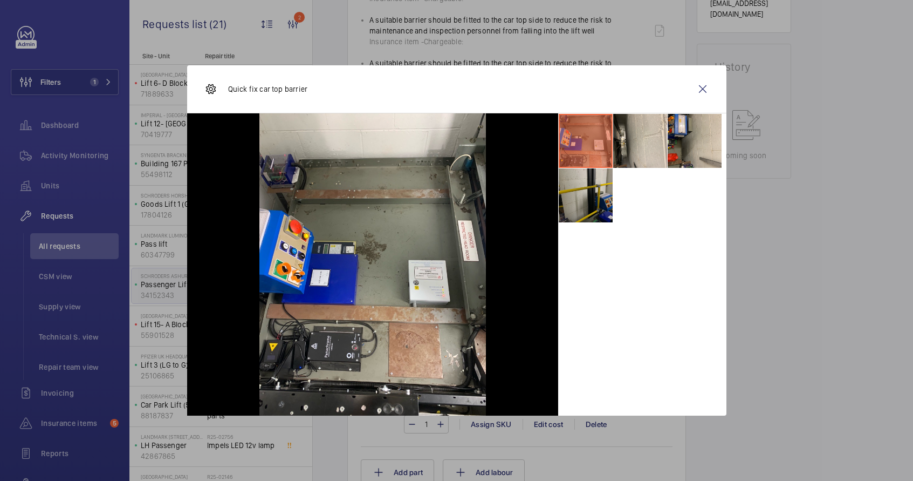
click at [593, 195] on li at bounding box center [586, 195] width 54 height 54
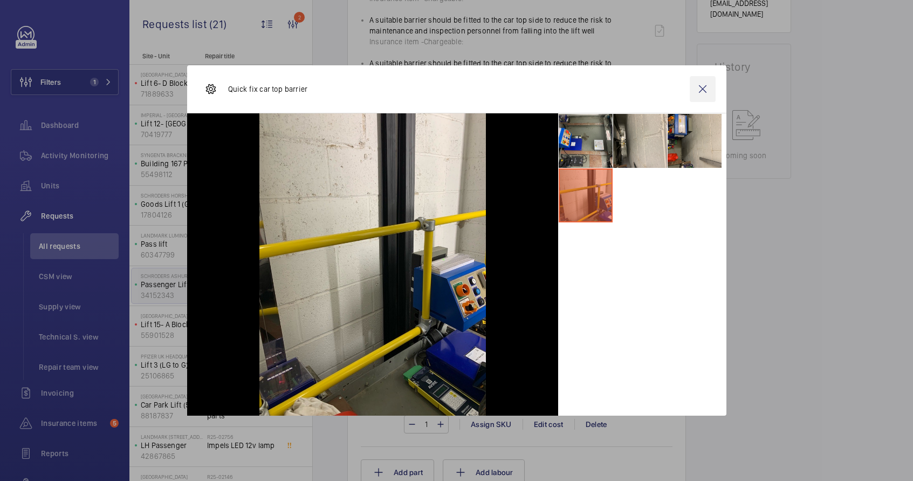
click at [702, 90] on wm-front-icon-button at bounding box center [703, 89] width 26 height 26
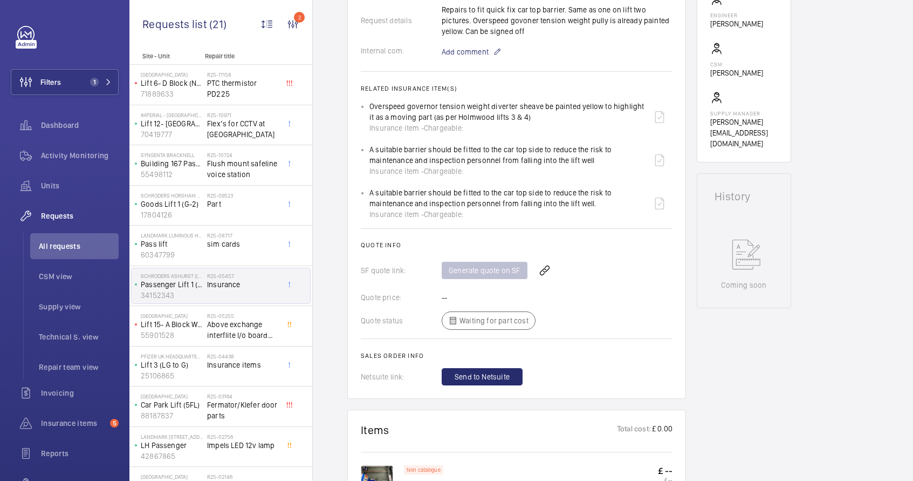
scroll to position [88, 0]
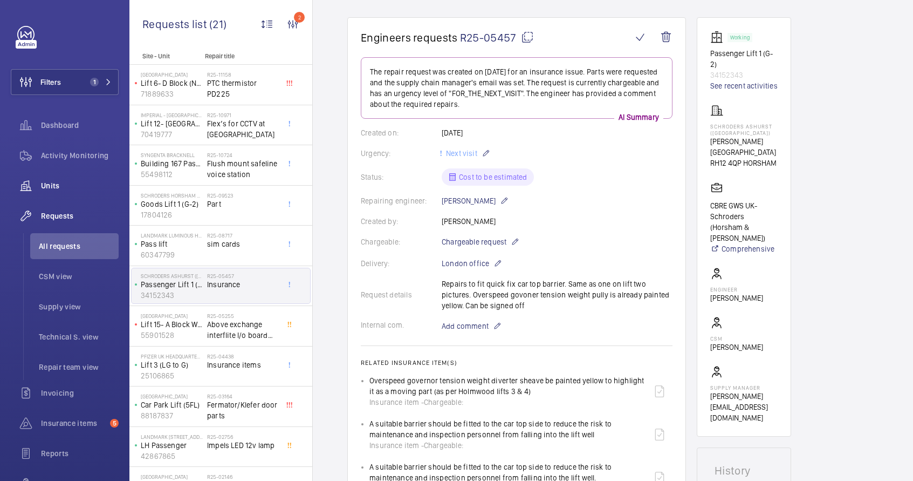
click at [58, 190] on span "Units" at bounding box center [80, 185] width 78 height 11
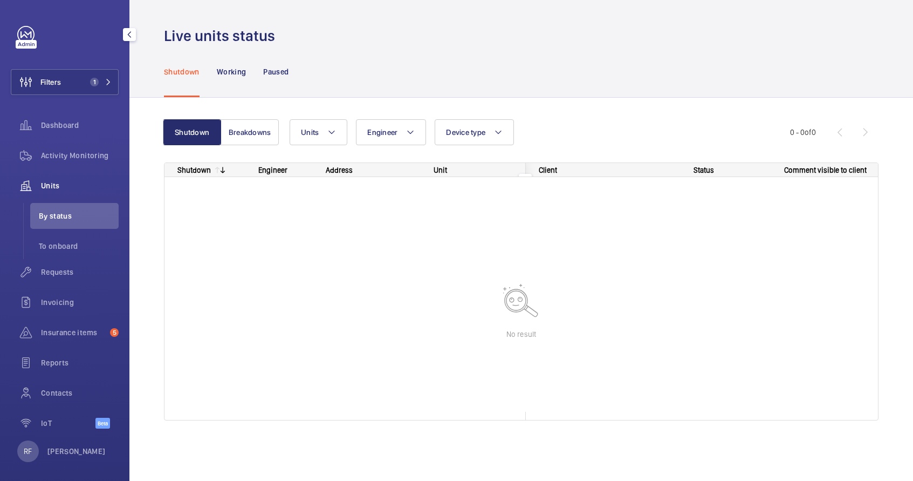
click at [55, 188] on span "Units" at bounding box center [80, 185] width 78 height 11
click at [54, 184] on span "Units" at bounding box center [80, 185] width 78 height 11
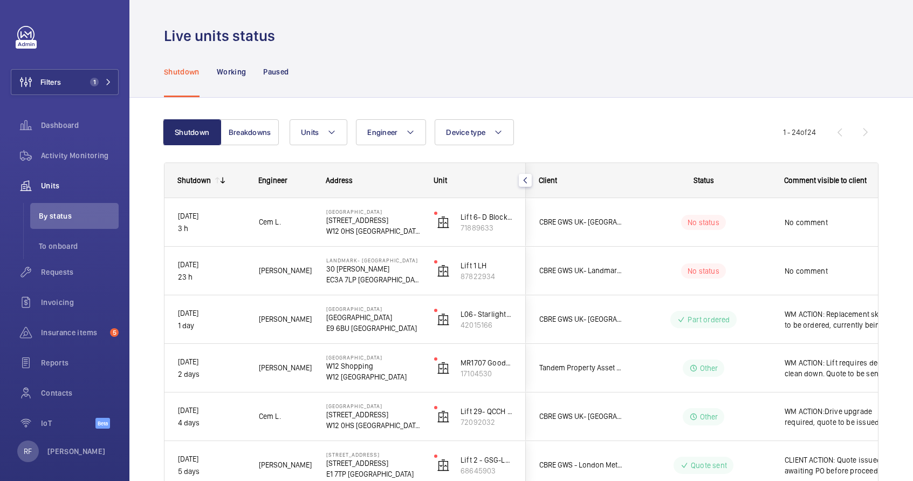
click at [780, 80] on div "Shutdown Working Paused" at bounding box center [521, 71] width 715 height 51
click at [55, 86] on span "Filters" at bounding box center [50, 82] width 20 height 11
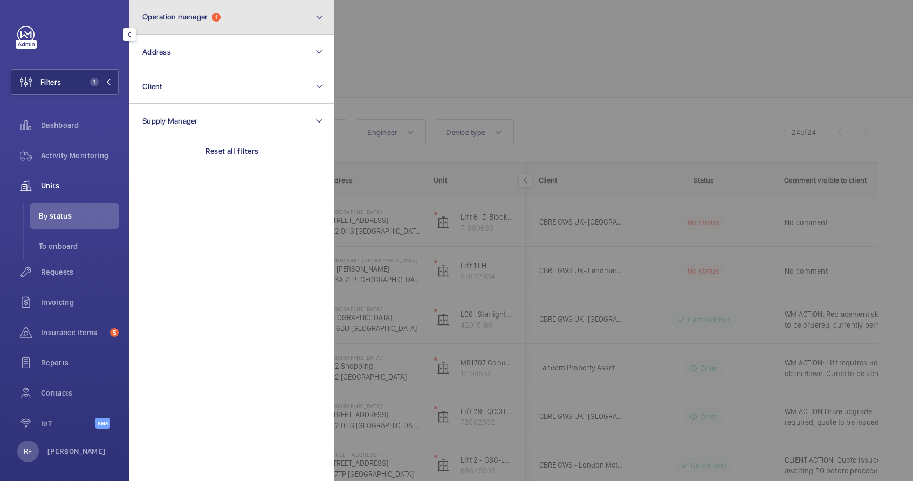
click at [323, 14] on button "Operation manager 1" at bounding box center [231, 17] width 205 height 35
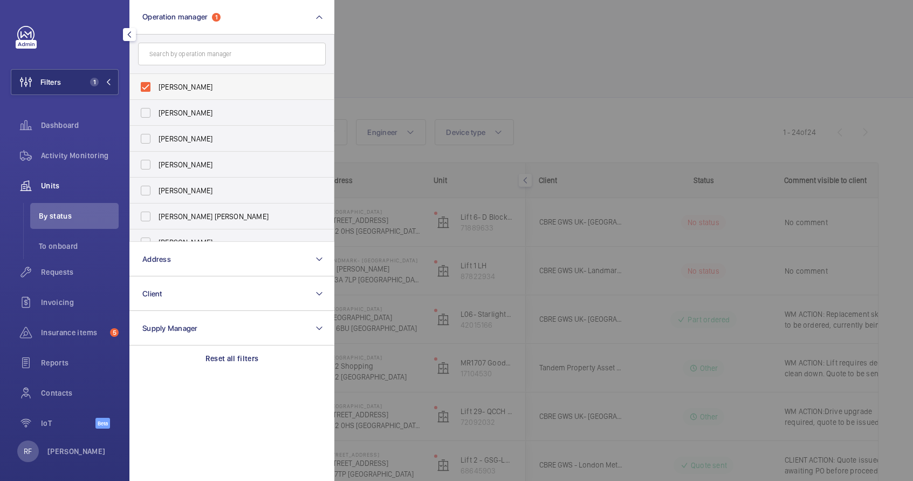
click at [149, 90] on label "[PERSON_NAME]" at bounding box center [224, 87] width 188 height 26
click at [149, 90] on input "[PERSON_NAME]" at bounding box center [146, 87] width 22 height 22
checkbox input "false"
click at [55, 39] on div at bounding box center [67, 34] width 101 height 17
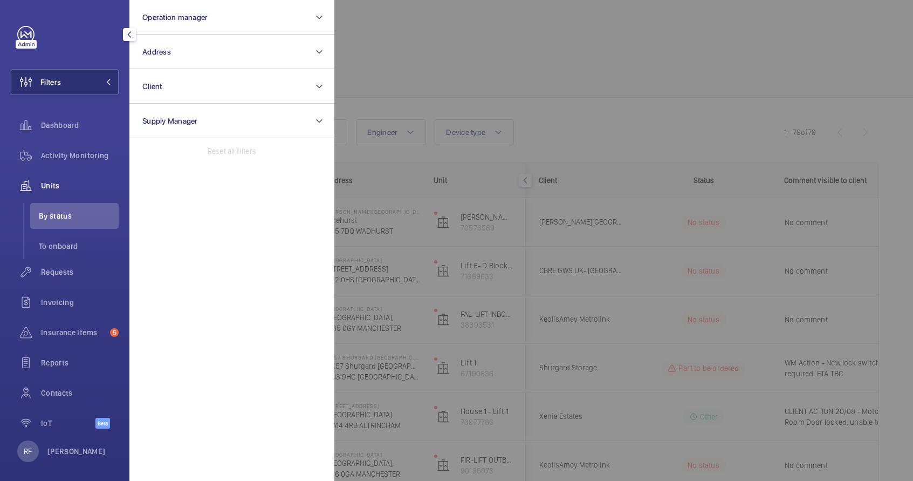
click at [73, 45] on div "Filters Operation manager Address Client Supply Manager Reset all filters Dashb…" at bounding box center [65, 233] width 108 height 414
click at [51, 188] on span "Units" at bounding box center [80, 185] width 78 height 11
click at [56, 251] on span "To onboard" at bounding box center [79, 246] width 80 height 11
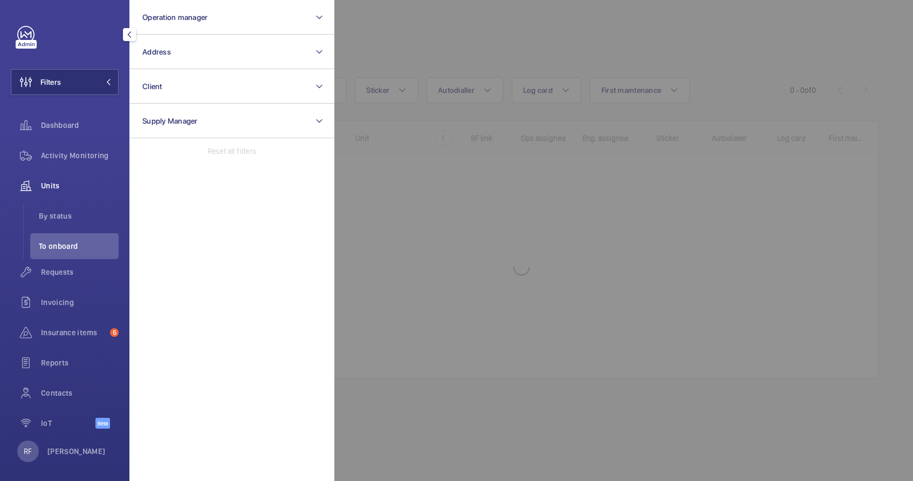
click at [562, 164] on div at bounding box center [790, 240] width 913 height 481
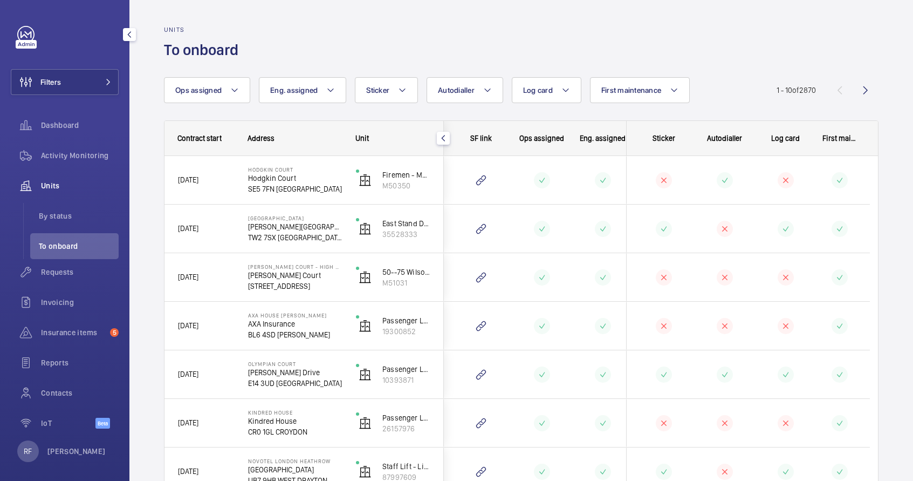
click at [126, 33] on mat-icon "button" at bounding box center [129, 34] width 13 height 9
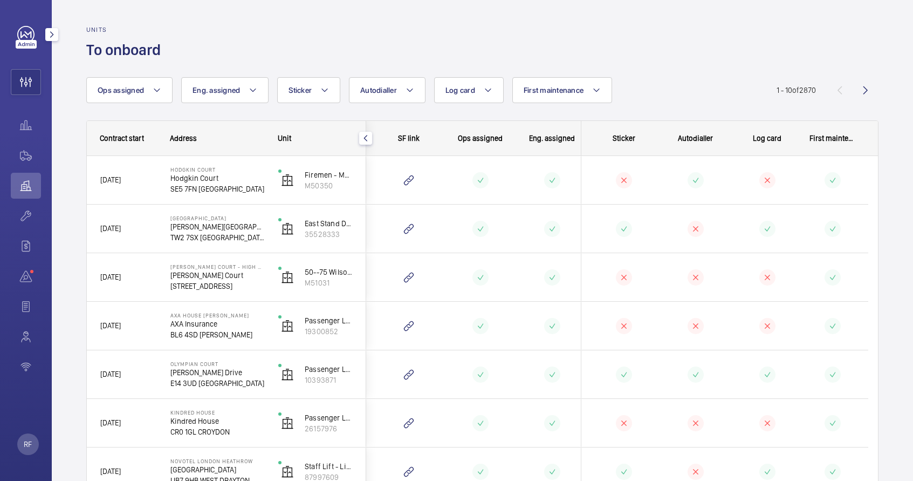
click at [51, 36] on mat-icon "button" at bounding box center [51, 34] width 13 height 9
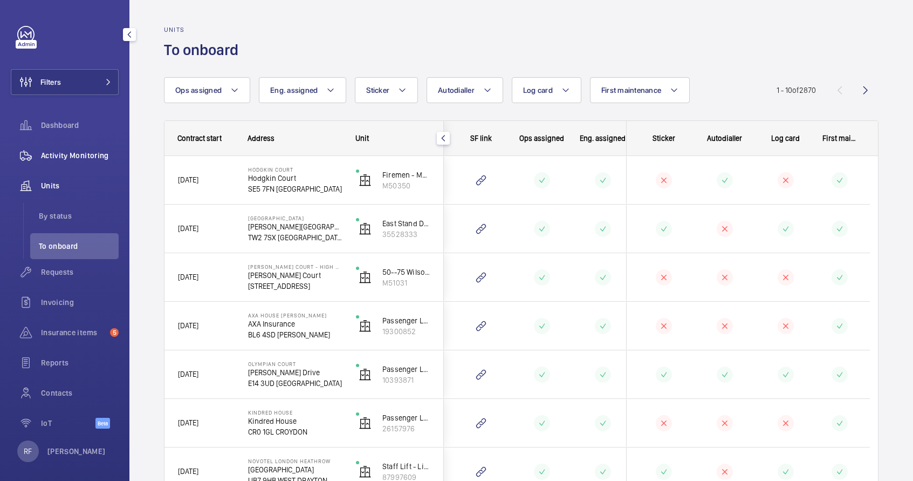
click at [70, 155] on span "Activity Monitoring" at bounding box center [80, 155] width 78 height 11
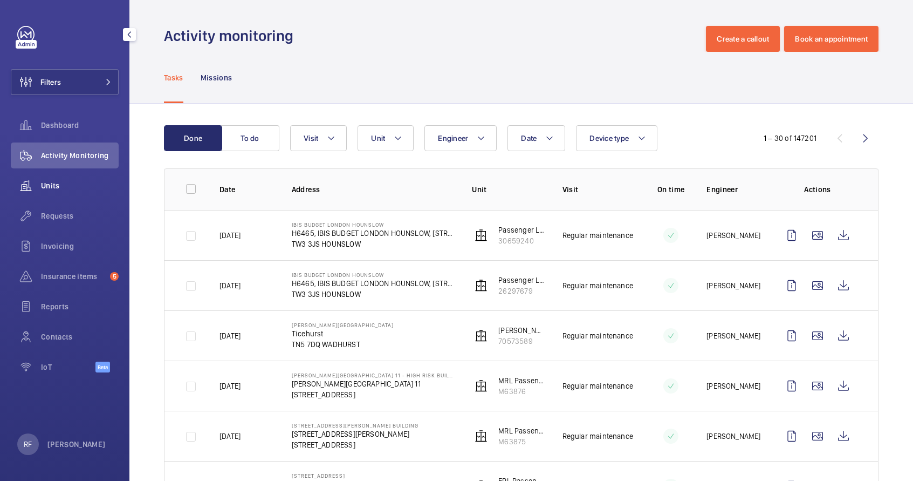
click at [56, 188] on span "Units" at bounding box center [80, 185] width 78 height 11
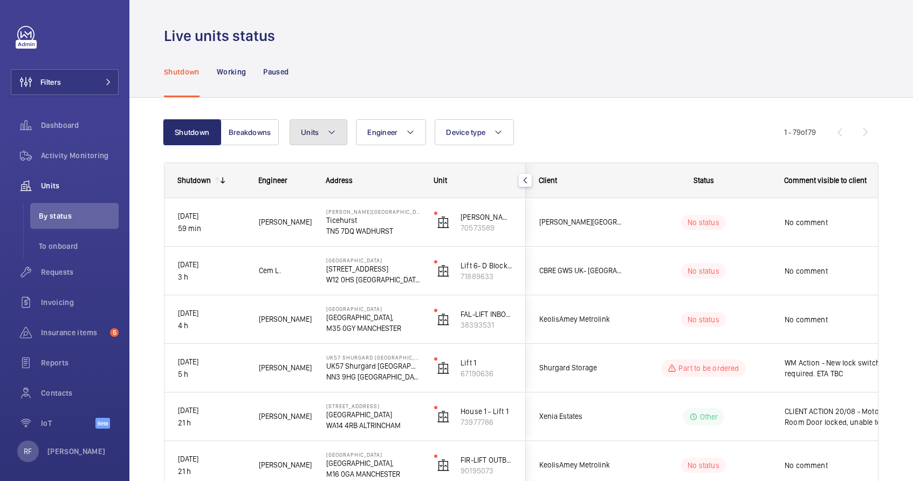
click at [321, 129] on button "Units" at bounding box center [319, 132] width 58 height 26
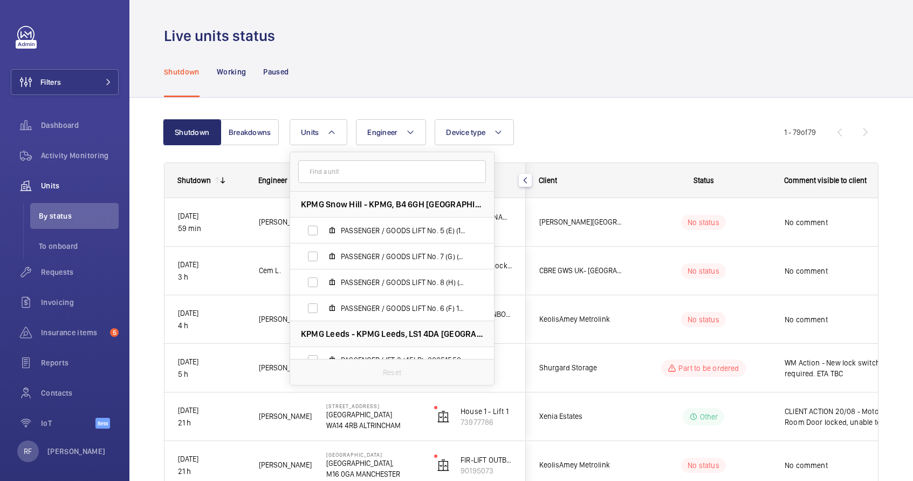
click at [333, 168] on input "text" at bounding box center [392, 171] width 188 height 23
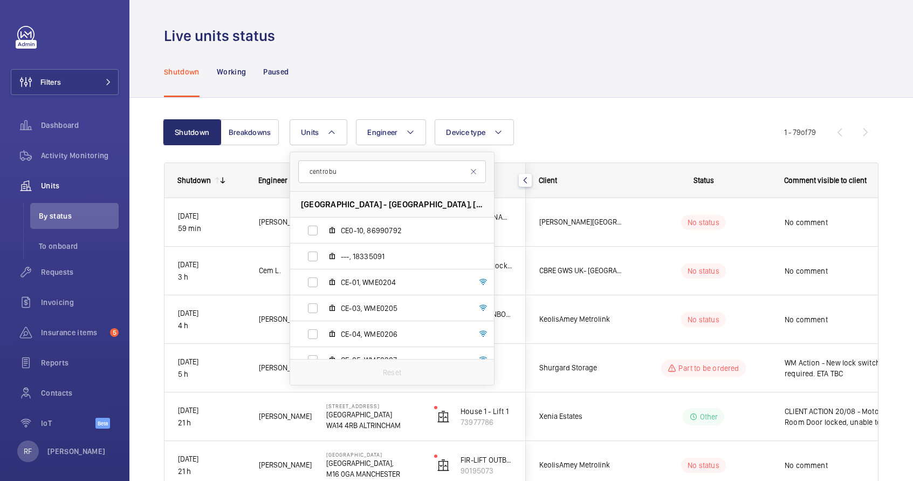
type input "centro bu"
click at [356, 207] on span "[GEOGRAPHIC_DATA] - [GEOGRAPHIC_DATA], [STREET_ADDRESS][PERSON_NAME]" at bounding box center [392, 203] width 182 height 11
click at [357, 207] on span "[GEOGRAPHIC_DATA] - [GEOGRAPHIC_DATA], [STREET_ADDRESS][PERSON_NAME]" at bounding box center [392, 203] width 182 height 11
click at [353, 203] on span "[GEOGRAPHIC_DATA] - [GEOGRAPHIC_DATA], [STREET_ADDRESS][PERSON_NAME]" at bounding box center [392, 203] width 182 height 11
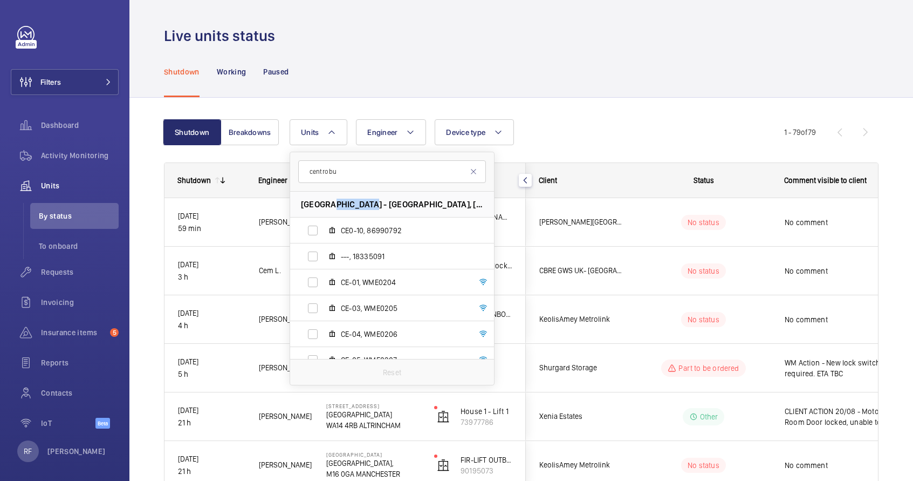
click at [353, 203] on span "[GEOGRAPHIC_DATA] - [GEOGRAPHIC_DATA], [STREET_ADDRESS][PERSON_NAME]" at bounding box center [392, 203] width 182 height 11
click at [472, 172] on mat-icon at bounding box center [473, 171] width 9 height 9
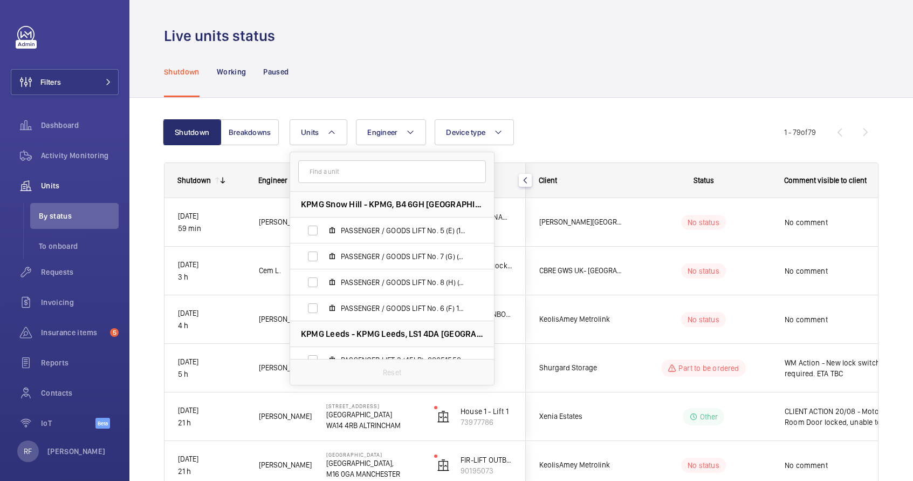
click at [592, 74] on div "Shutdown Working Paused" at bounding box center [521, 71] width 715 height 51
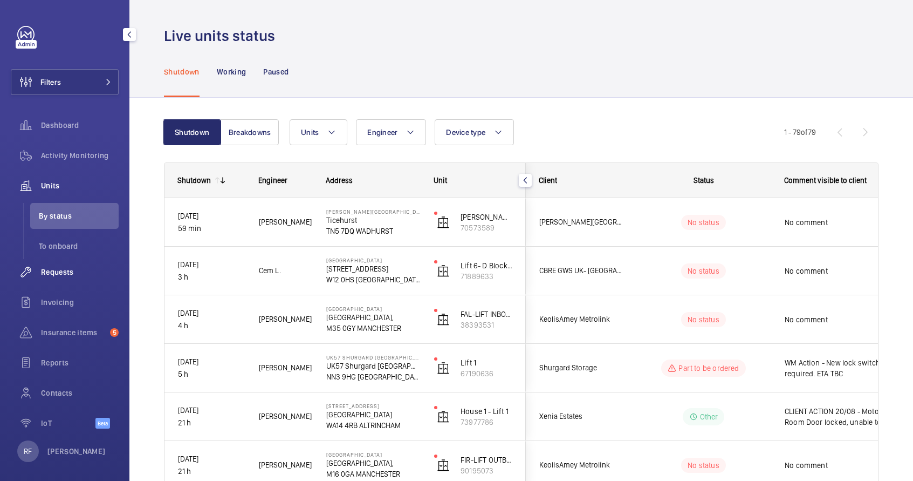
click at [38, 275] on wm-front-icon-button at bounding box center [26, 272] width 30 height 26
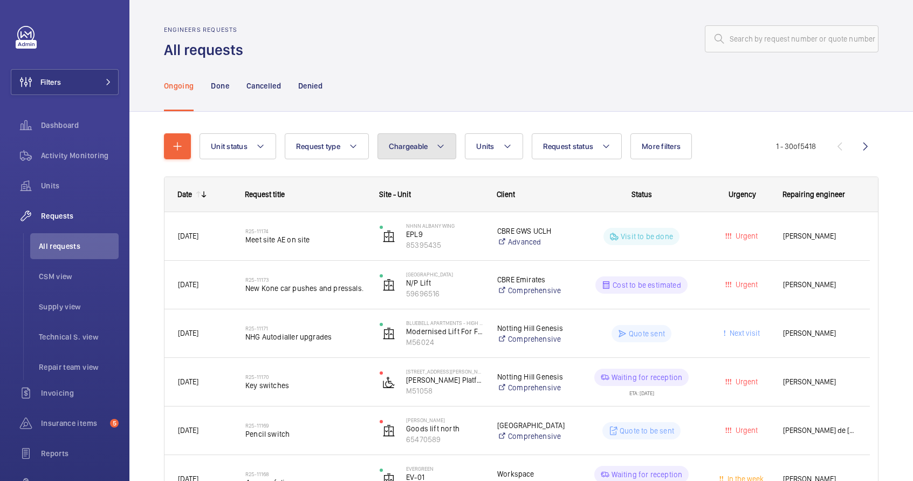
click at [404, 143] on span "Chargeable" at bounding box center [408, 146] width 39 height 9
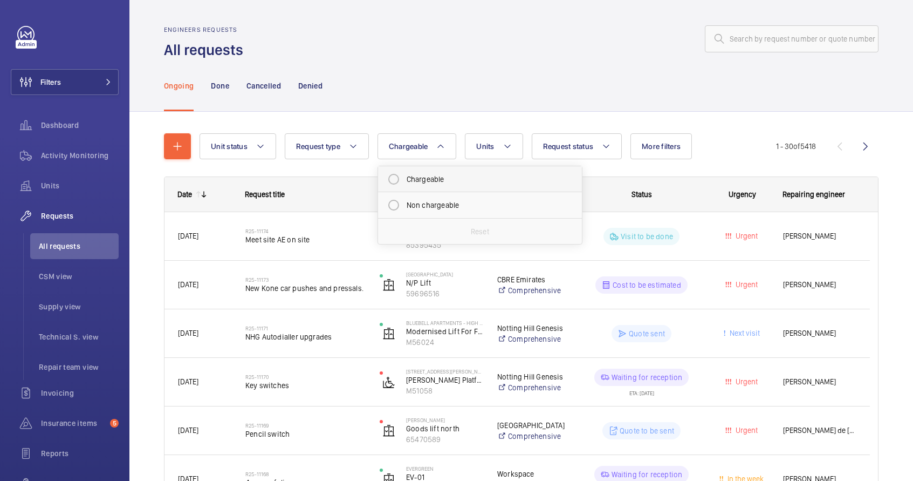
click at [423, 175] on mat-radio-button "Chargeable" at bounding box center [480, 179] width 194 height 22
radio input "true"
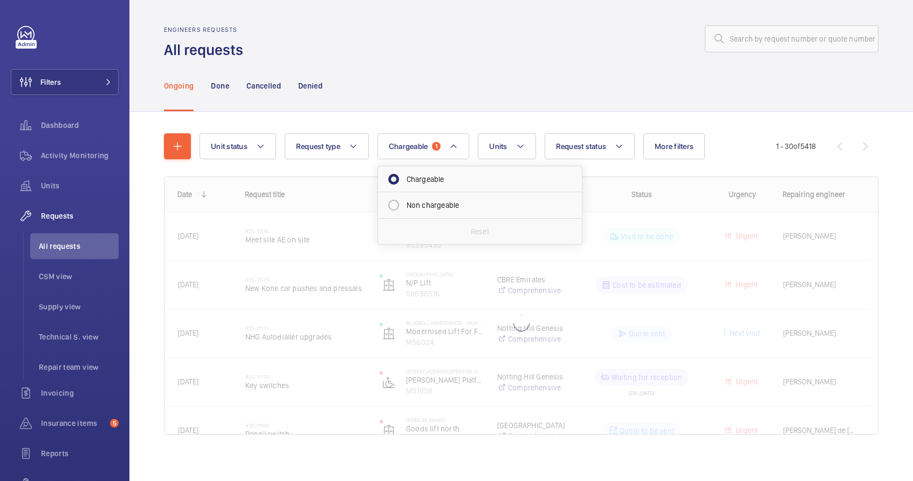
click at [712, 94] on div "Ongoing Done Cancelled Denied" at bounding box center [521, 85] width 715 height 51
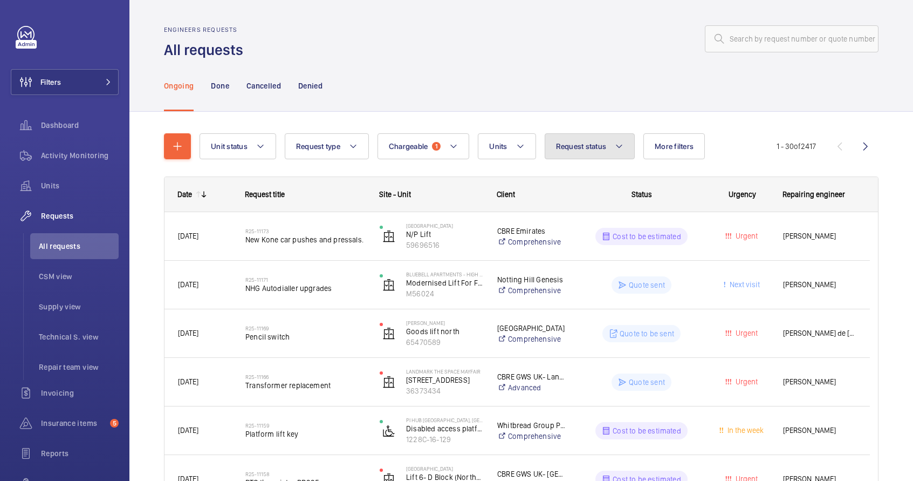
click at [583, 149] on span "Request status" at bounding box center [581, 146] width 51 height 9
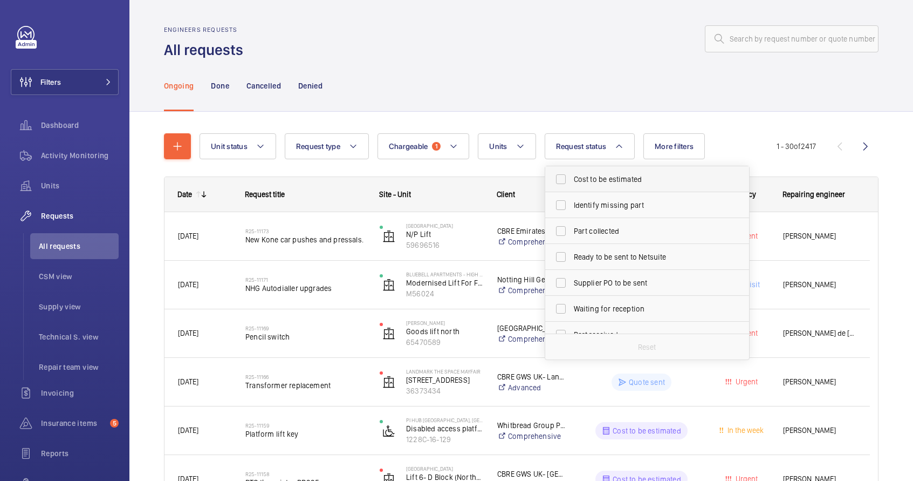
click at [605, 187] on label "Cost to be estimated" at bounding box center [639, 179] width 188 height 26
click at [572, 187] on input "Cost to be estimated" at bounding box center [561, 179] width 22 height 22
checkbox input "true"
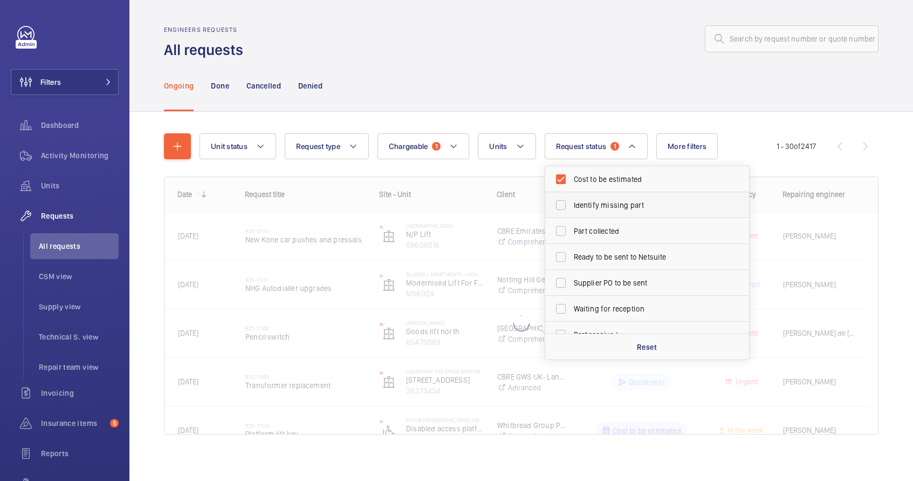
click at [609, 201] on span "Identify missing part" at bounding box center [648, 205] width 148 height 11
click at [572, 201] on input "Identify missing part" at bounding box center [561, 205] width 22 height 22
checkbox input "true"
click at [872, 93] on div "Ongoing Done Cancelled Denied" at bounding box center [521, 86] width 784 height 52
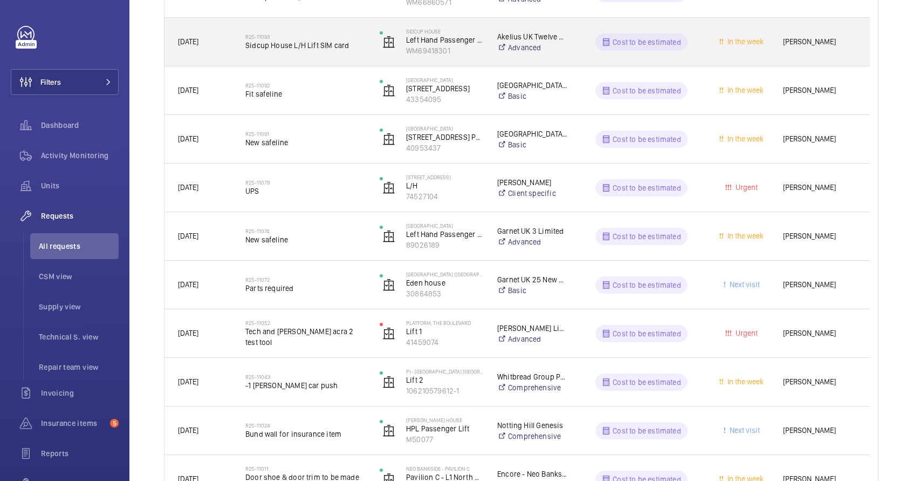
scroll to position [531, 0]
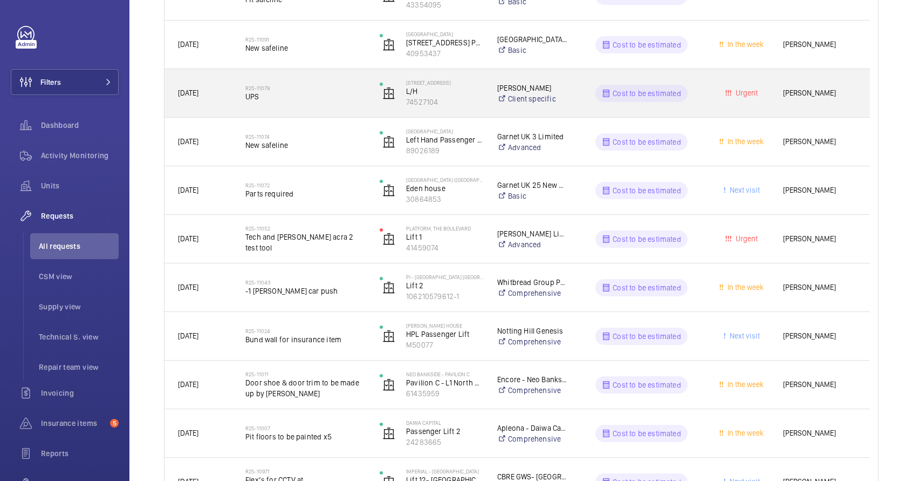
click at [560, 111] on div "[PERSON_NAME] Client specific" at bounding box center [525, 93] width 83 height 43
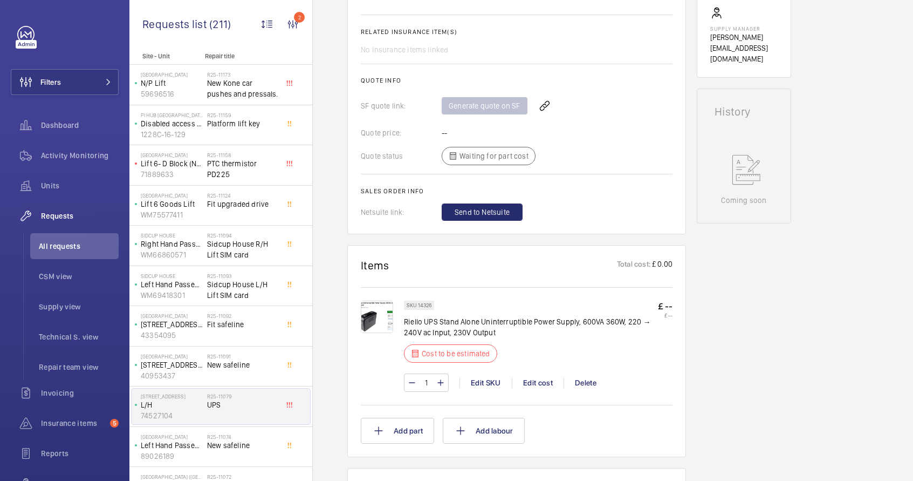
scroll to position [388, 0]
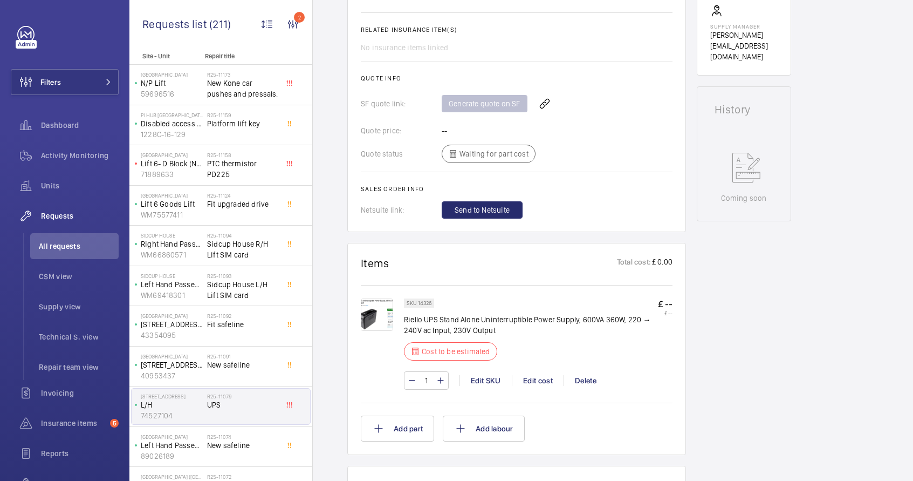
click at [384, 321] on img at bounding box center [377, 314] width 32 height 32
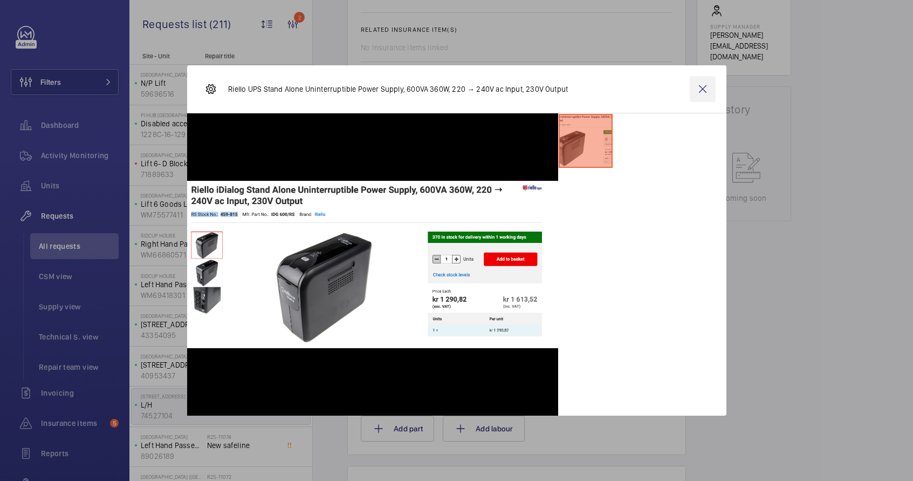
click at [702, 93] on wm-front-icon-button at bounding box center [703, 89] width 26 height 26
click at [543, 382] on div "Edit cost" at bounding box center [538, 380] width 52 height 11
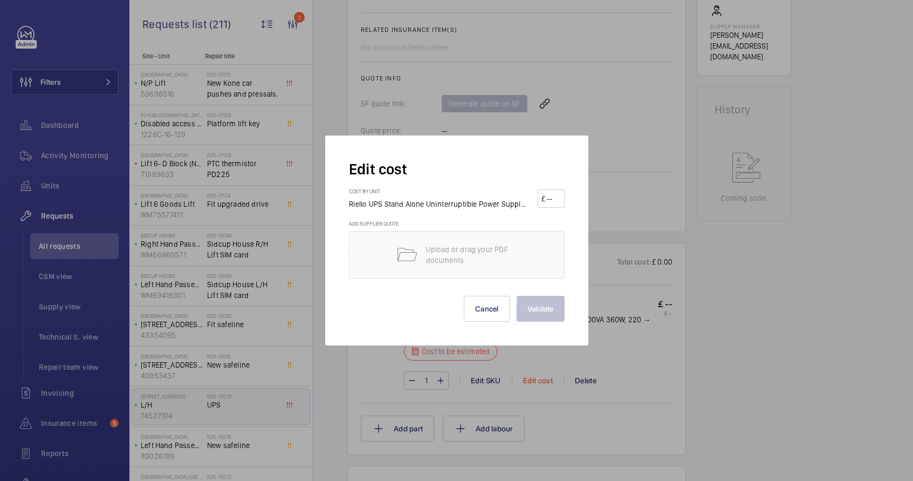
click at [541, 381] on div "Edit cost" at bounding box center [538, 380] width 52 height 11
click at [547, 204] on input "number" at bounding box center [553, 198] width 15 height 17
paste input "96.76"
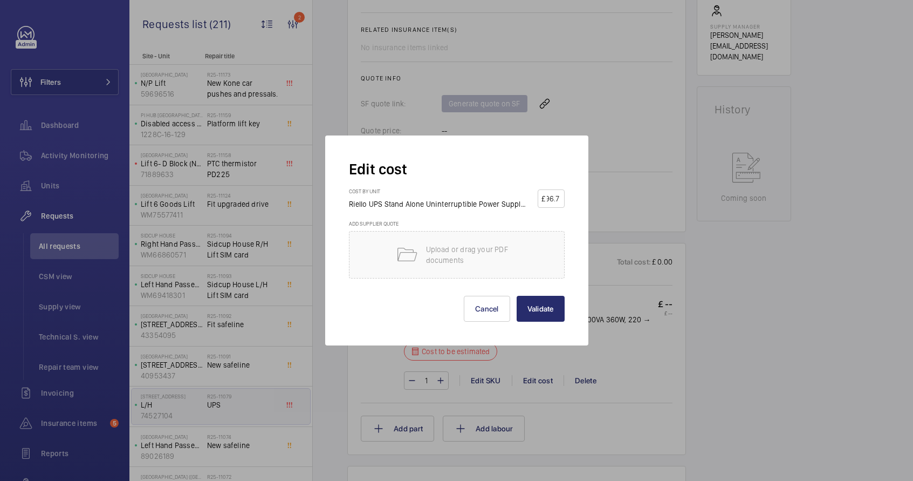
scroll to position [0, 0]
type input "9"
type input "96.76"
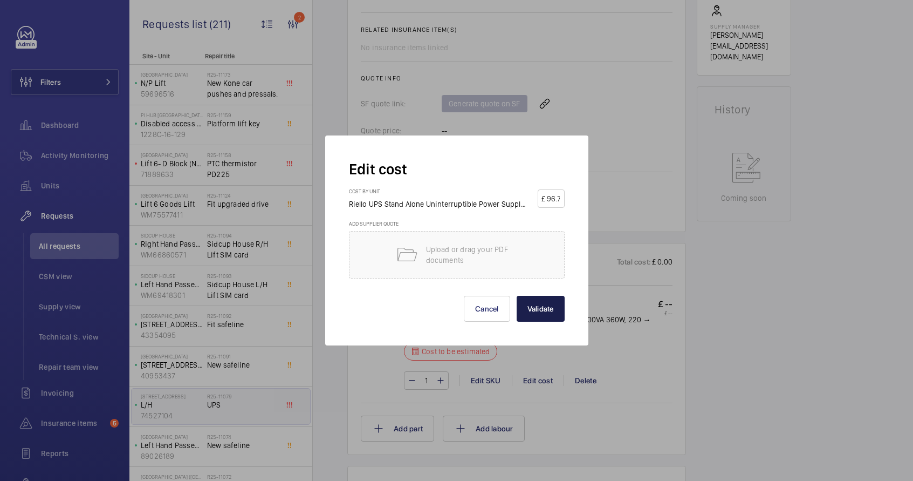
click at [534, 302] on button "Validate" at bounding box center [541, 309] width 48 height 26
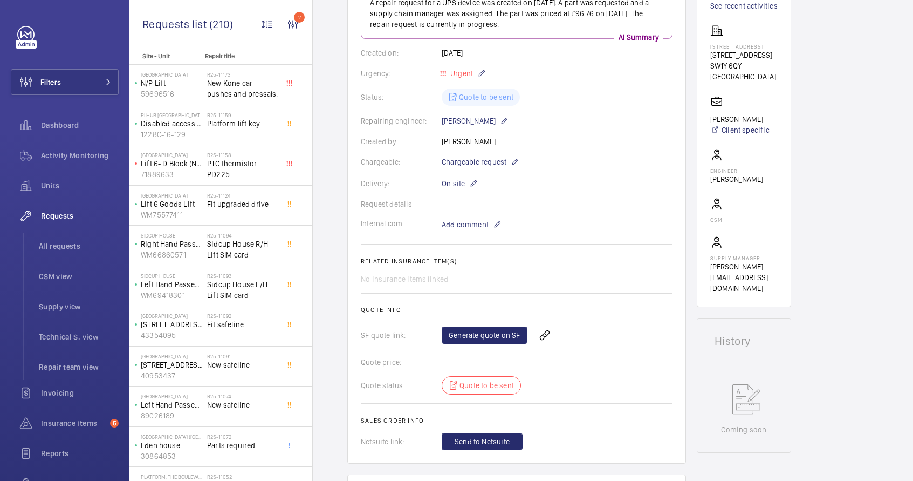
scroll to position [66, 0]
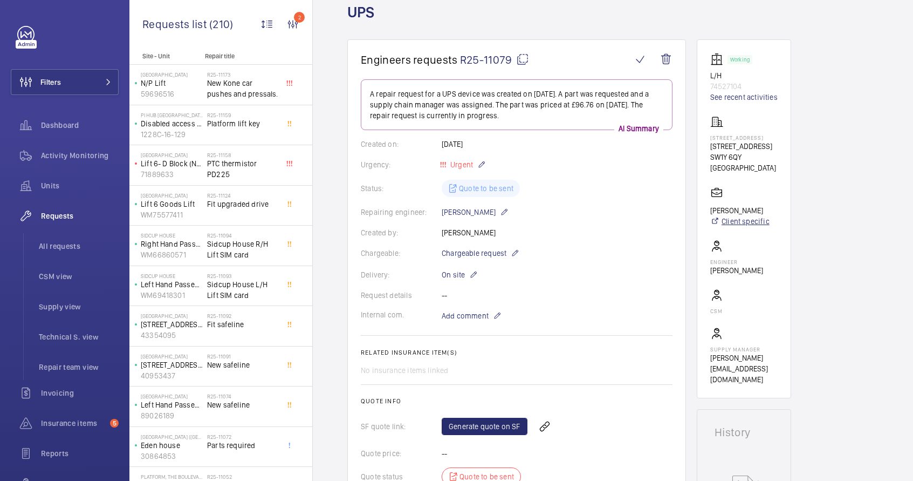
click at [738, 227] on link "Client specific" at bounding box center [739, 221] width 59 height 11
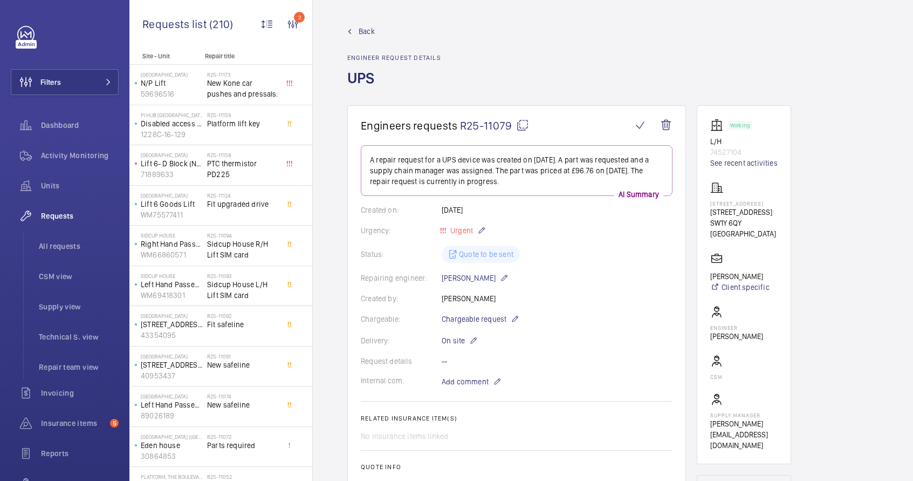
scroll to position [63, 0]
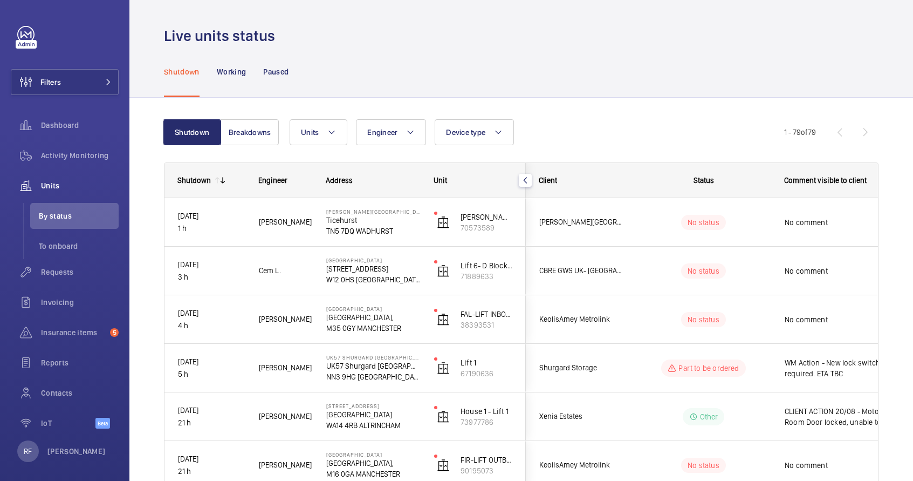
click at [697, 184] on span "Status" at bounding box center [704, 180] width 20 height 9
click at [705, 182] on span "Status" at bounding box center [704, 180] width 20 height 9
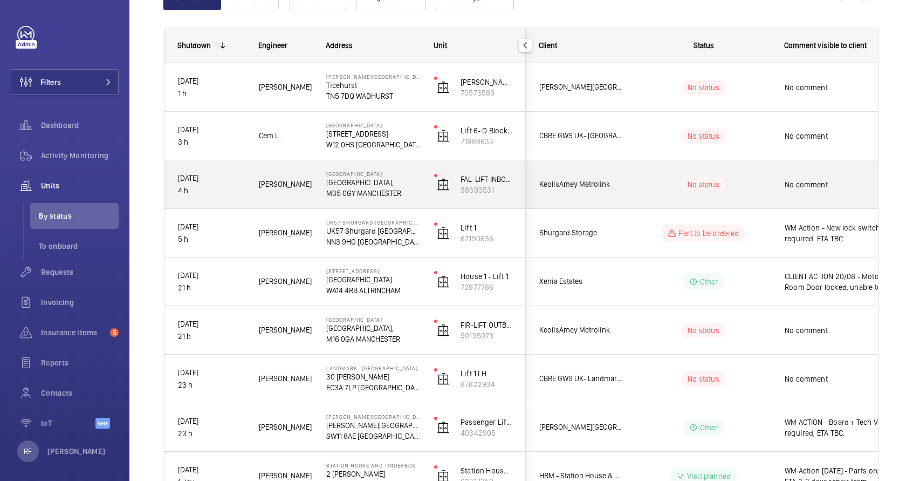
scroll to position [138, 0]
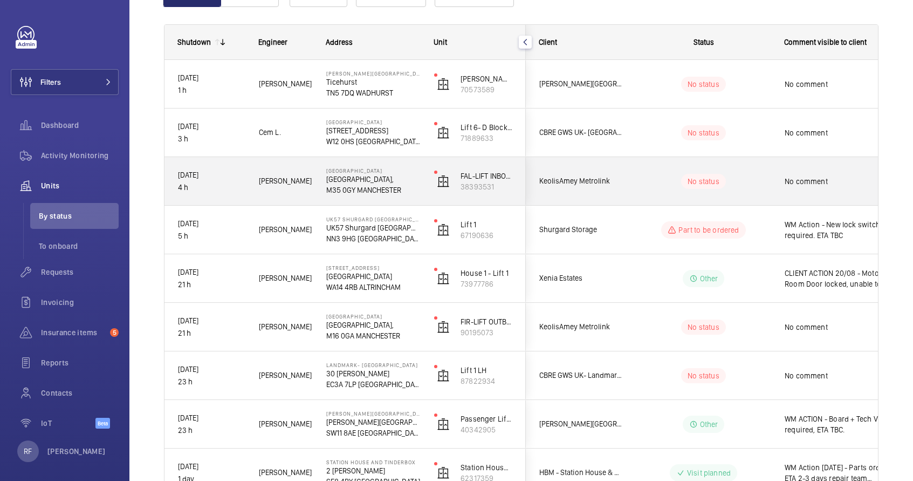
click at [695, 198] on div "No status" at bounding box center [696, 181] width 147 height 37
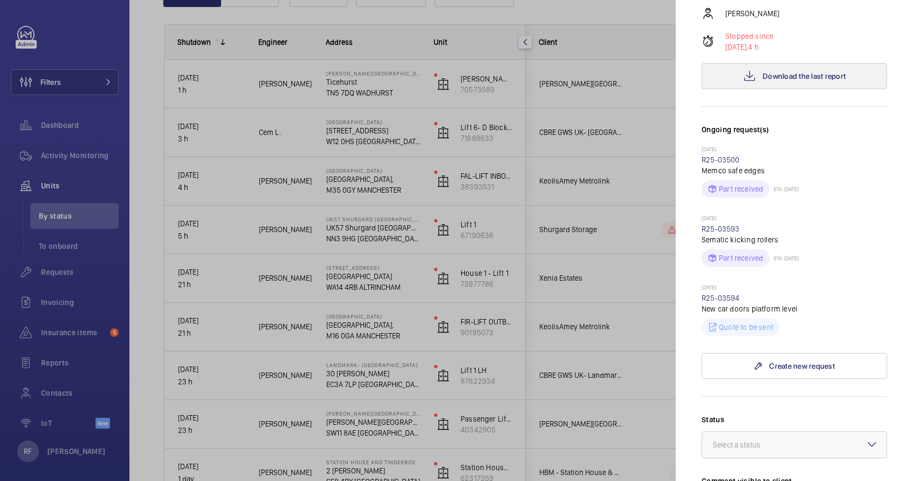
scroll to position [190, 0]
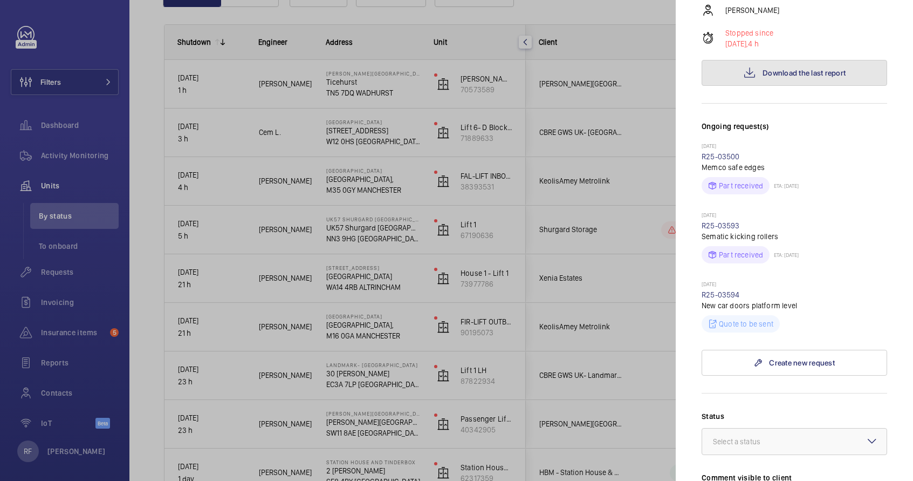
click at [787, 77] on span "Download the last report" at bounding box center [804, 72] width 83 height 9
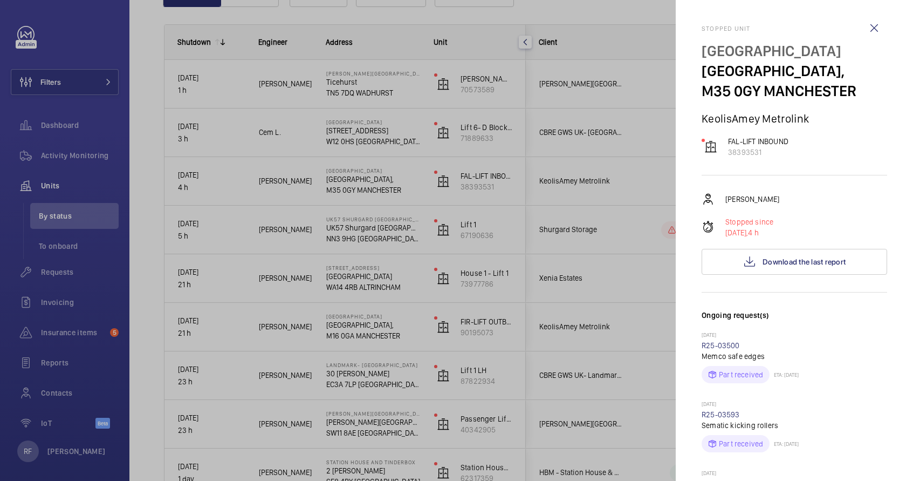
scroll to position [0, 0]
click at [731, 159] on p "38393531" at bounding box center [758, 153] width 60 height 11
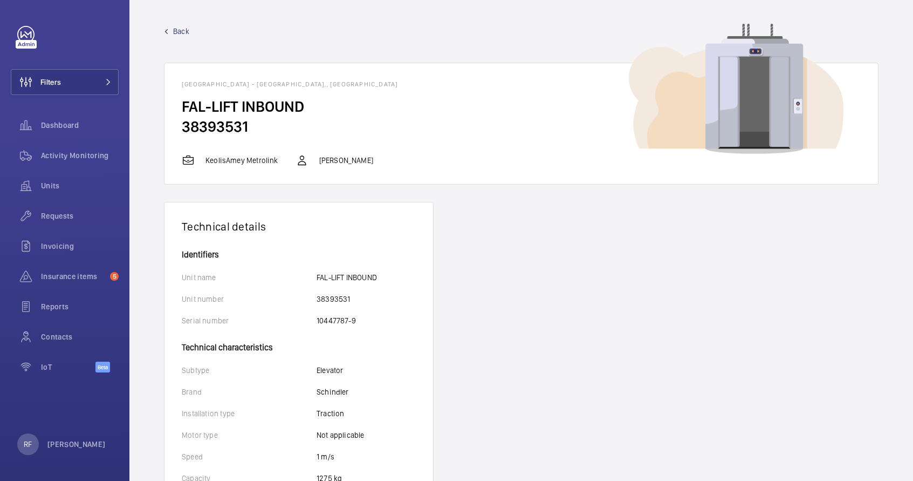
click at [185, 33] on span "Back" at bounding box center [181, 31] width 16 height 11
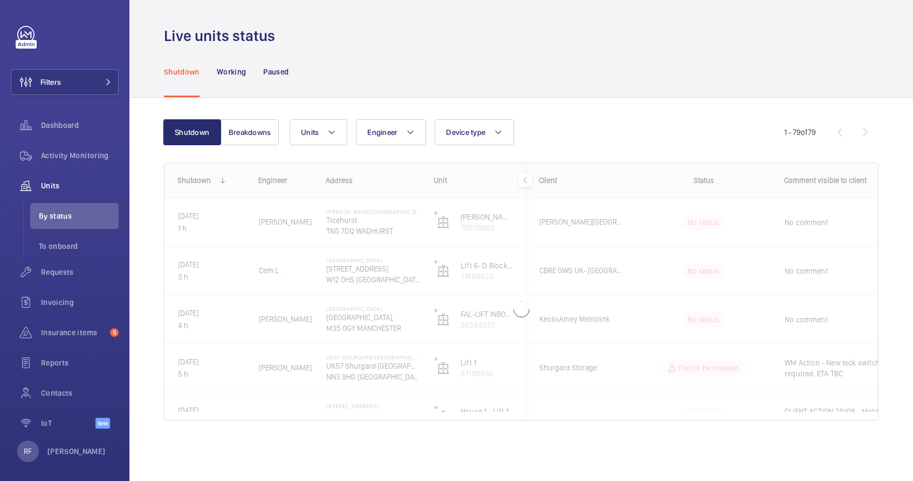
click at [269, 226] on span "[PERSON_NAME]" at bounding box center [285, 222] width 53 height 12
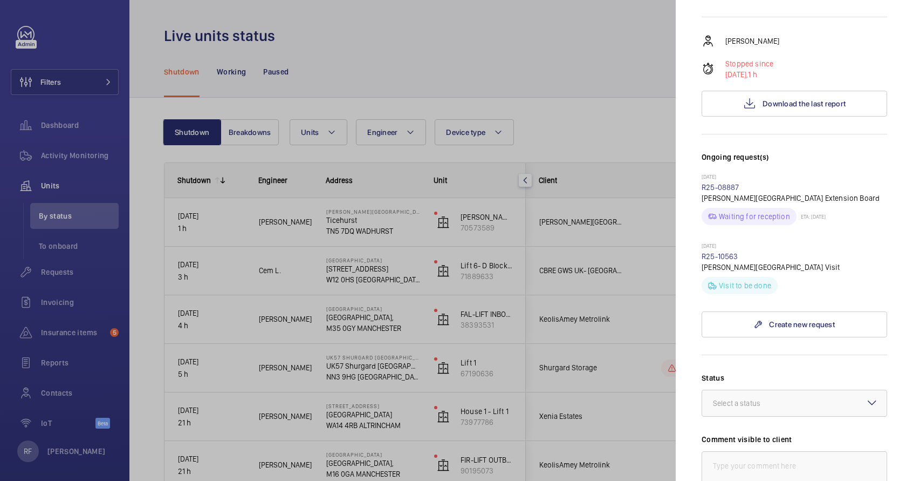
scroll to position [179, 0]
click at [715, 188] on link "R25-08887" at bounding box center [721, 187] width 38 height 9
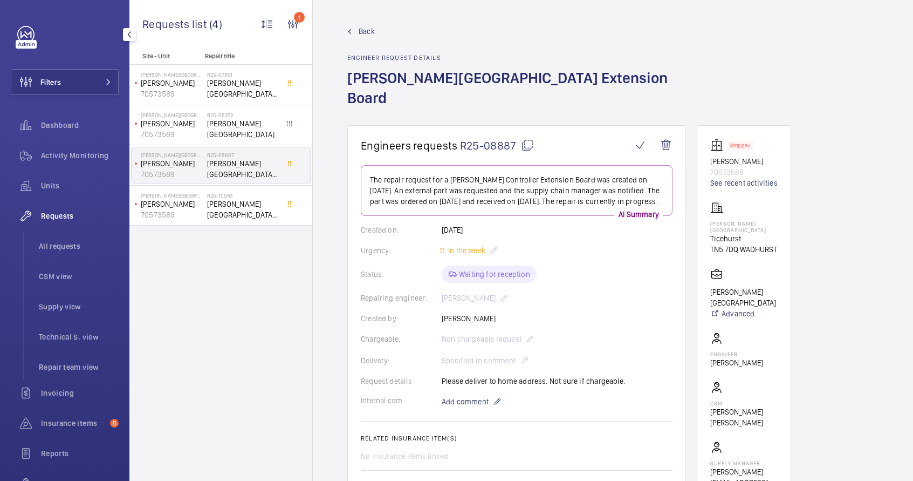
click at [68, 218] on span "Requests" at bounding box center [80, 215] width 78 height 11
click at [67, 248] on span "All requests" at bounding box center [79, 246] width 80 height 11
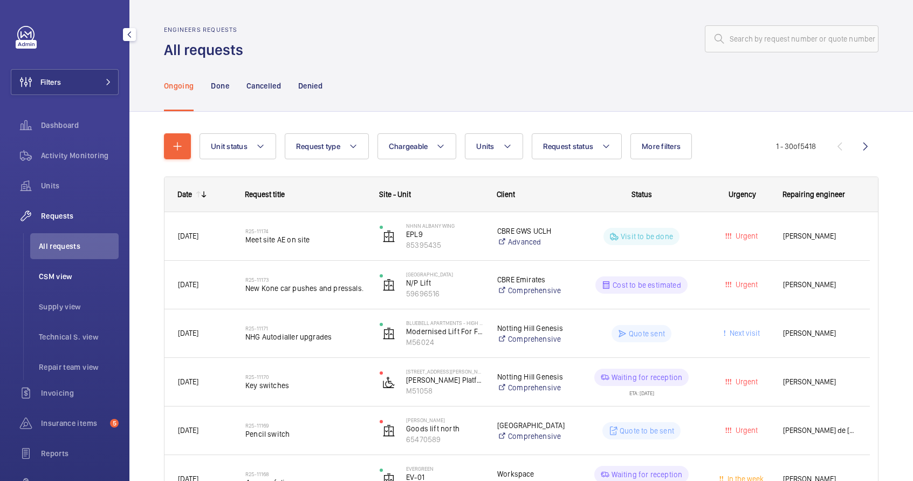
click at [68, 277] on span "CSM view" at bounding box center [79, 276] width 80 height 11
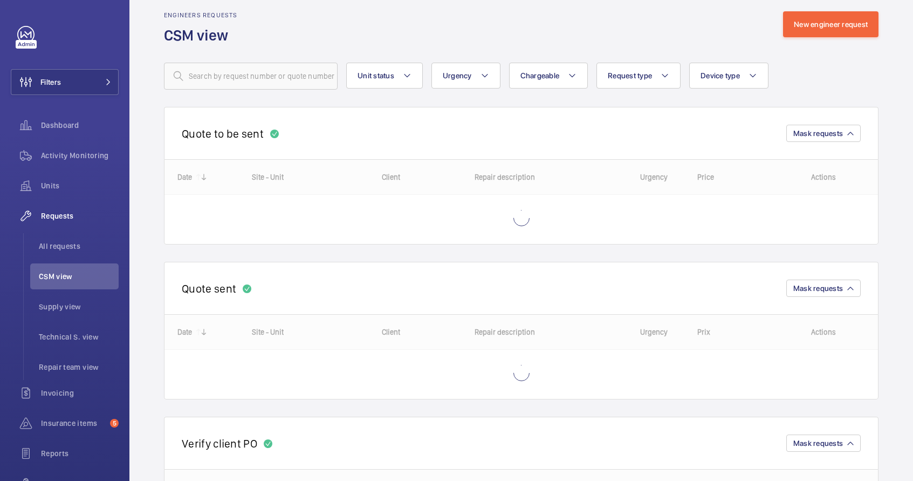
scroll to position [15, 0]
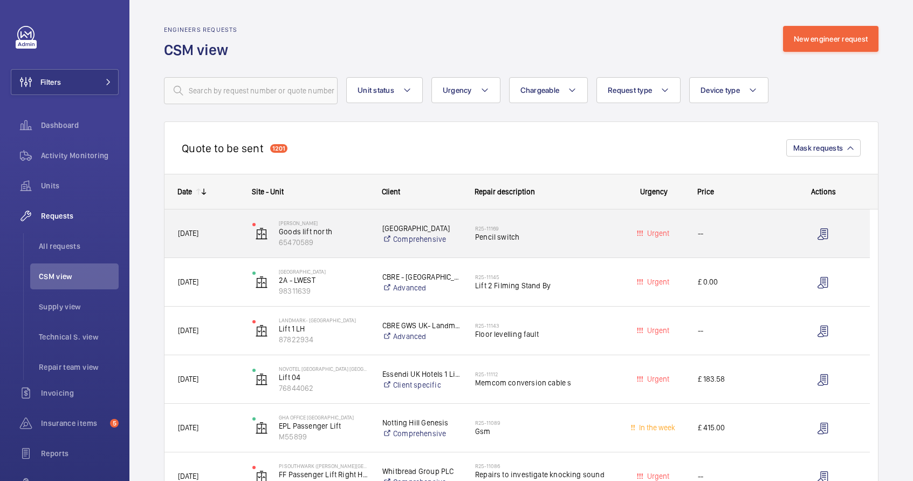
scroll to position [2, 0]
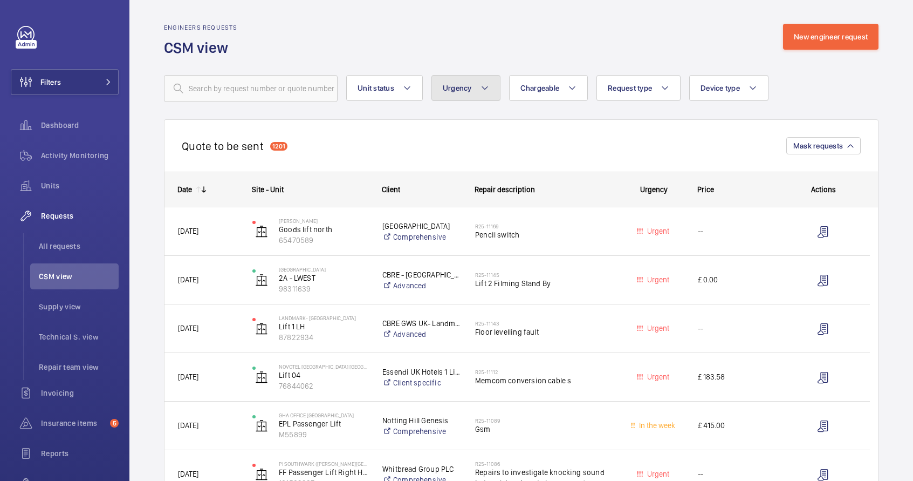
click at [482, 99] on button "Urgency" at bounding box center [465, 88] width 69 height 26
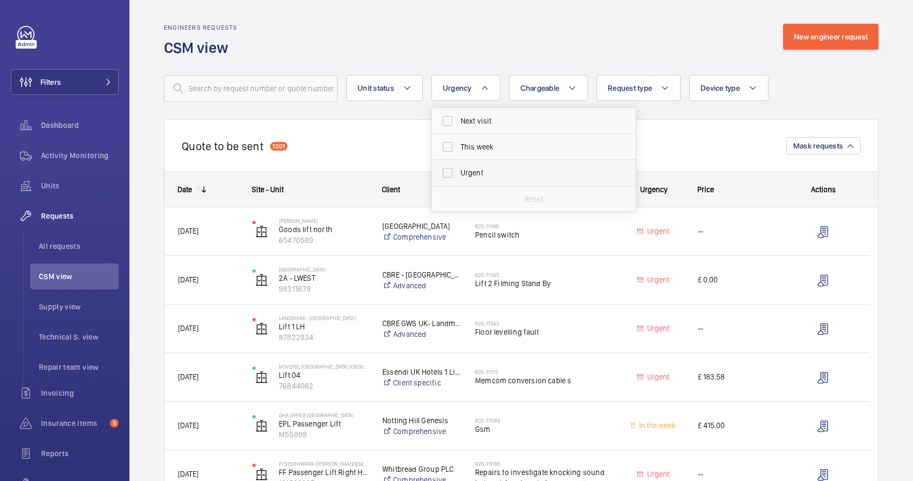
click at [476, 179] on label "Urgent" at bounding box center [526, 173] width 188 height 26
click at [458, 179] on input "Urgent" at bounding box center [448, 173] width 22 height 22
checkbox input "true"
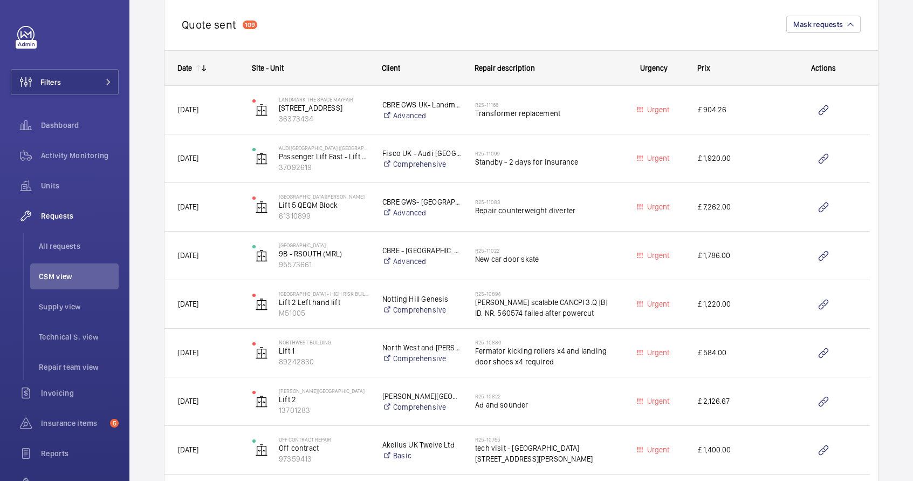
scroll to position [961, 0]
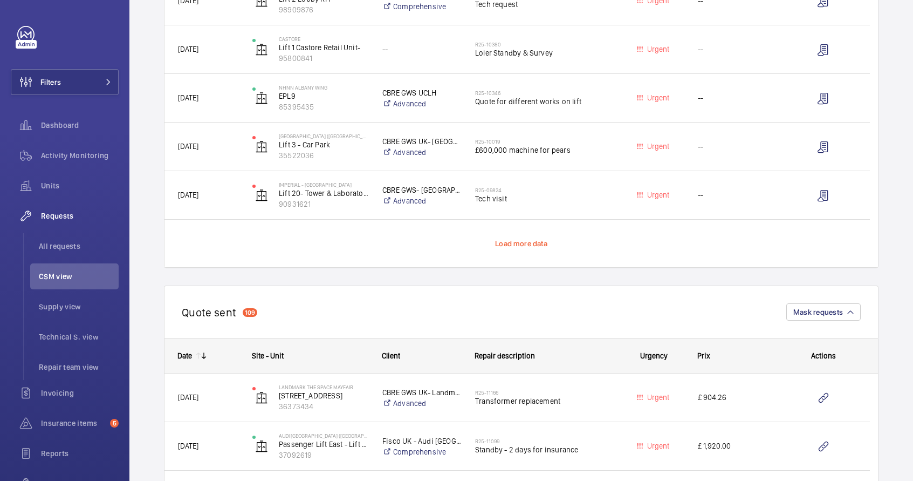
click at [536, 246] on span "Load more data" at bounding box center [521, 243] width 52 height 9
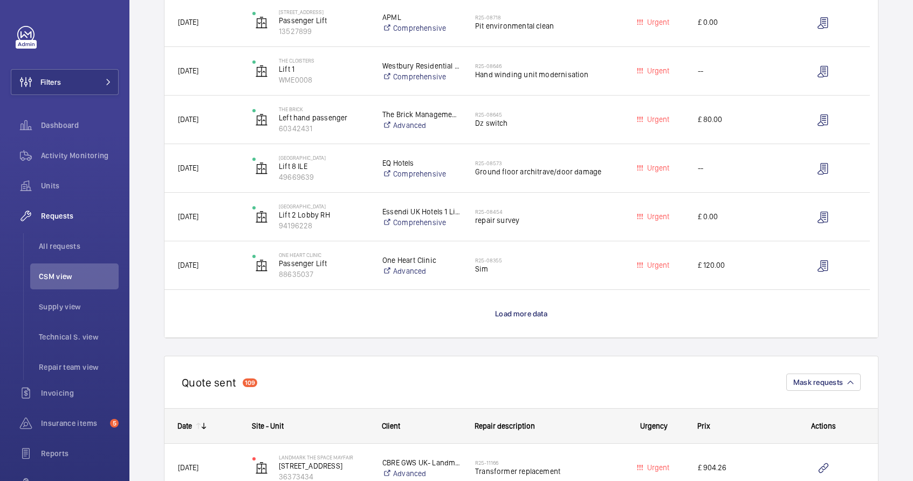
scroll to position [1862, 0]
click at [521, 308] on span "Load more data" at bounding box center [521, 312] width 52 height 9
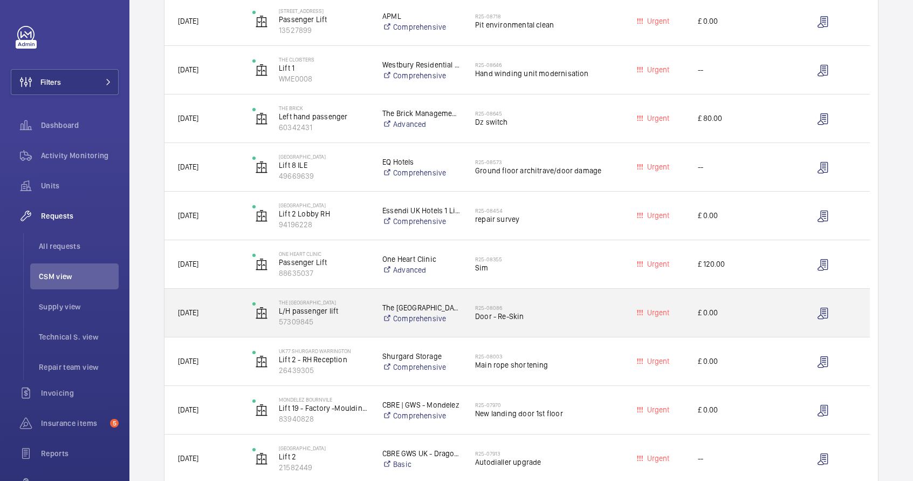
click at [603, 311] on span "Door - Re-Skin" at bounding box center [542, 316] width 134 height 11
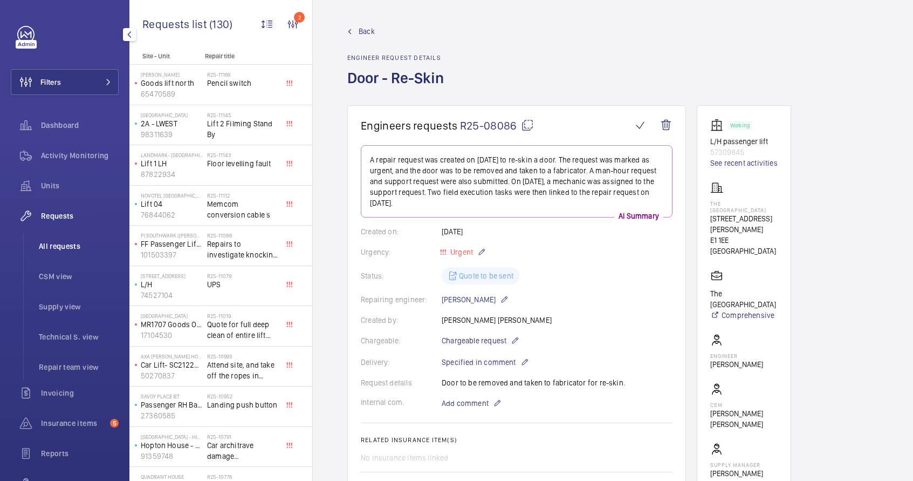
click at [44, 247] on span "All requests" at bounding box center [79, 246] width 80 height 11
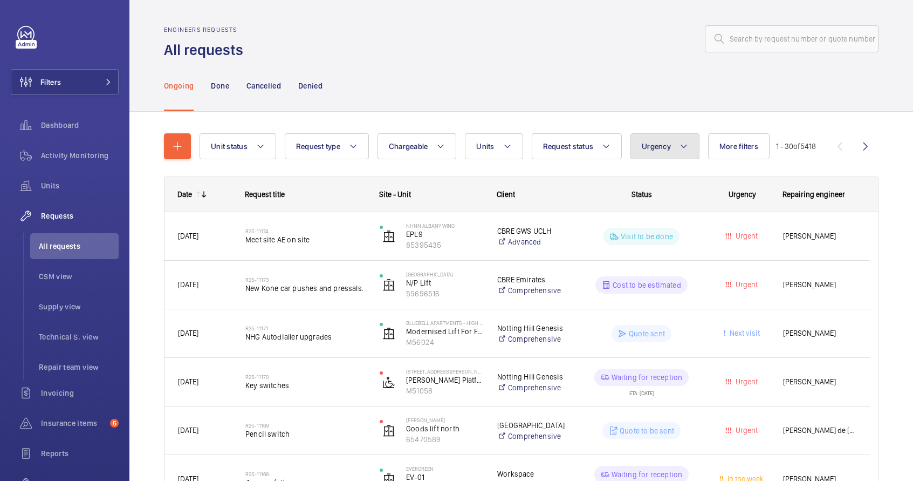
click at [669, 154] on button "Urgency" at bounding box center [664, 146] width 69 height 26
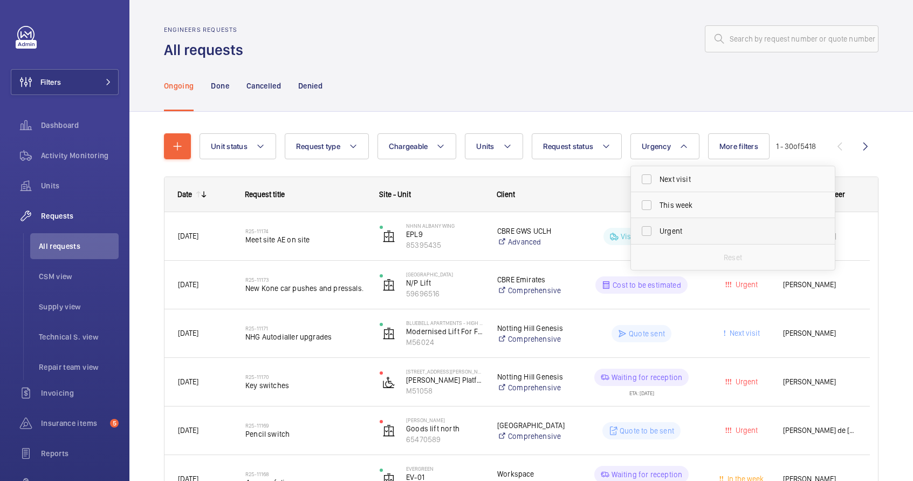
click at [665, 234] on span "Urgent" at bounding box center [734, 230] width 148 height 11
click at [657, 234] on input "Urgent" at bounding box center [647, 231] width 22 height 22
checkbox input "true"
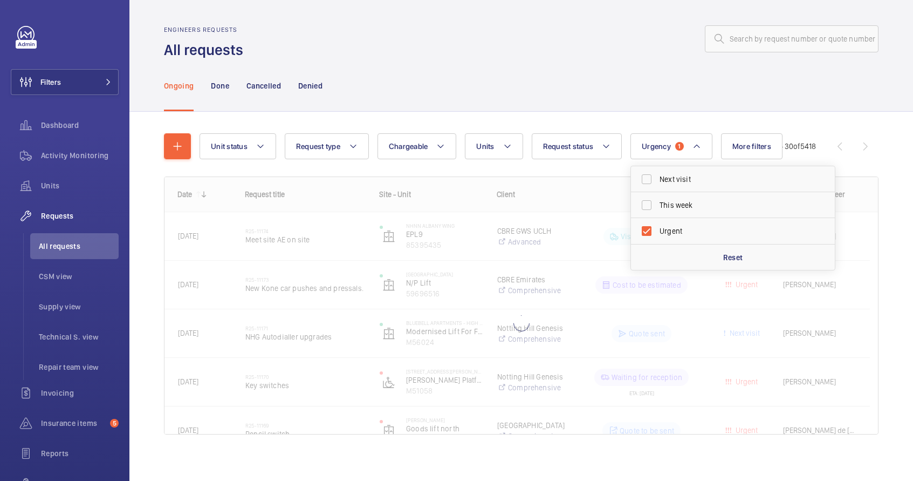
click at [666, 101] on div "Ongoing Done Cancelled Denied" at bounding box center [521, 85] width 715 height 51
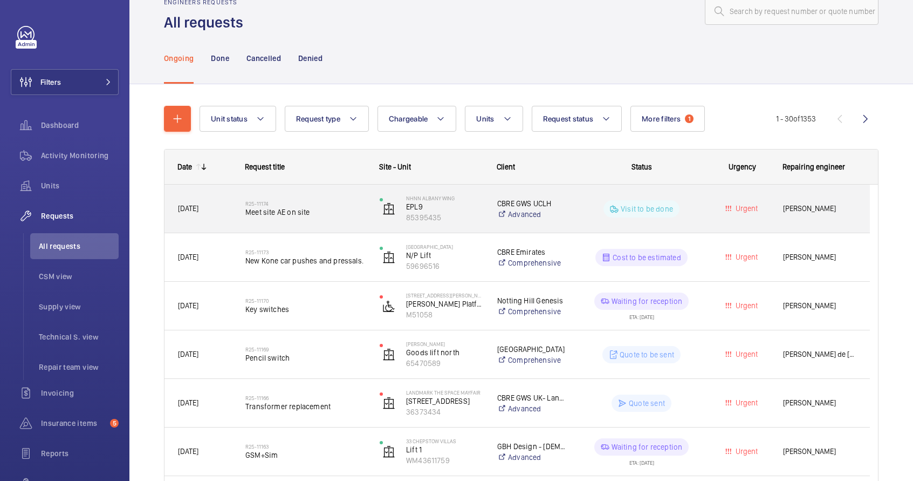
scroll to position [29, 0]
click at [642, 220] on div "Visit to be done" at bounding box center [634, 207] width 133 height 39
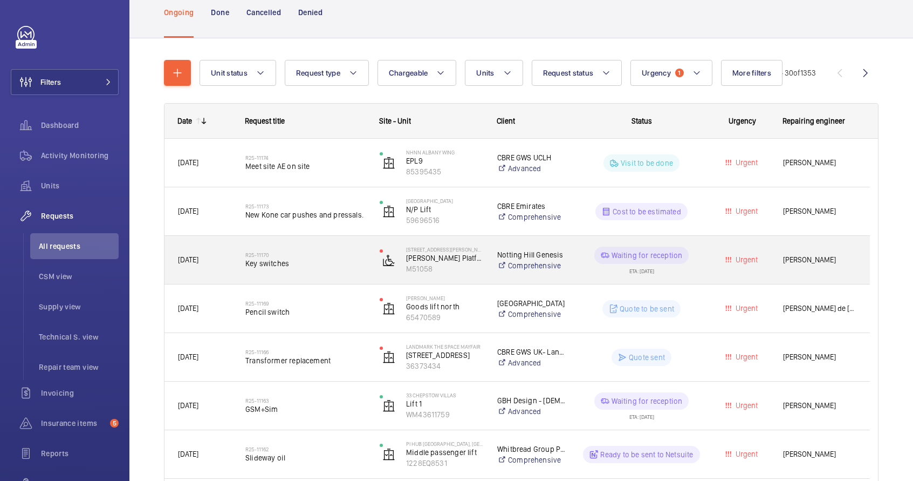
scroll to position [74, 0]
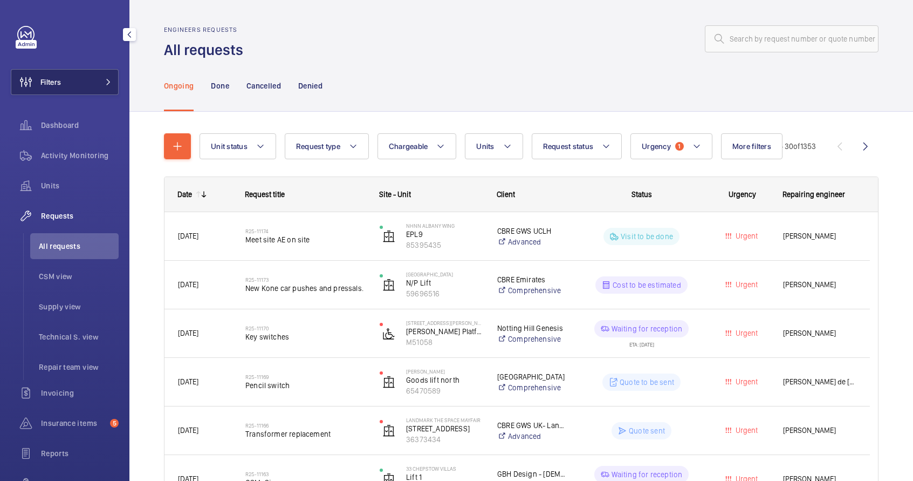
click at [42, 87] on span "Filters" at bounding box center [50, 82] width 20 height 11
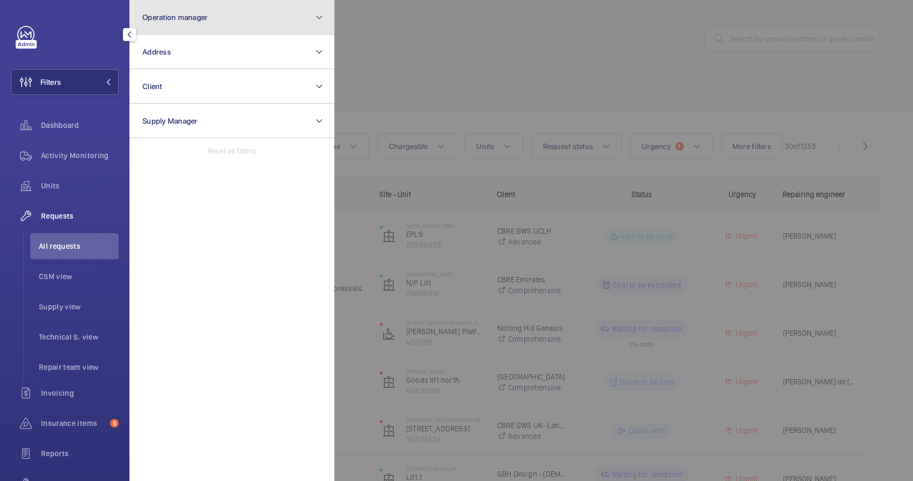
click at [206, 22] on button "Operation manager" at bounding box center [231, 17] width 205 height 35
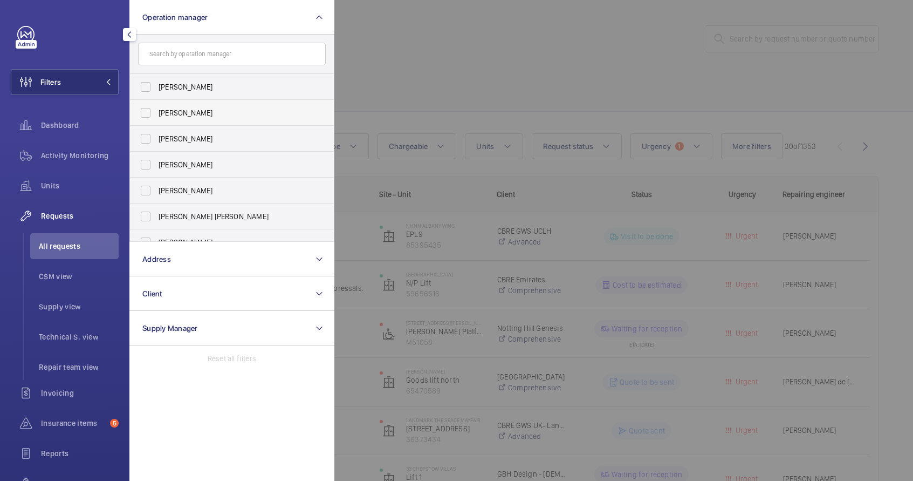
click at [168, 108] on span "[PERSON_NAME]" at bounding box center [233, 112] width 148 height 11
click at [156, 108] on input "[PERSON_NAME]" at bounding box center [146, 113] width 22 height 22
checkbox input "true"
click at [410, 87] on div at bounding box center [790, 240] width 913 height 481
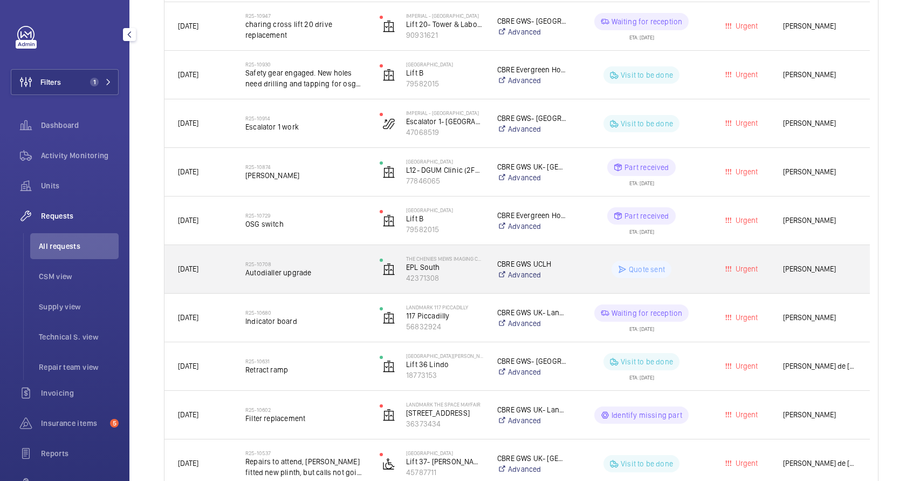
scroll to position [659, 0]
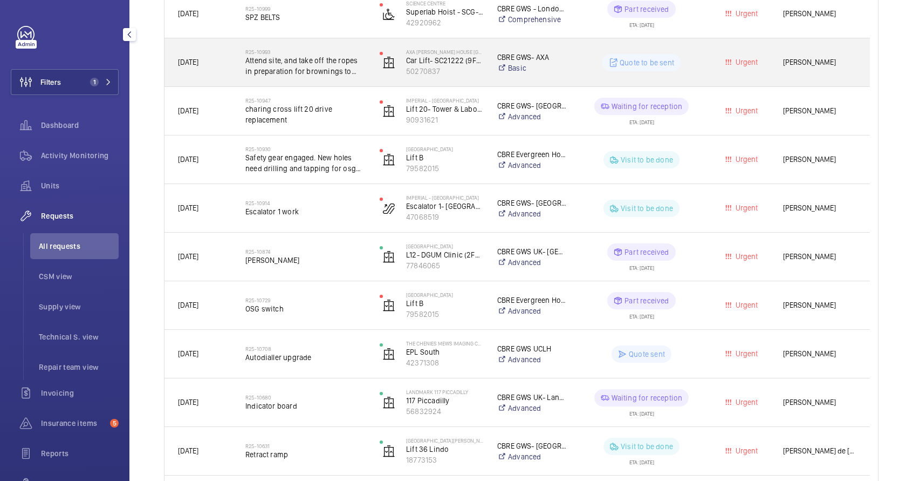
click at [684, 65] on wm-front-pills-cell "Quote to be sent" at bounding box center [641, 62] width 120 height 17
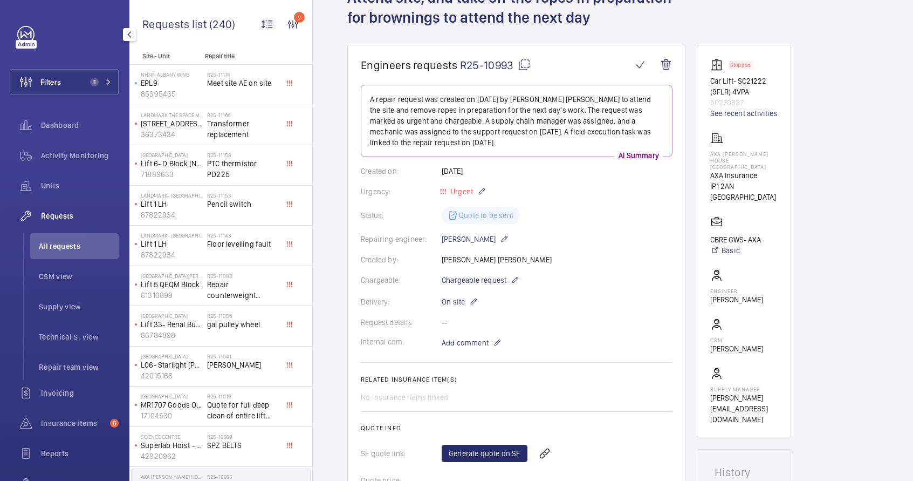
scroll to position [103, 0]
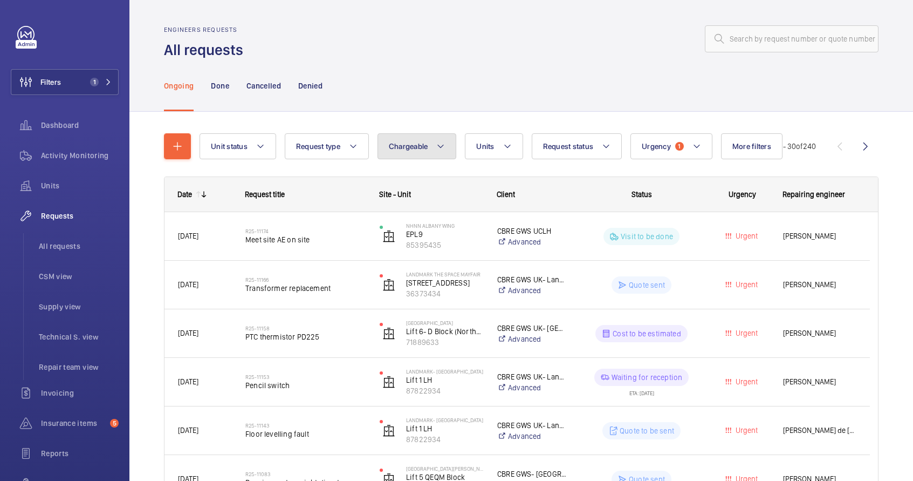
click at [431, 155] on button "Chargeable" at bounding box center [417, 146] width 79 height 26
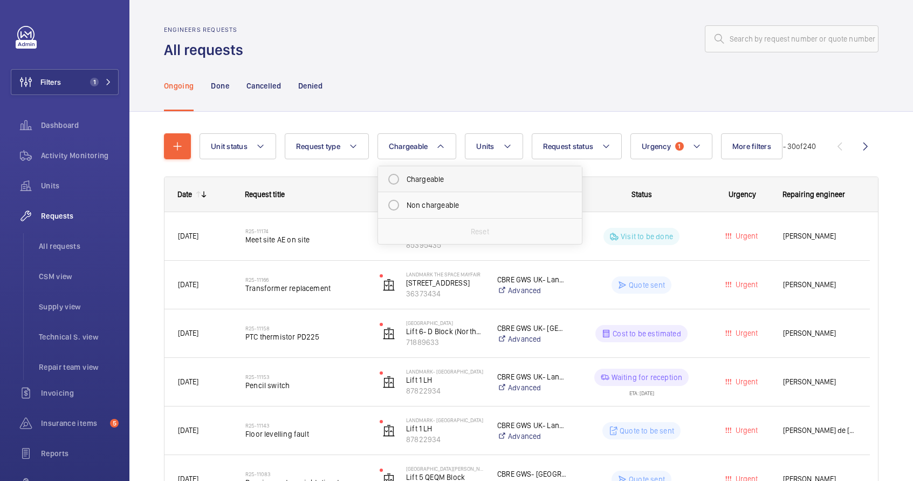
click at [428, 180] on mat-radio-button "Chargeable" at bounding box center [480, 179] width 194 height 22
radio input "true"
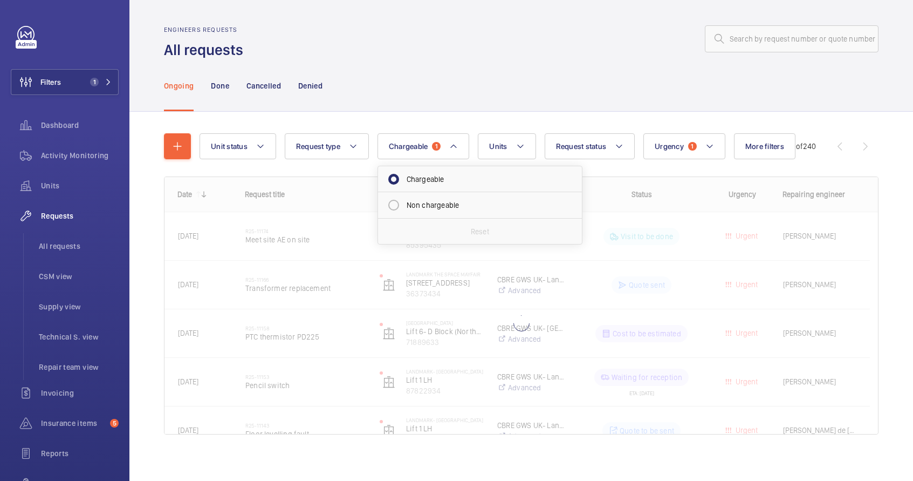
click at [567, 97] on div "Ongoing Done Cancelled Denied" at bounding box center [521, 85] width 715 height 51
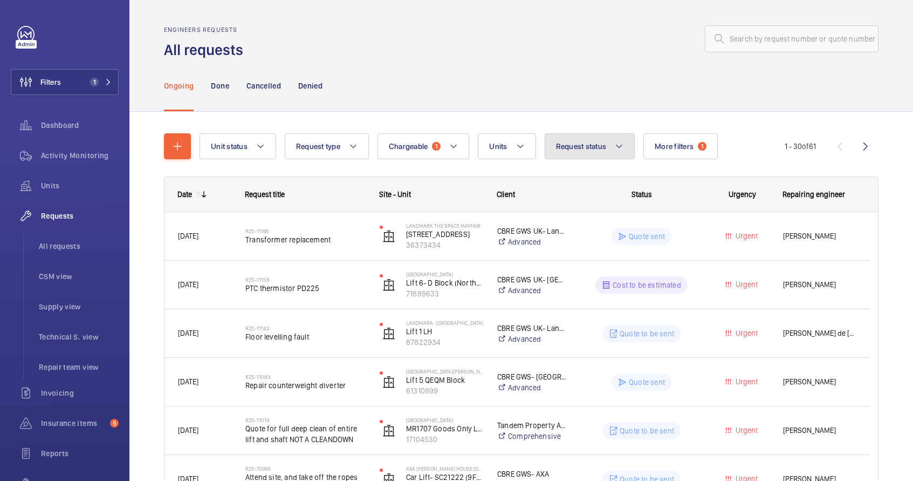
click at [604, 150] on button "Request status" at bounding box center [590, 146] width 91 height 26
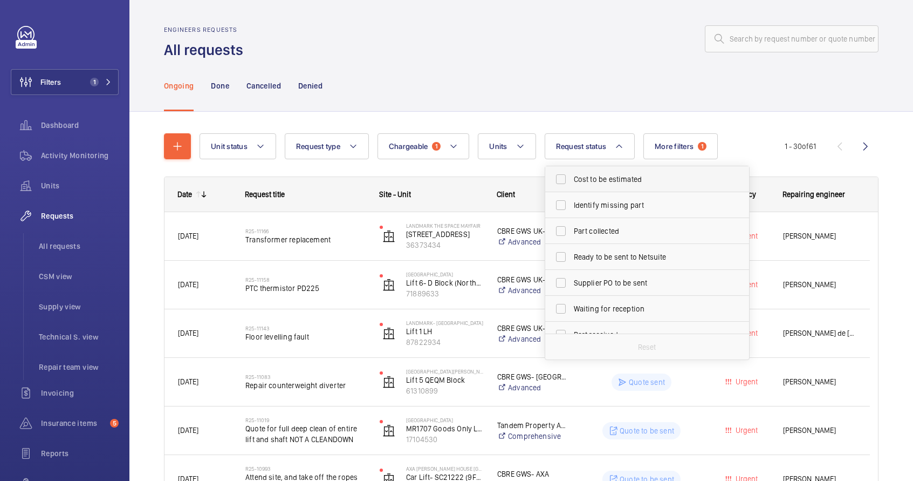
click at [608, 181] on span "Cost to be estimated" at bounding box center [648, 179] width 148 height 11
click at [572, 181] on input "Cost to be estimated" at bounding box center [561, 179] width 22 height 22
checkbox input "true"
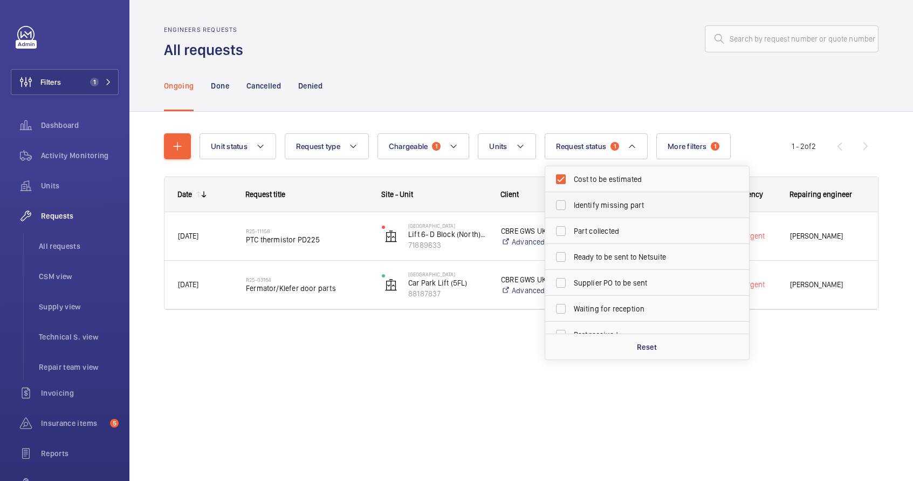
click at [621, 204] on span "Identify missing part" at bounding box center [648, 205] width 148 height 11
click at [572, 204] on input "Identify missing part" at bounding box center [561, 205] width 22 height 22
checkbox input "true"
click at [771, 93] on div "Ongoing Done Cancelled Denied" at bounding box center [521, 85] width 715 height 51
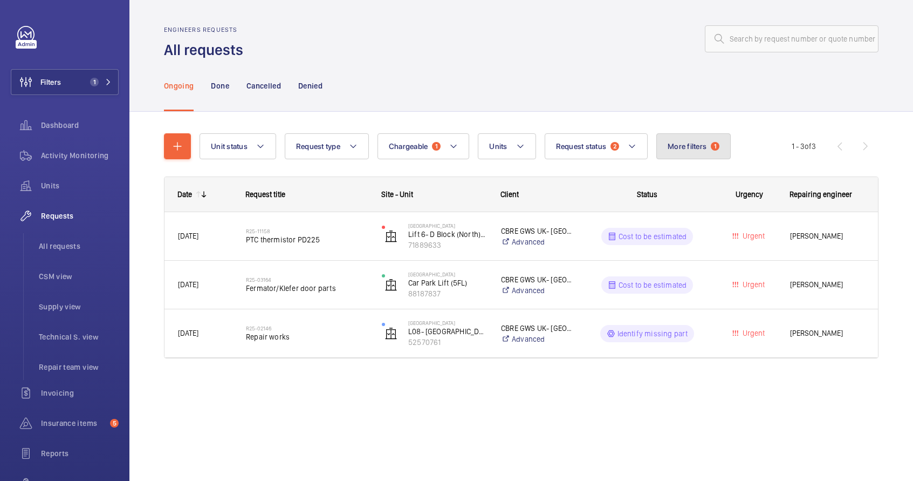
click at [676, 144] on span "More filters" at bounding box center [687, 146] width 39 height 9
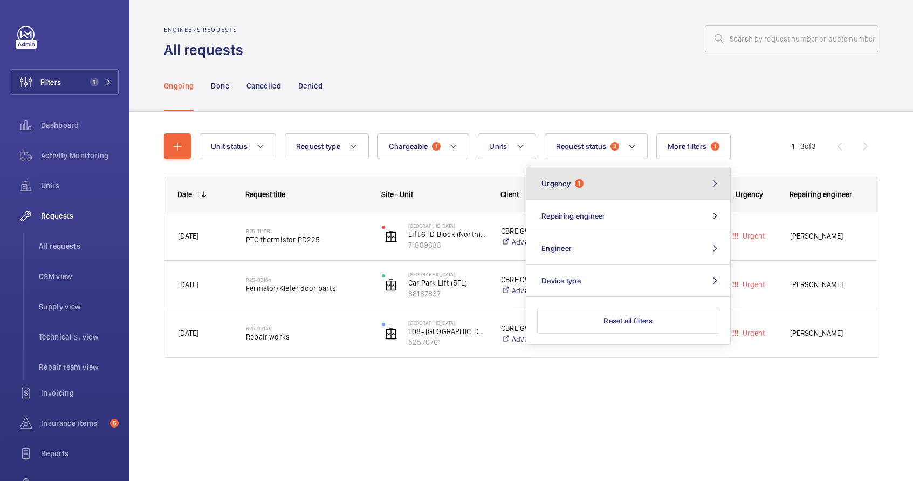
click at [635, 181] on button "Urgency 1" at bounding box center [628, 183] width 204 height 32
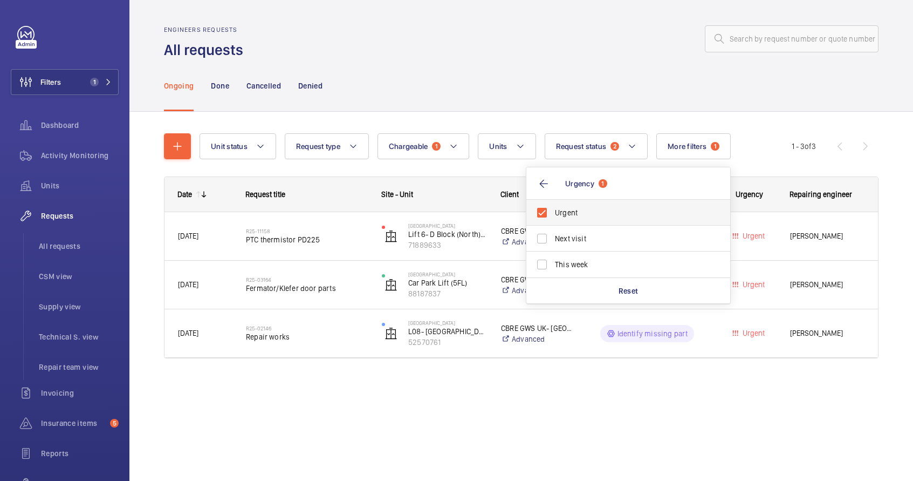
click at [544, 214] on label "Urgent" at bounding box center [620, 213] width 188 height 26
click at [544, 214] on input "Urgent" at bounding box center [542, 213] width 22 height 22
checkbox input "false"
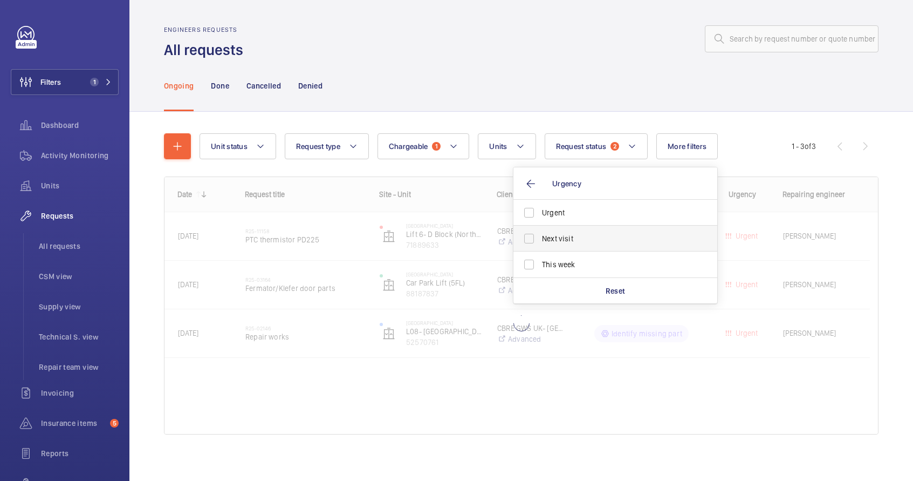
click at [532, 237] on label "Next visit" at bounding box center [607, 238] width 188 height 26
click at [532, 237] on input "Next visit" at bounding box center [529, 239] width 22 height 22
checkbox input "true"
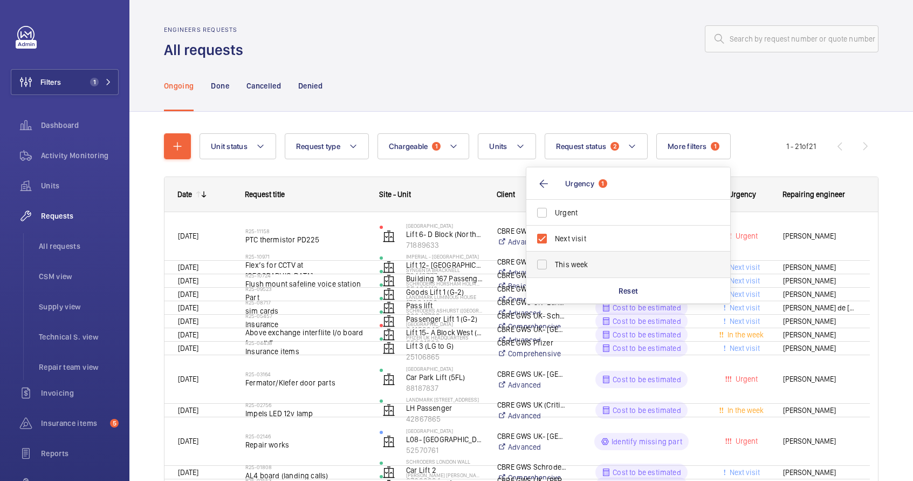
click at [540, 266] on label "This week" at bounding box center [620, 264] width 188 height 26
click at [540, 266] on input "This week" at bounding box center [542, 264] width 22 height 22
checkbox input "true"
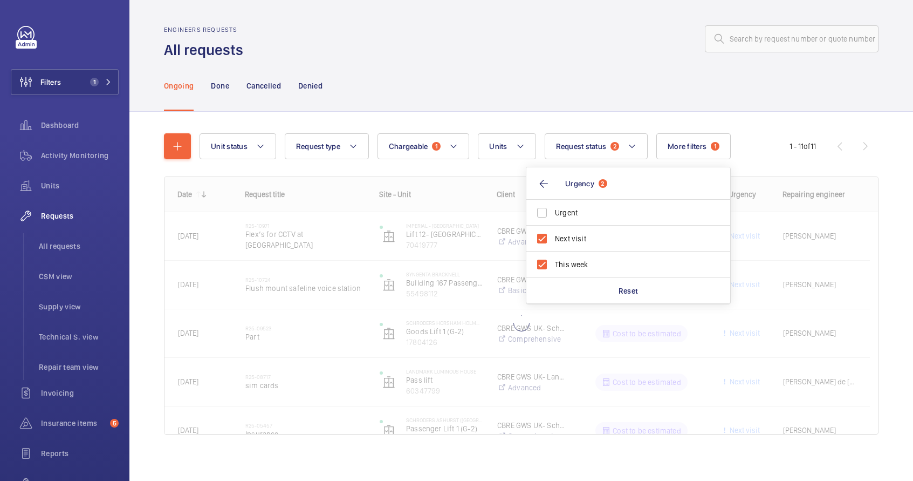
click at [730, 73] on div "Ongoing Done Cancelled Denied" at bounding box center [521, 85] width 715 height 51
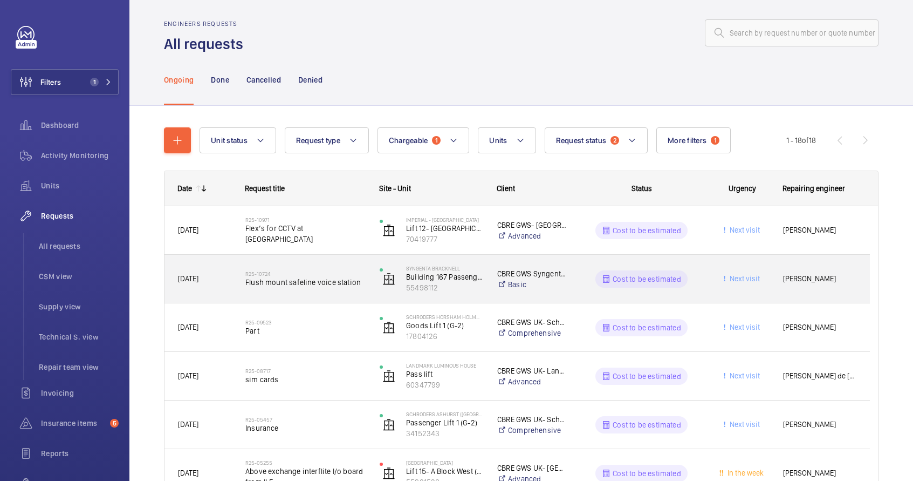
scroll to position [6, 0]
click at [333, 291] on div "R25-10724 Flush mount safeline voice station" at bounding box center [305, 278] width 120 height 31
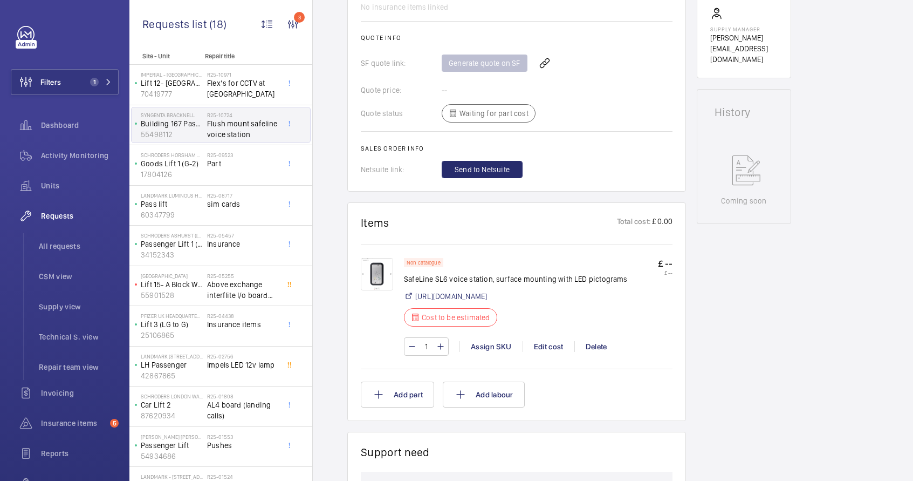
scroll to position [440, 0]
click at [484, 351] on div "Assign SKU" at bounding box center [491, 345] width 63 height 11
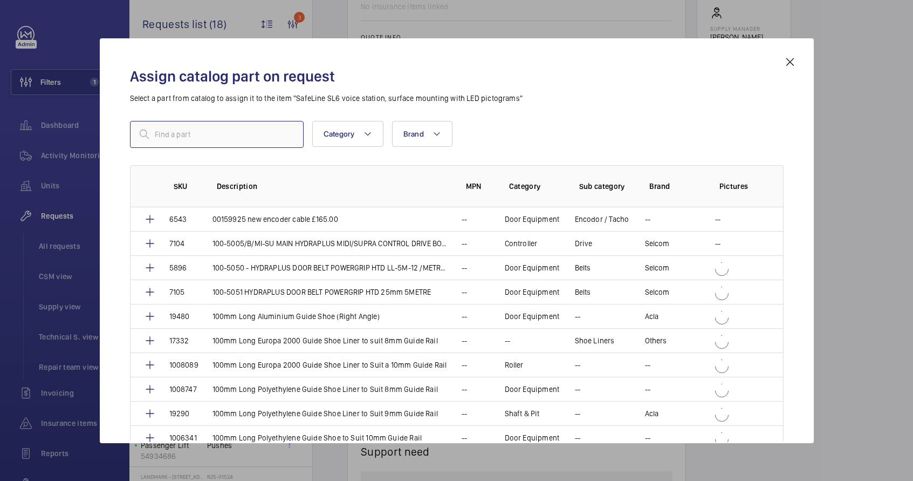
click at [203, 136] on input "text" at bounding box center [217, 134] width 174 height 27
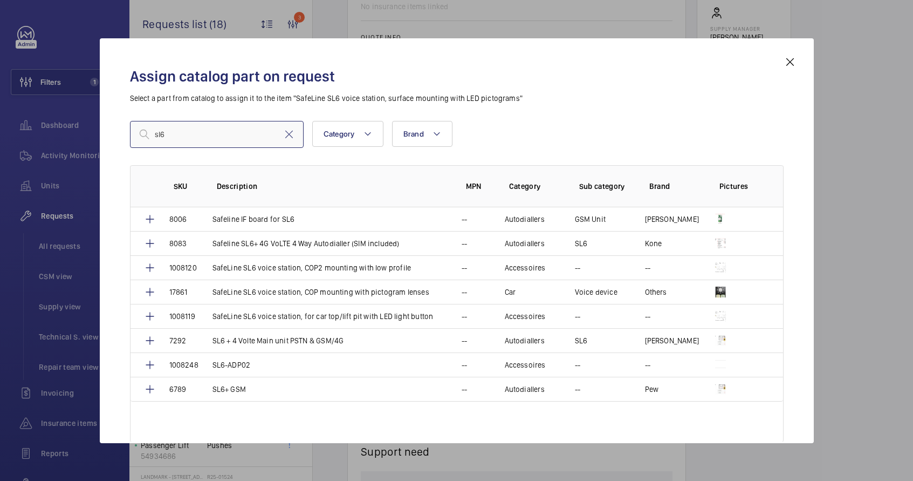
type input "sl6"
click at [790, 61] on mat-icon at bounding box center [790, 62] width 13 height 13
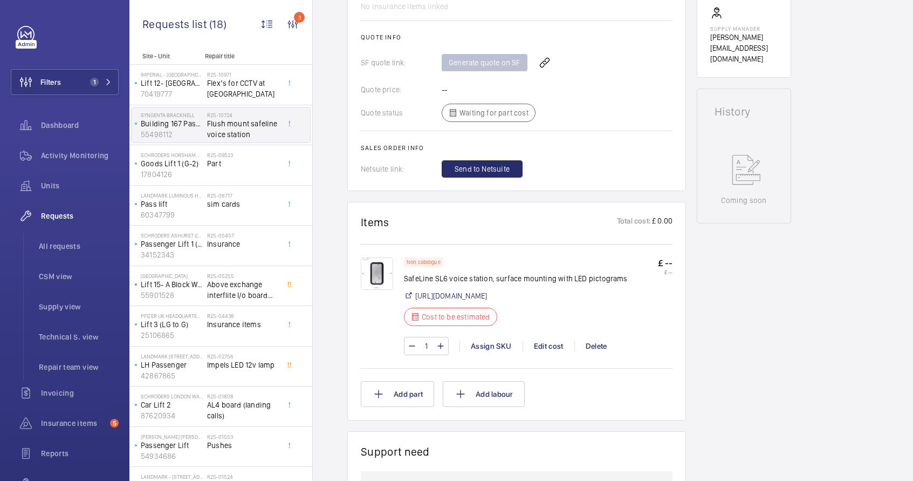
click at [375, 279] on img at bounding box center [377, 273] width 32 height 32
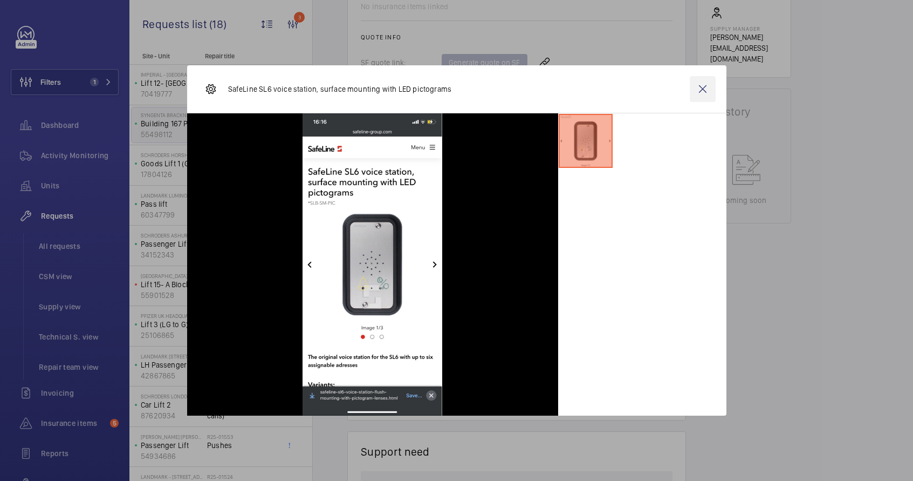
click at [710, 93] on wm-front-icon-button at bounding box center [703, 89] width 26 height 26
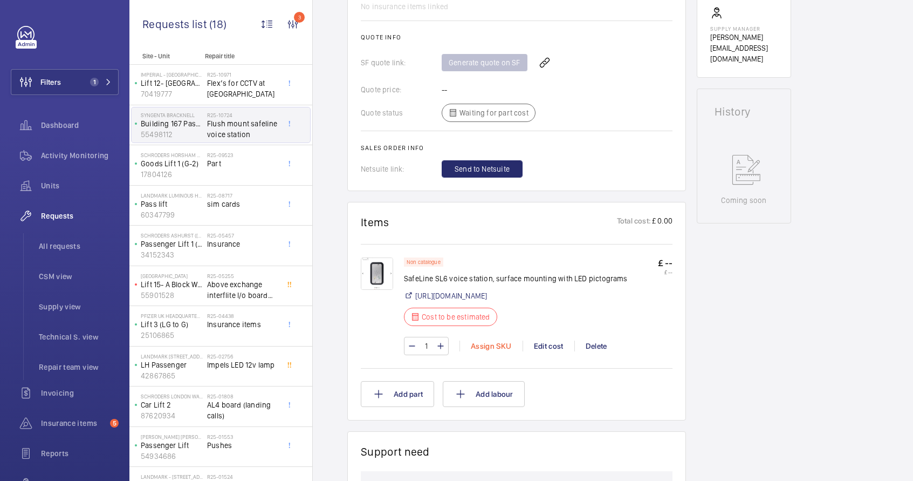
click at [496, 351] on div "Assign SKU" at bounding box center [491, 345] width 63 height 11
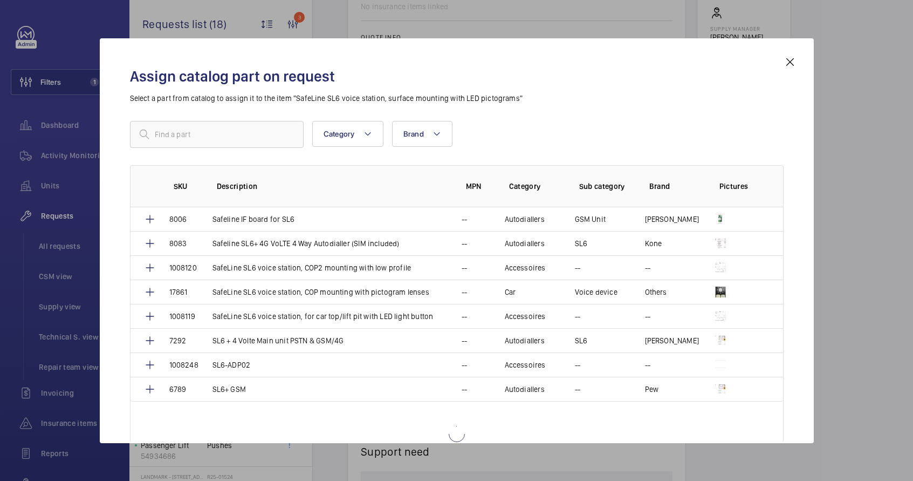
scroll to position [24, 0]
